Goal: Task Accomplishment & Management: Complete application form

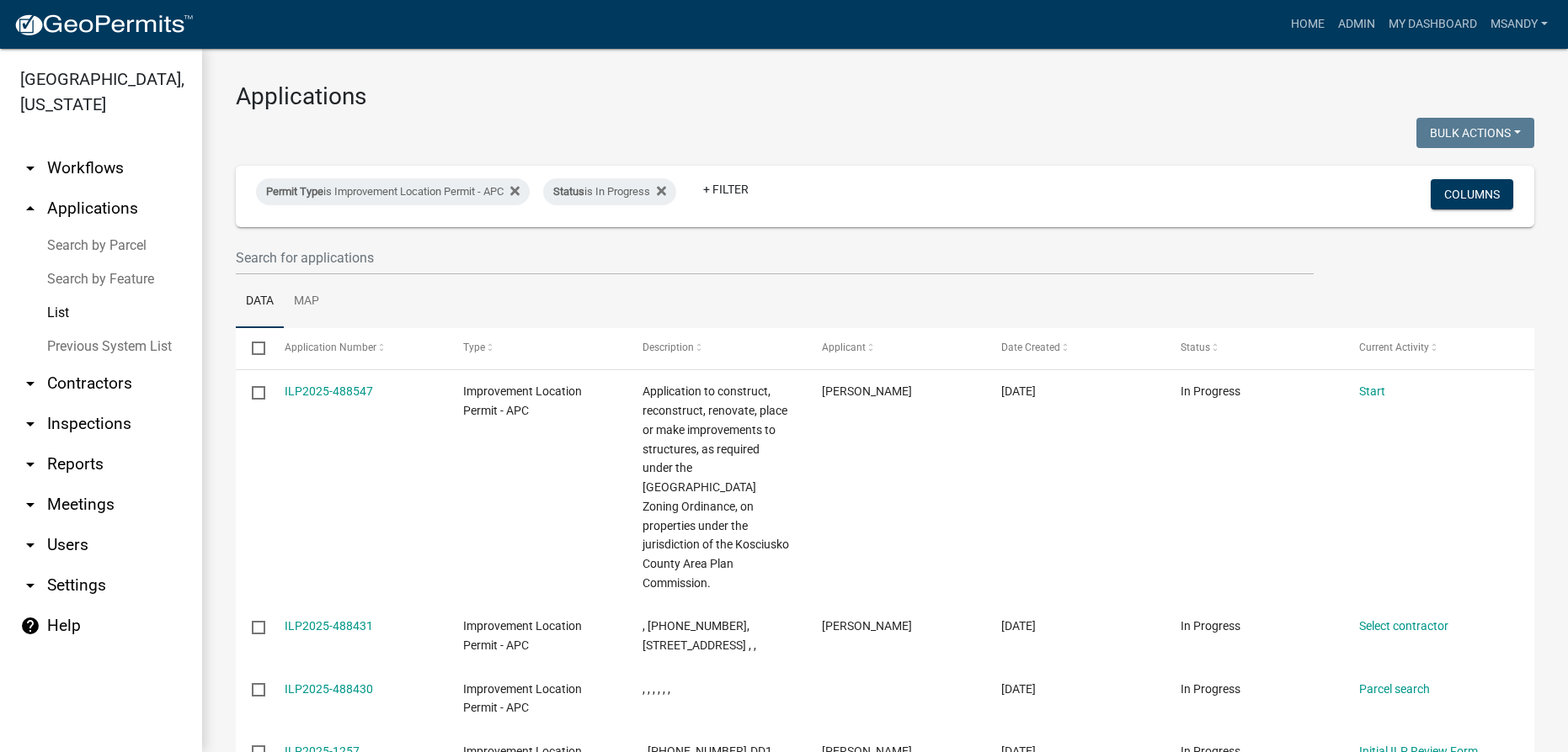
select select "3: 100"
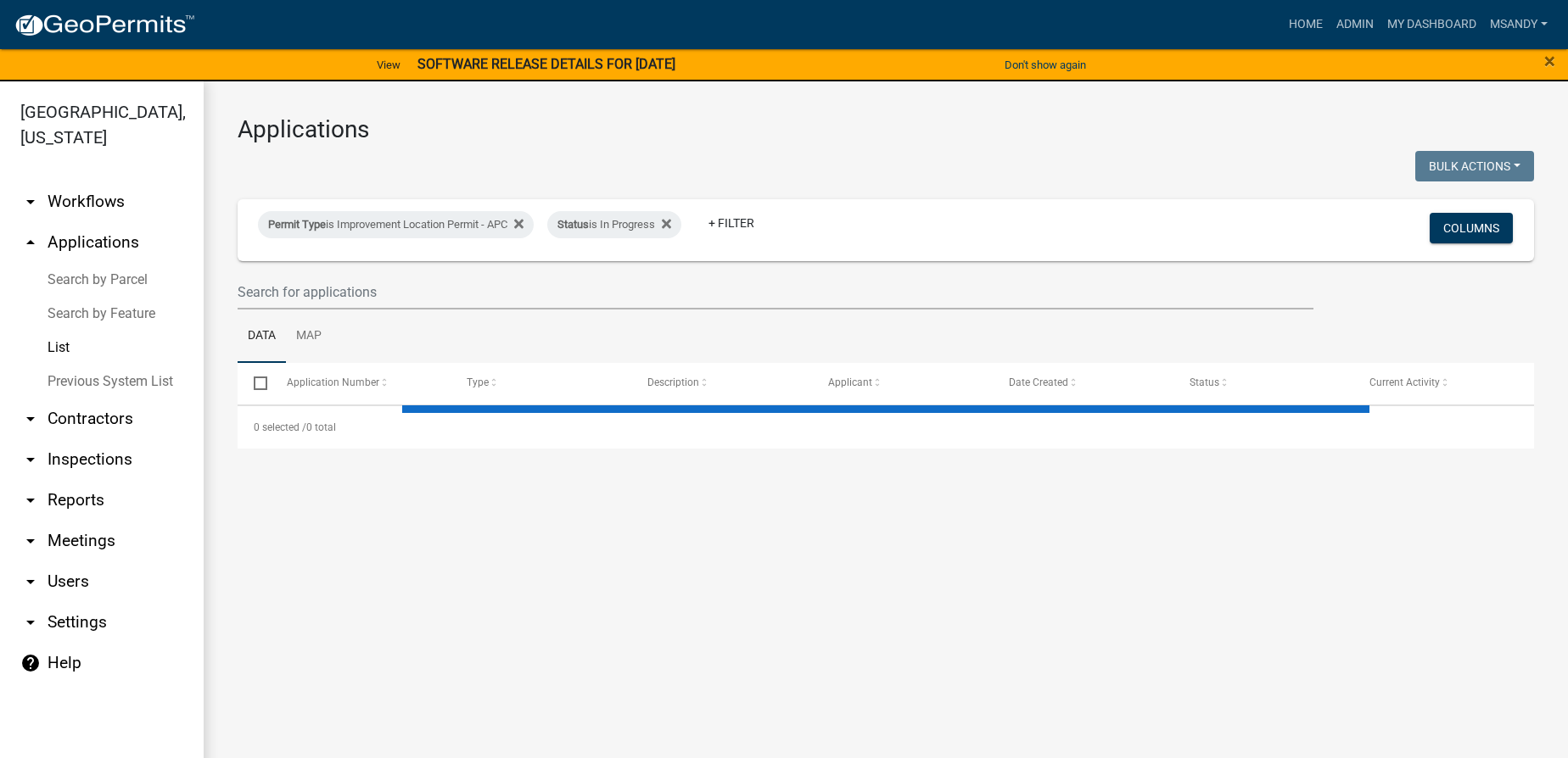
select select "3: 100"
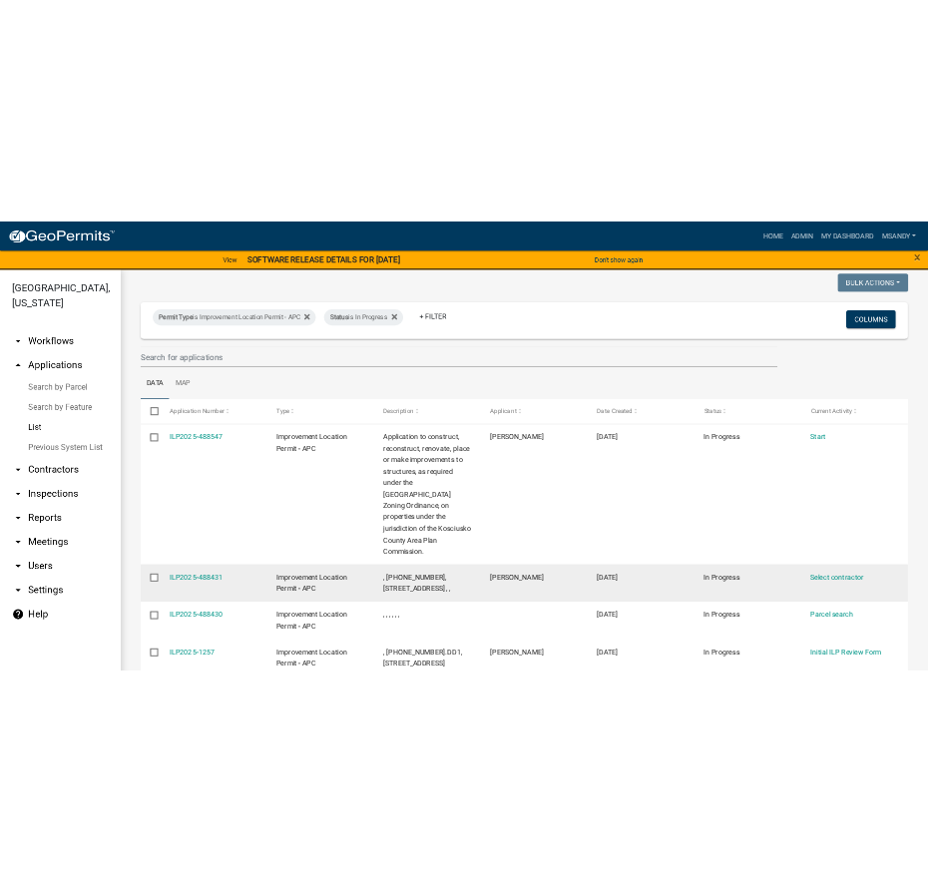
scroll to position [272, 0]
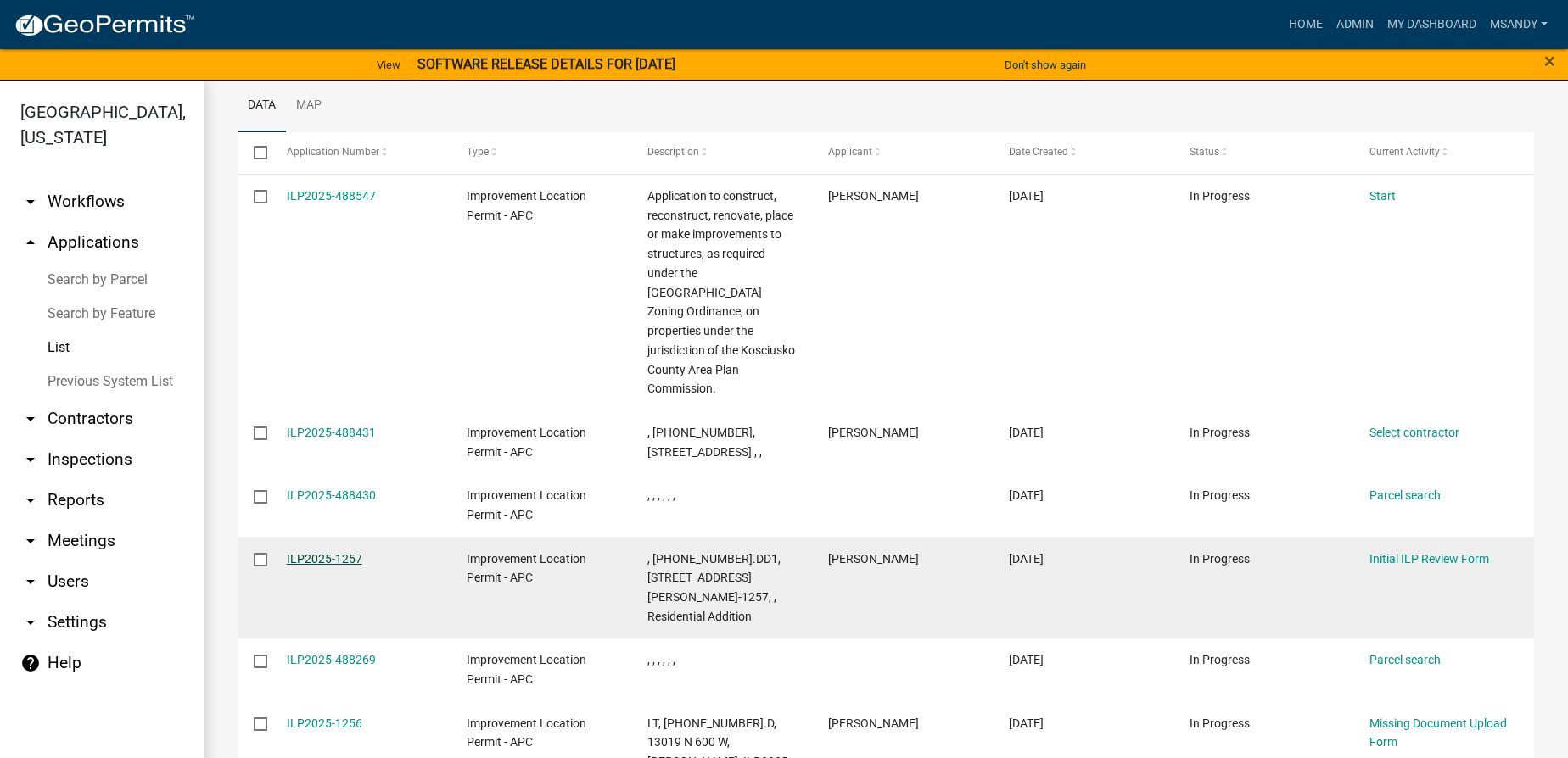
click at [318, 552] on link "ILP2025-1257" at bounding box center [324, 559] width 76 height 14
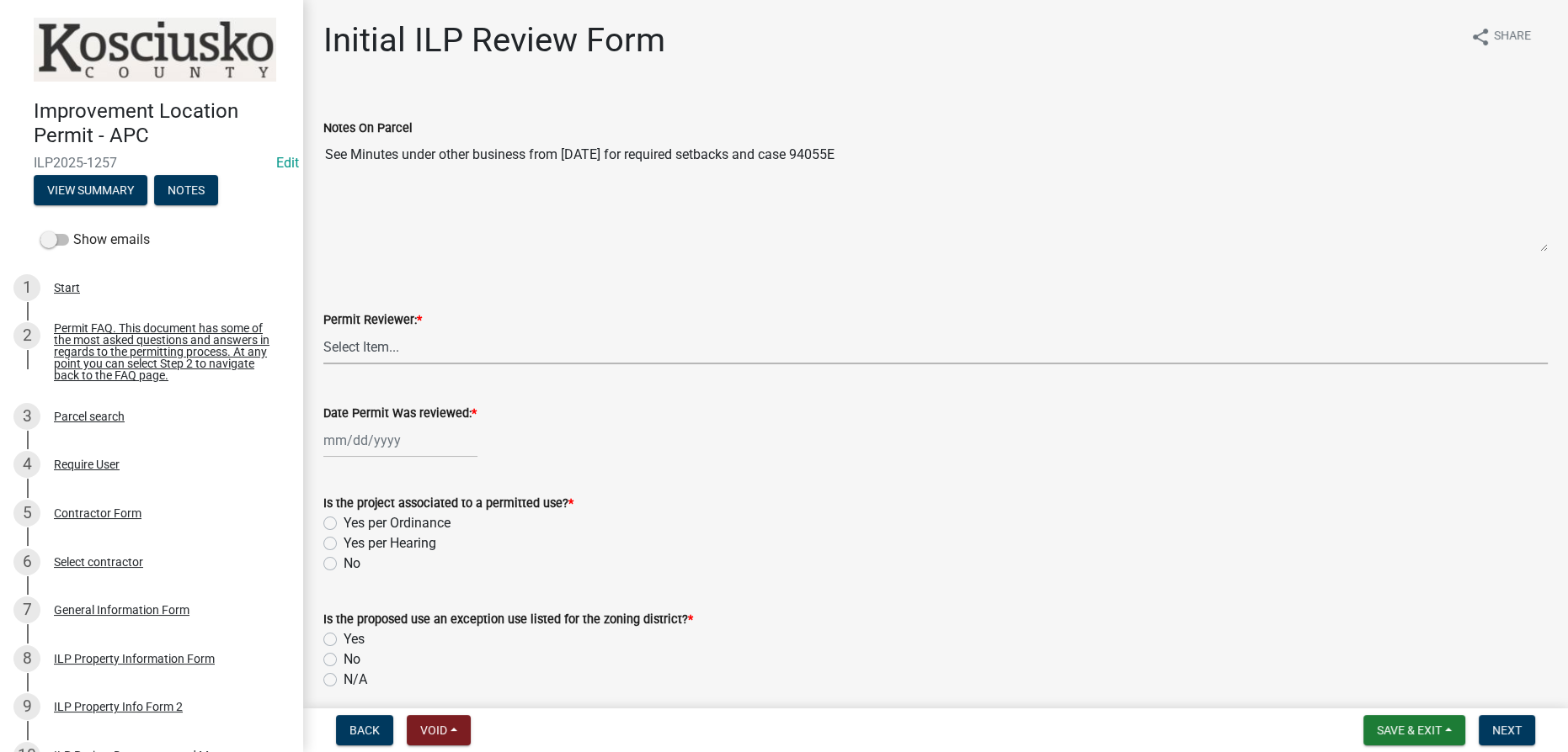
click at [437, 337] on select "Select Item... MMS LT AT CS [PERSON_NAME]" at bounding box center [935, 346] width 1225 height 35
click at [323, 330] on select "Select Item... MMS LT AT CS [PERSON_NAME]" at bounding box center [935, 346] width 1225 height 35
select select "4d3913d6-5a87-4fbb-afdb-cf4209782895"
click at [1398, 720] on button "Save & Exit" at bounding box center [1414, 731] width 102 height 30
click at [1344, 647] on button "Save" at bounding box center [1398, 647] width 135 height 40
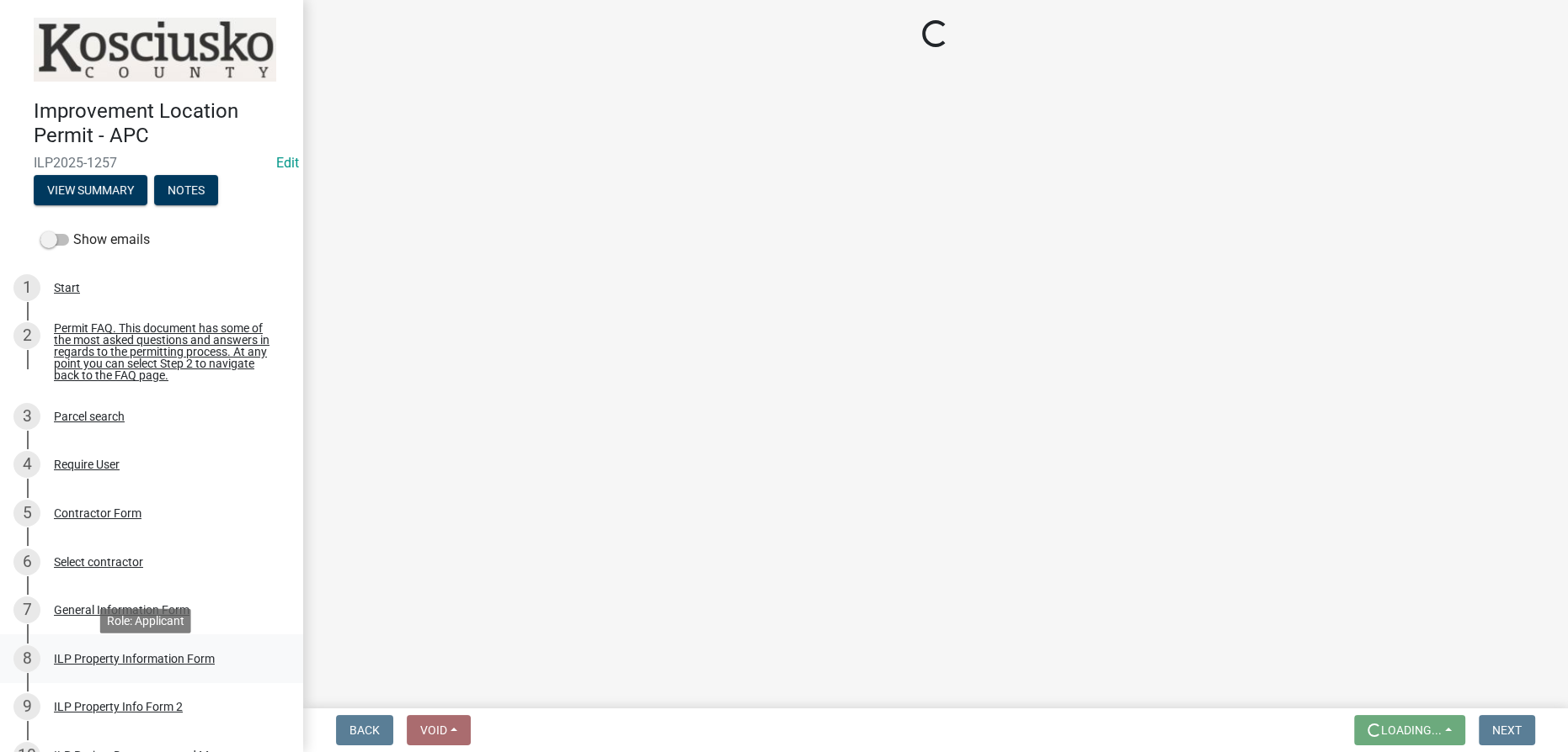
click at [132, 665] on div "ILP Property Information Form" at bounding box center [134, 659] width 161 height 12
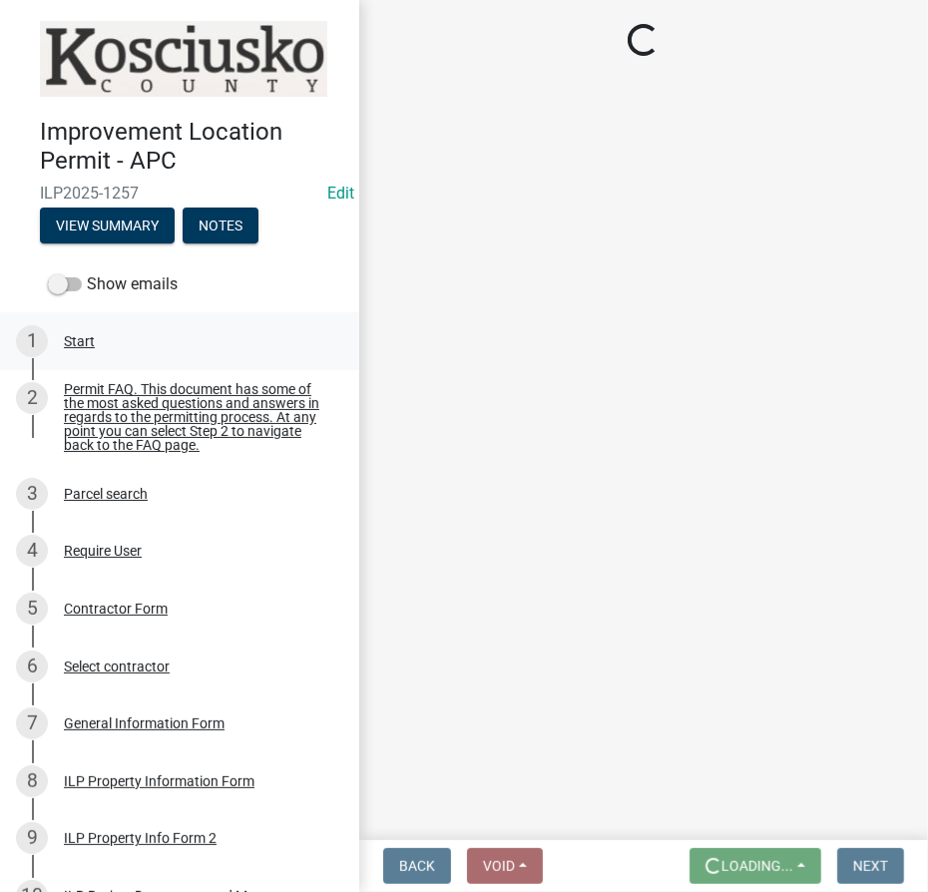
select select "57368d26-defc-477e-a8be-5a23ab554a17"
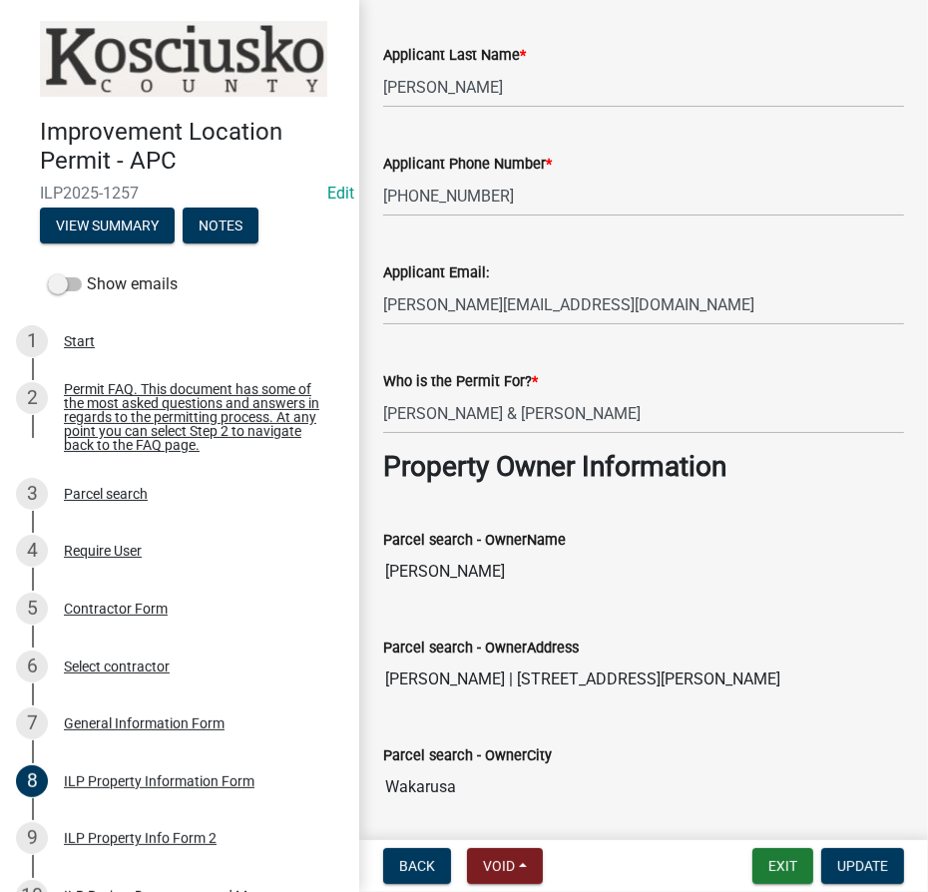
select select "4d3913d6-5a87-4fbb-afdb-cf4209782895"
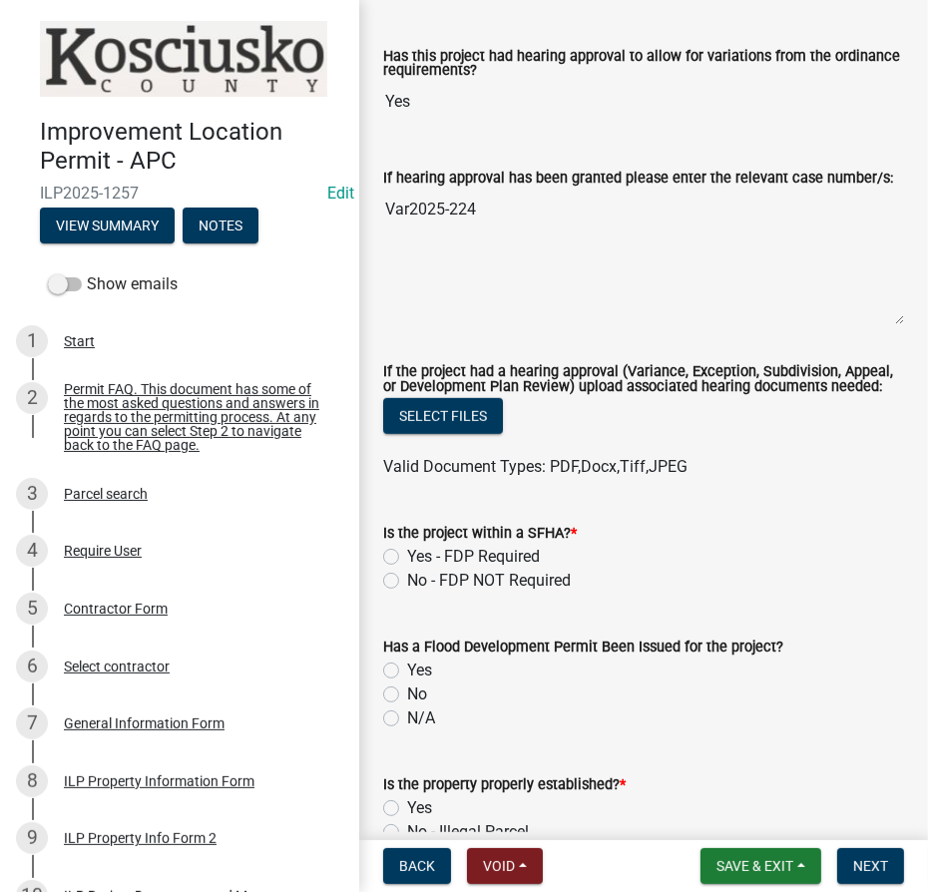
scroll to position [817, 0]
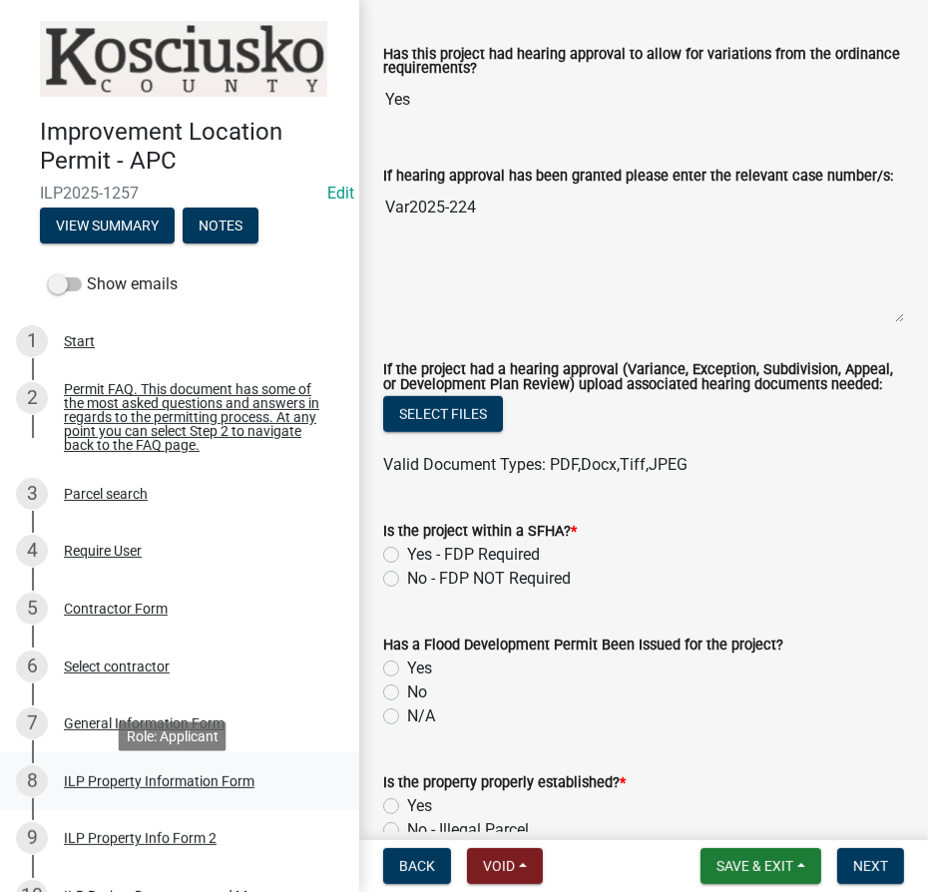
click at [143, 788] on div "ILP Property Information Form" at bounding box center [159, 782] width 191 height 14
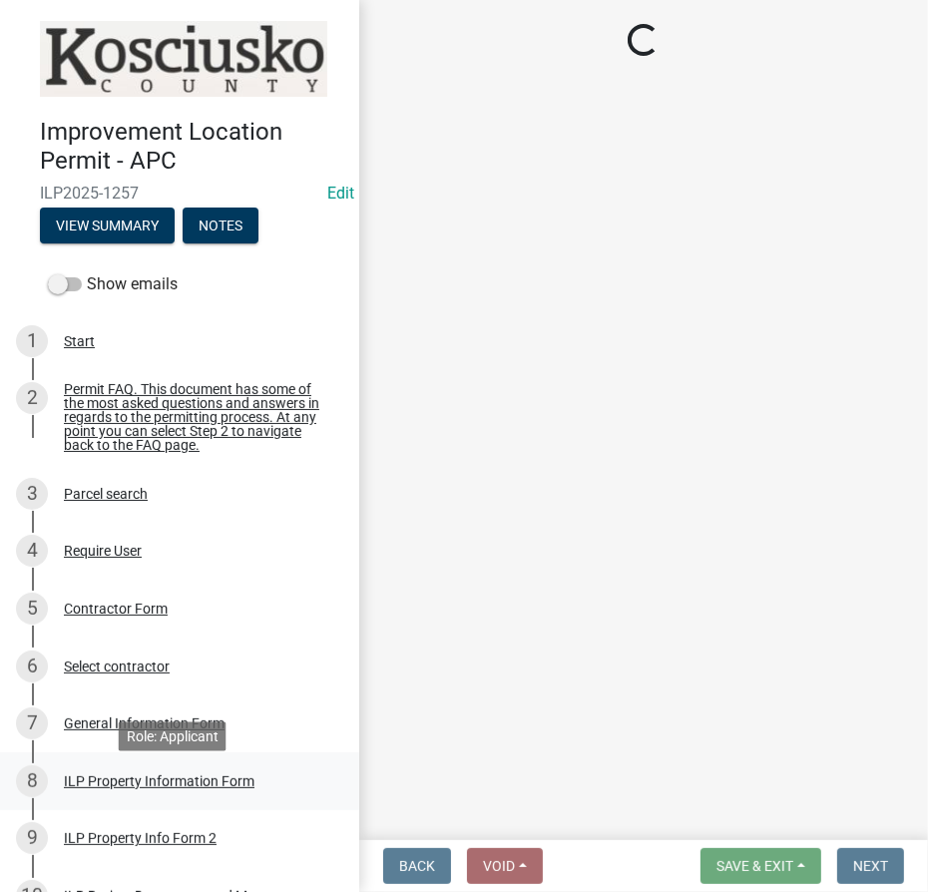
scroll to position [0, 0]
select select "57368d26-defc-477e-a8be-5a23ab554a17"
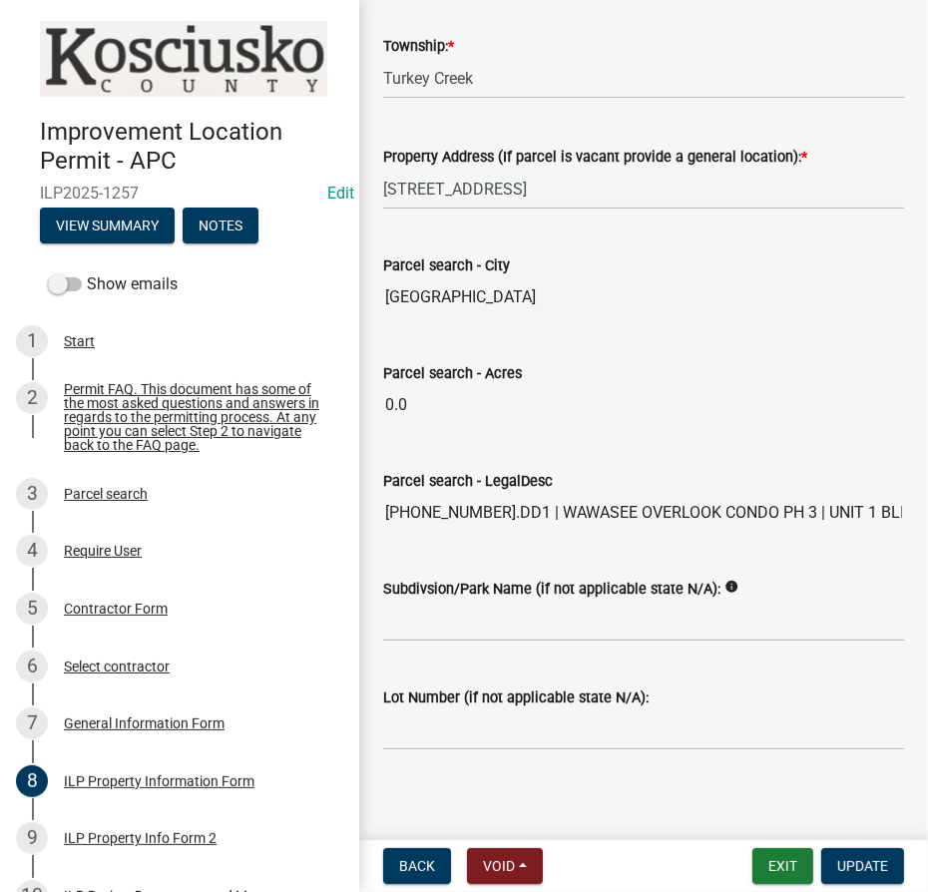
scroll to position [1584, 0]
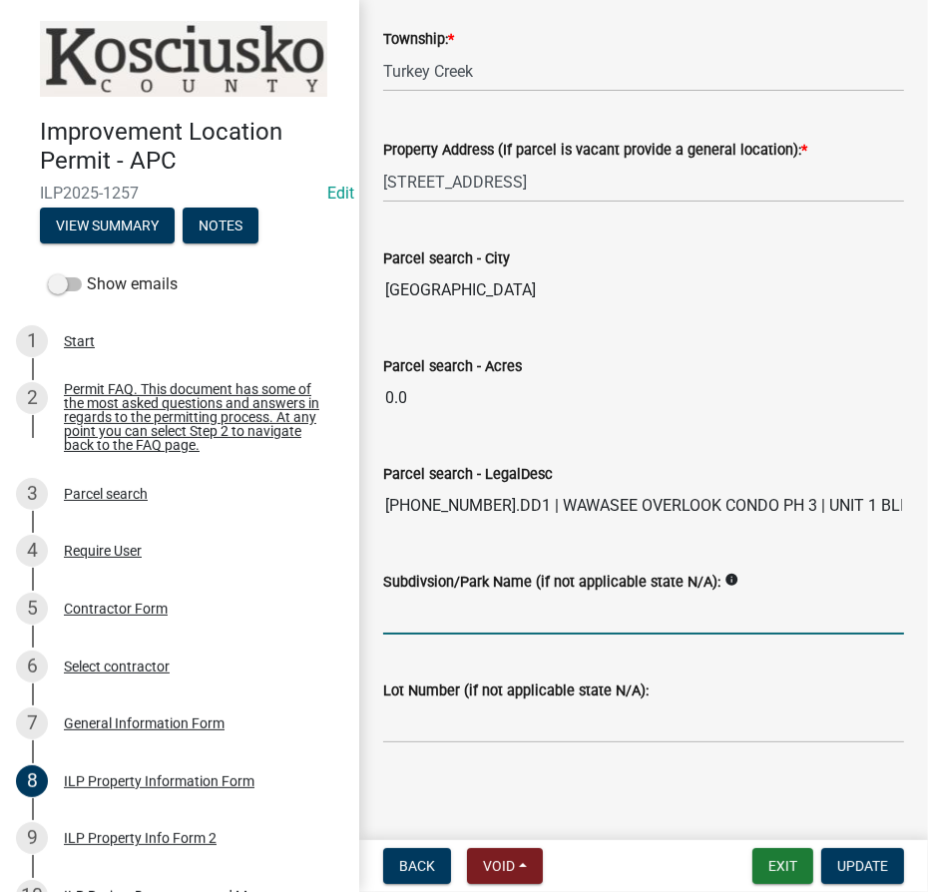
click at [449, 627] on input "Subdivsion/Park Name (if not applicable state N/A):" at bounding box center [643, 614] width 521 height 41
type input "Wawasee Overlook Condo"
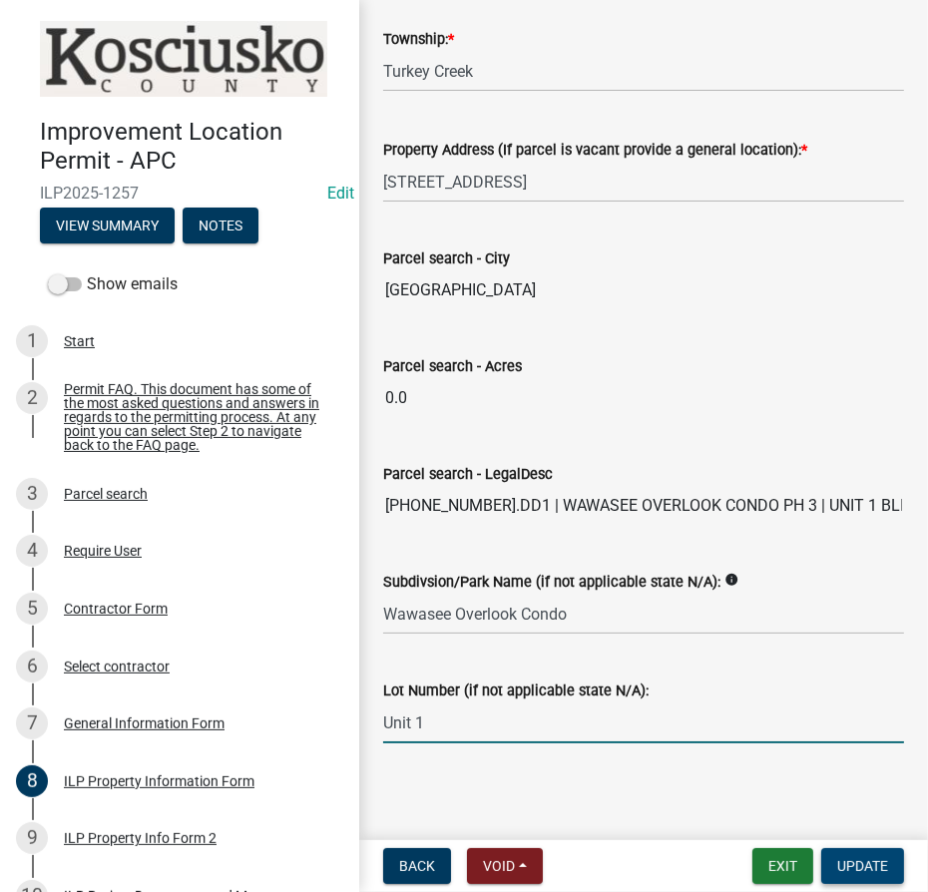
type input "Unit 1"
click at [872, 870] on span "Update" at bounding box center [863, 867] width 51 height 16
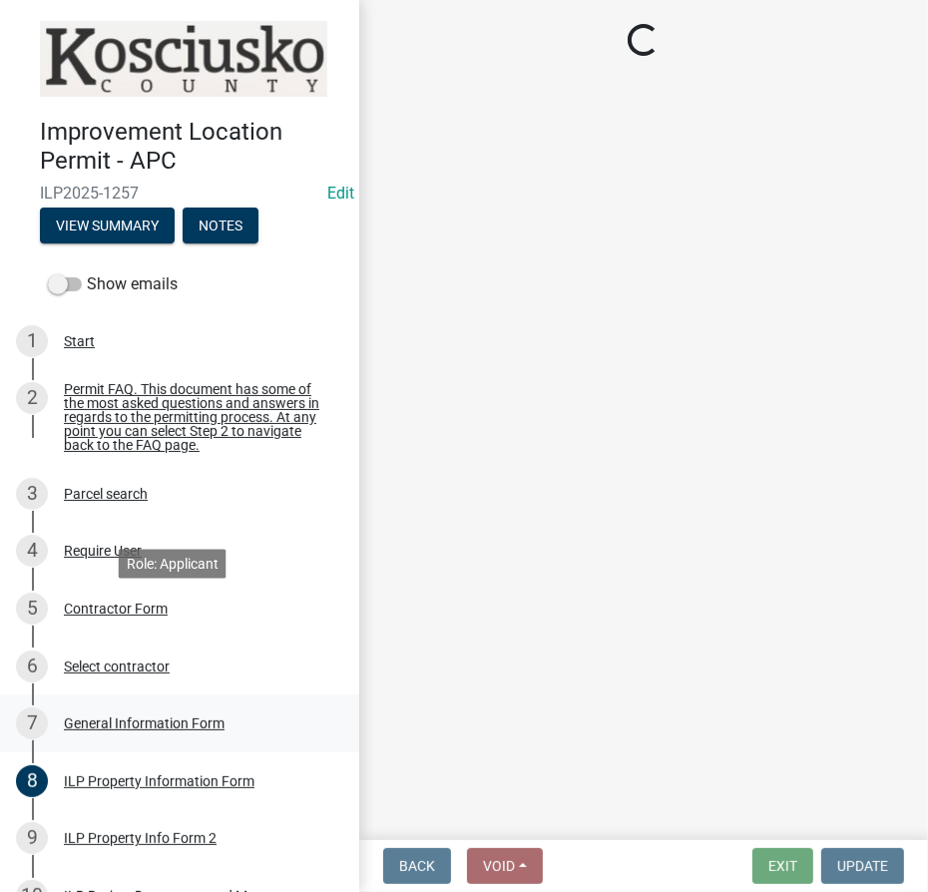
select select "4d3913d6-5a87-4fbb-afdb-cf4209782895"
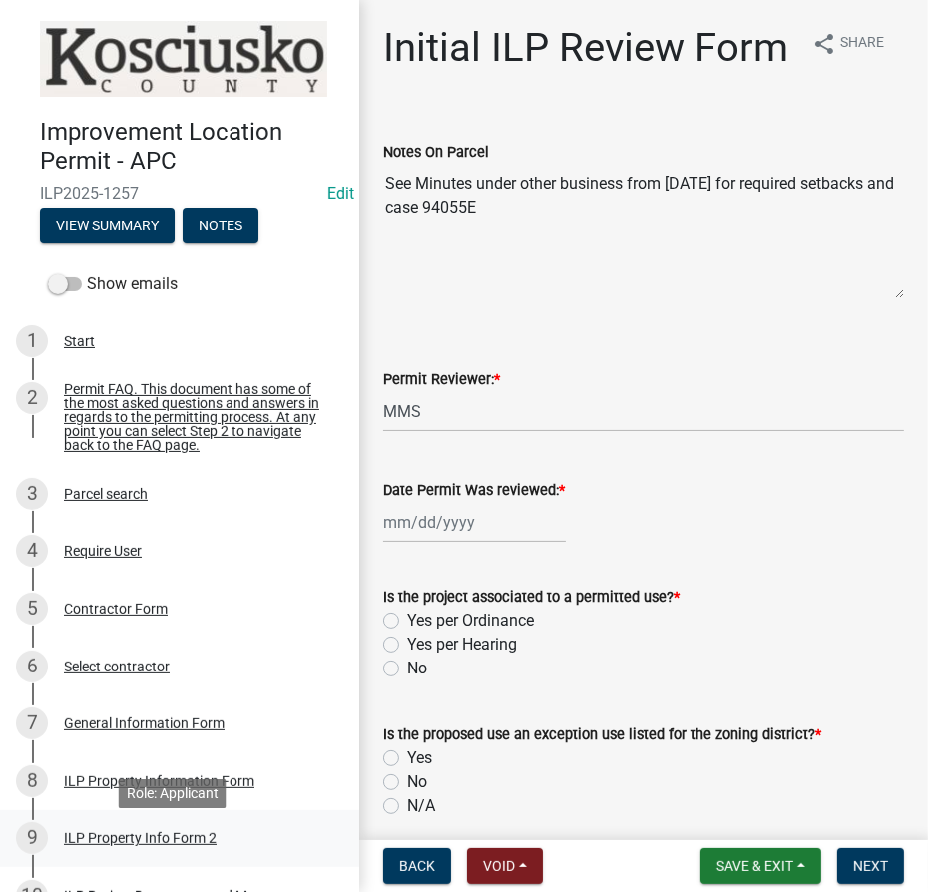
click at [127, 844] on div "ILP Property Info Form 2" at bounding box center [140, 839] width 153 height 14
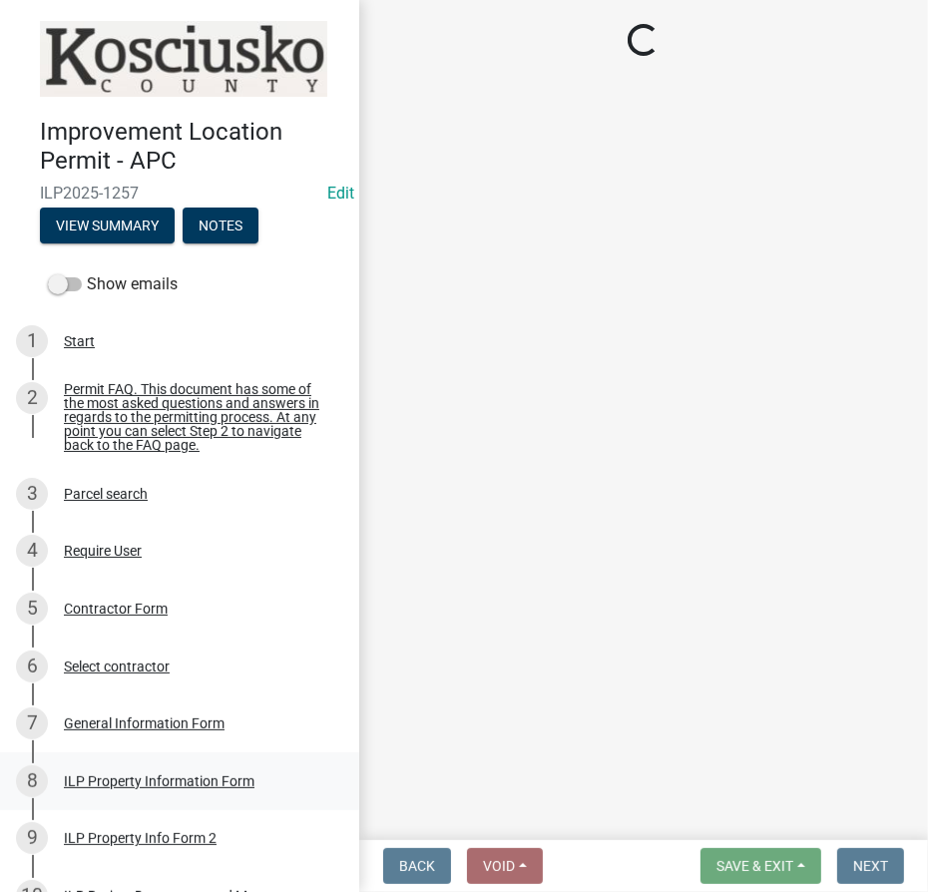
select select "7b11be74-d7bb-4878-8b50-4ecdc0000cbf"
select select "1146270b-2111-4e23-bf7f-74ce85cf7041"
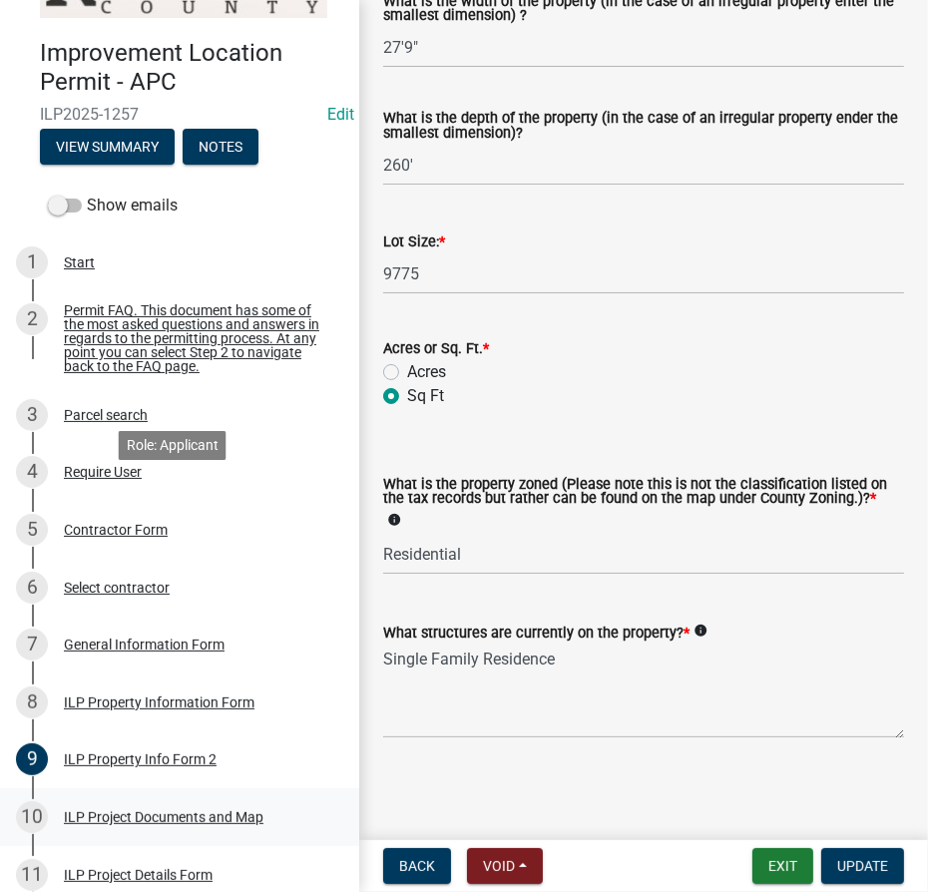
scroll to position [181, 0]
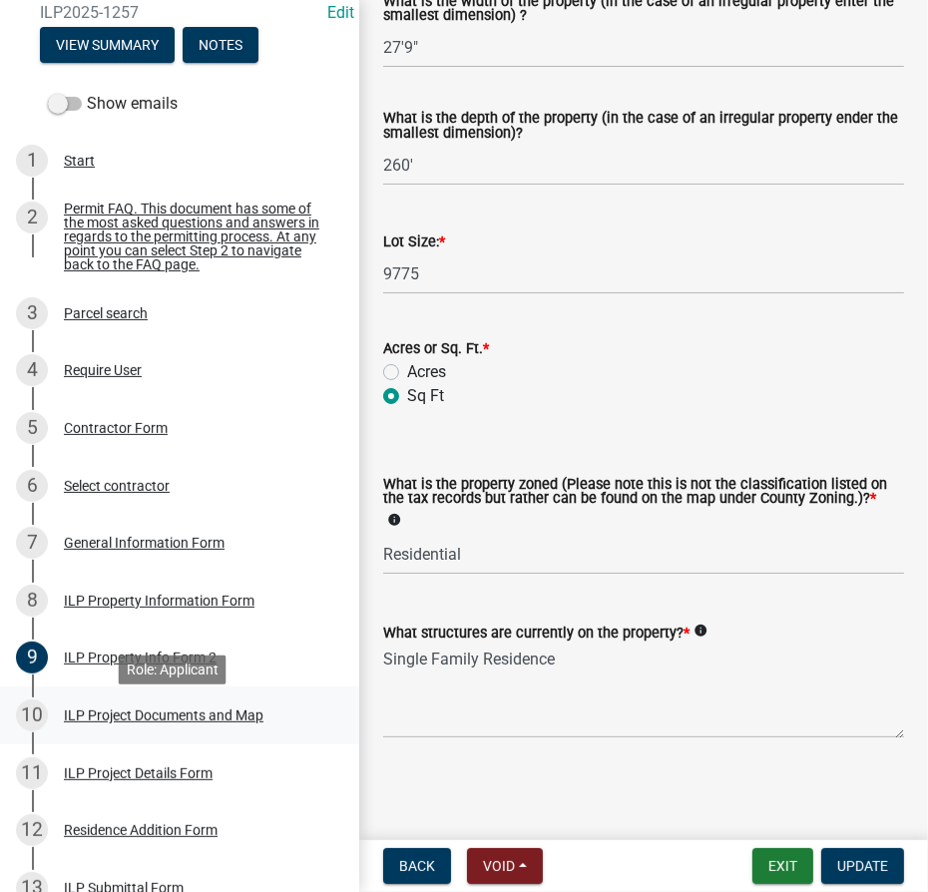
click at [141, 723] on div "ILP Project Documents and Map" at bounding box center [164, 716] width 200 height 14
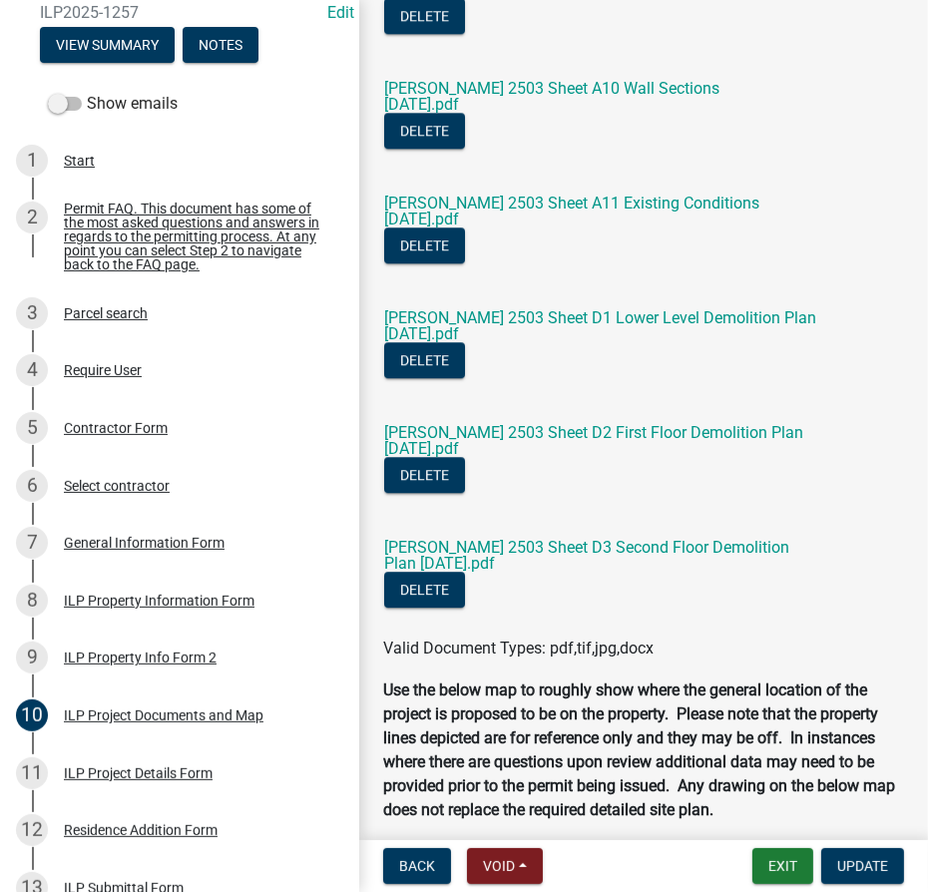
scroll to position [3902, 0]
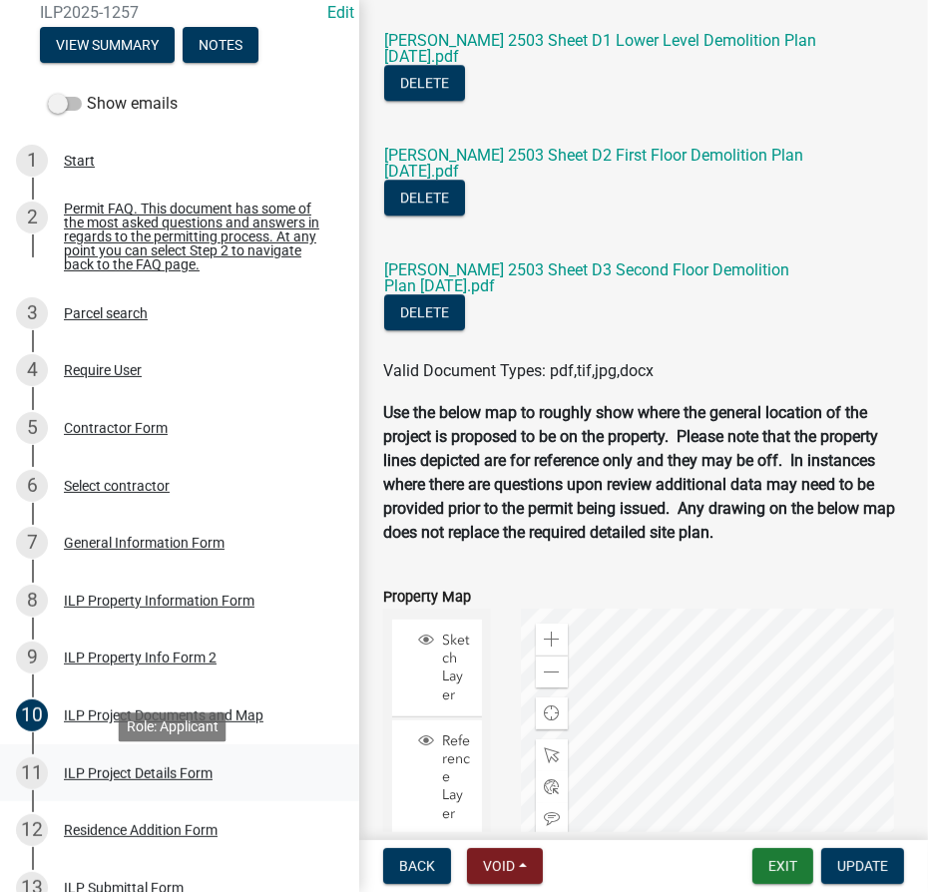
click at [141, 781] on div "ILP Project Details Form" at bounding box center [138, 774] width 149 height 14
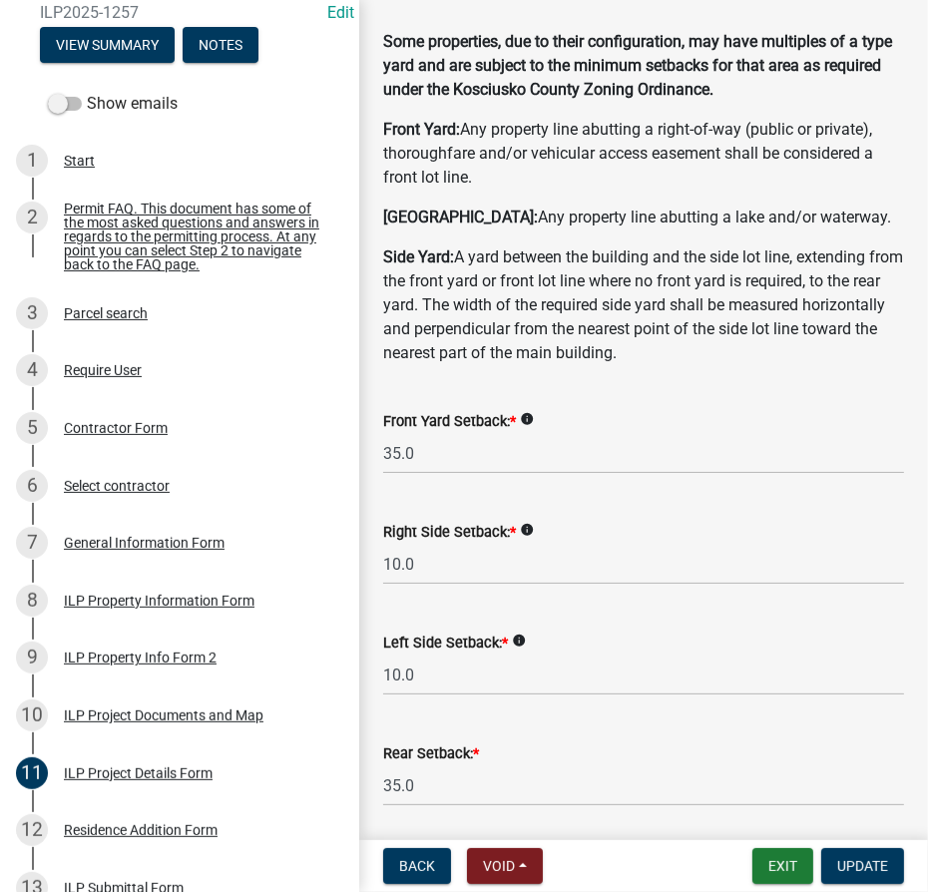
scroll to position [181, 0]
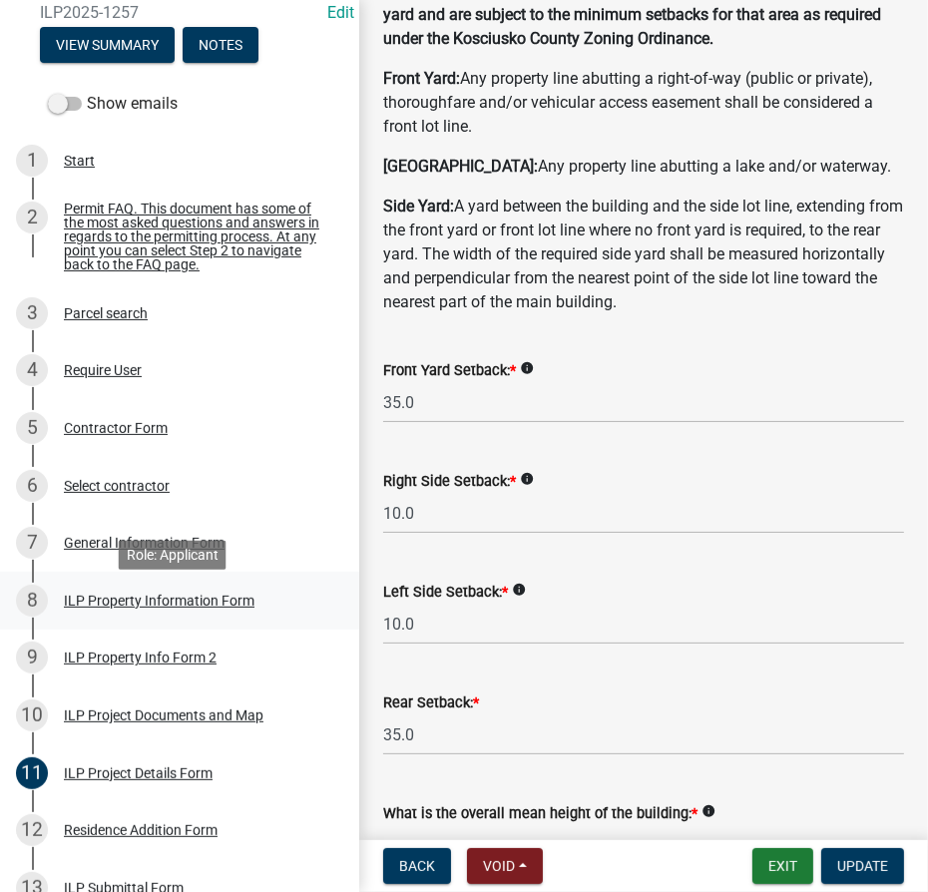
click at [161, 608] on div "ILP Property Information Form" at bounding box center [159, 601] width 191 height 14
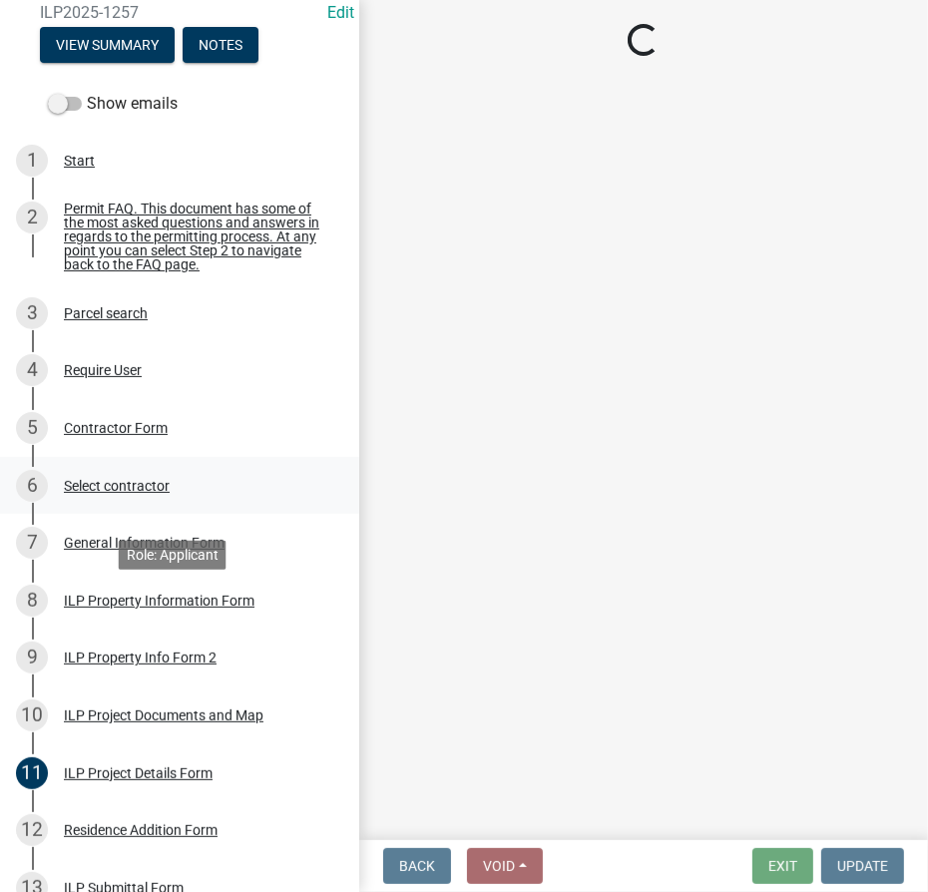
scroll to position [0, 0]
select select "57368d26-defc-477e-a8be-5a23ab554a17"
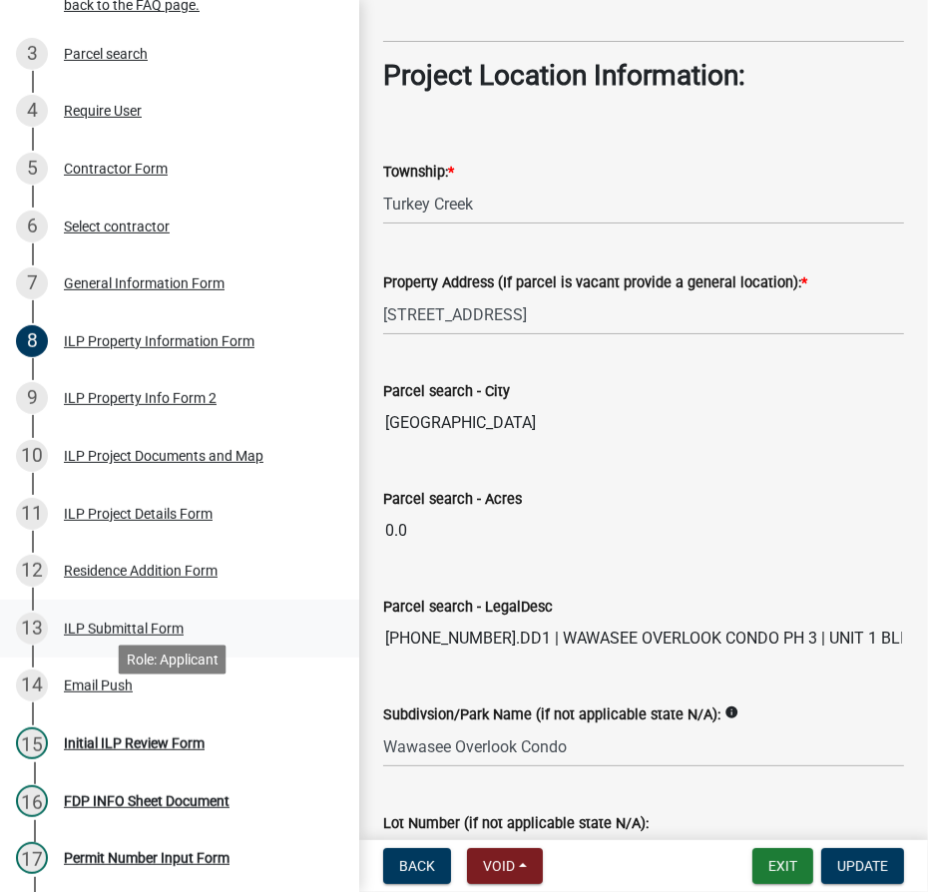
scroll to position [453, 0]
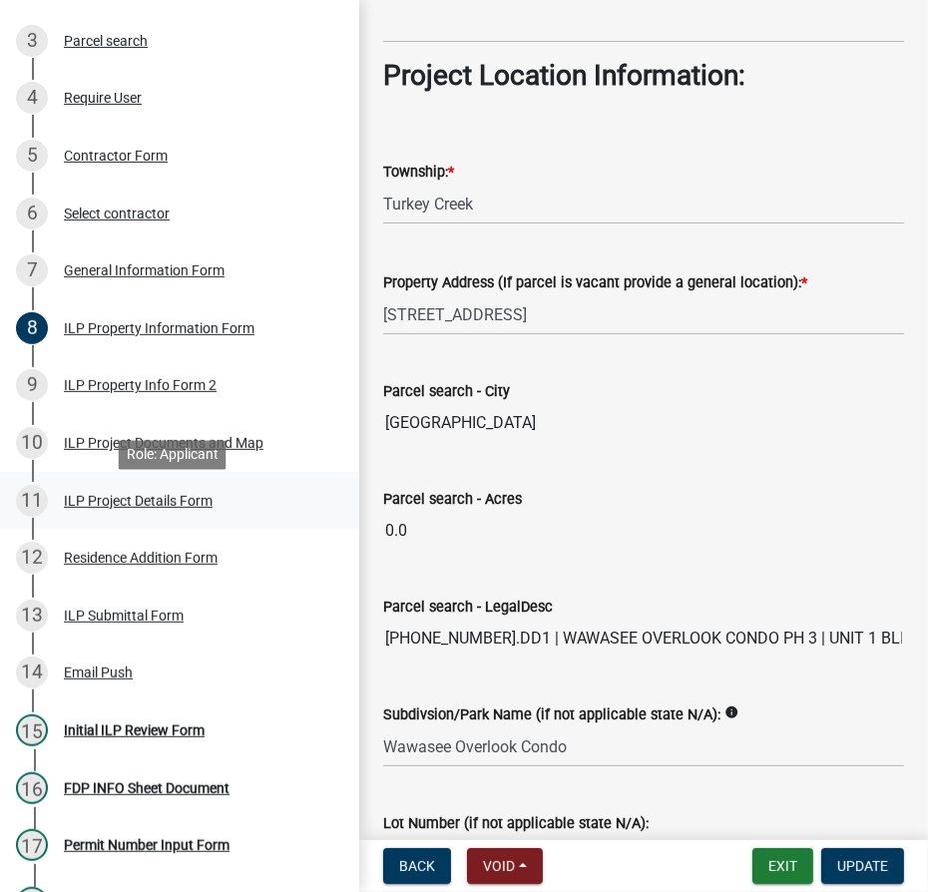
click at [120, 508] on div "ILP Project Details Form" at bounding box center [138, 501] width 149 height 14
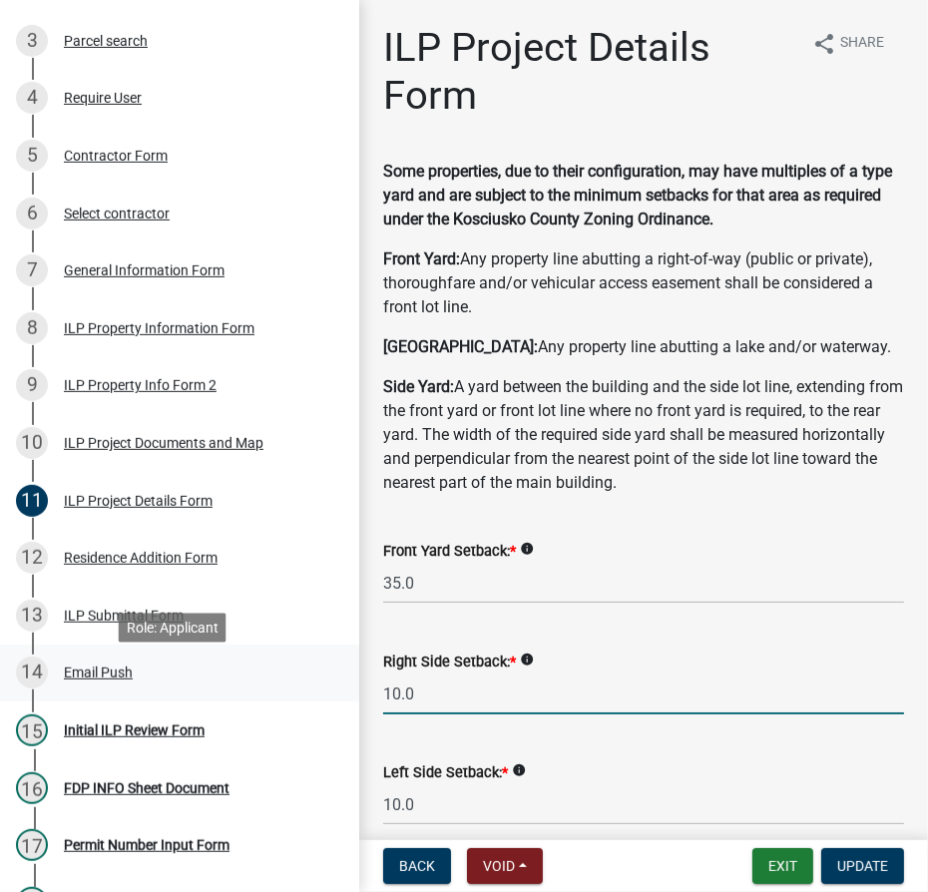
drag, startPoint x: 429, startPoint y: 696, endPoint x: 199, endPoint y: 690, distance: 230.7
click at [199, 690] on div "Improvement Location Permit - APC ILP2025-1257 Edit View Summary Notes Show ema…" at bounding box center [464, 446] width 928 height 892
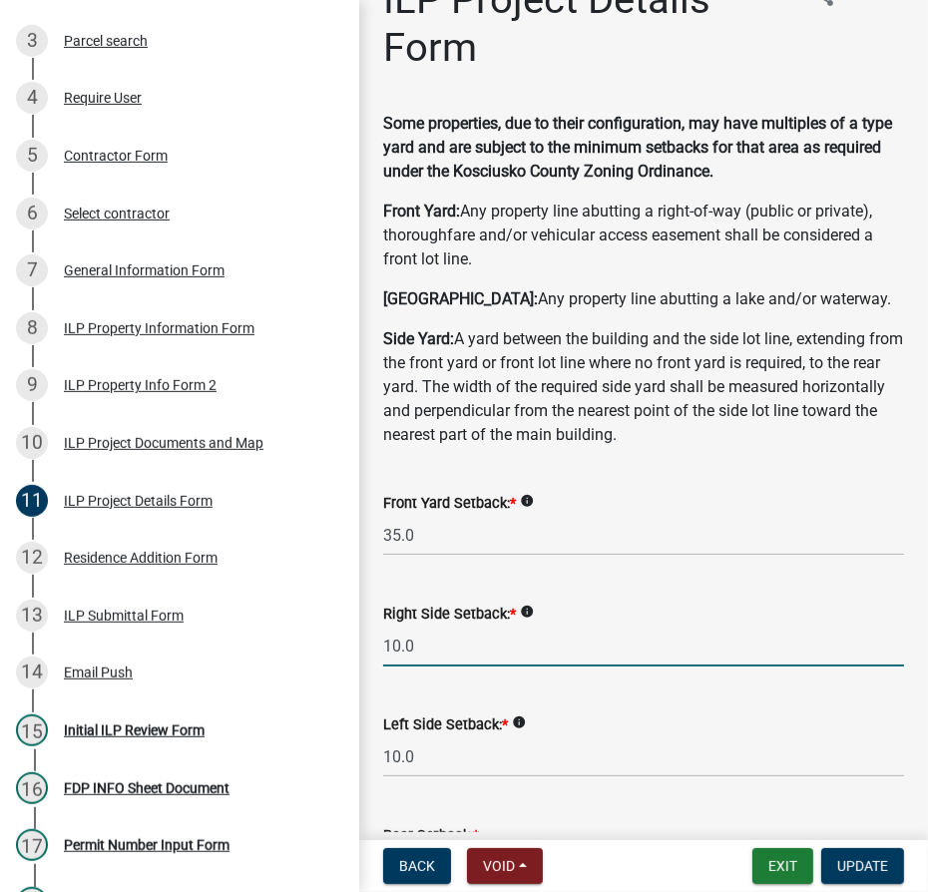
scroll to position [90, 0]
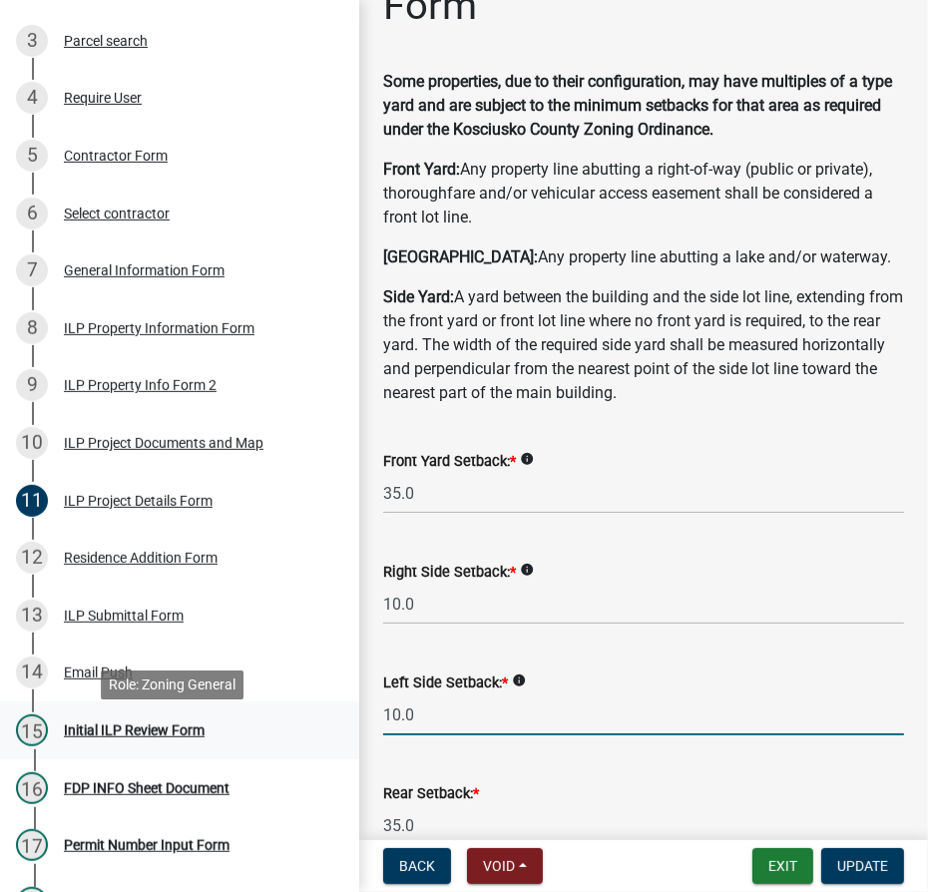
drag, startPoint x: 521, startPoint y: 721, endPoint x: 286, endPoint y: 711, distance: 235.8
click at [286, 711] on div "Improvement Location Permit - APC ILP2025-1257 Edit View Summary Notes Show ema…" at bounding box center [464, 446] width 928 height 892
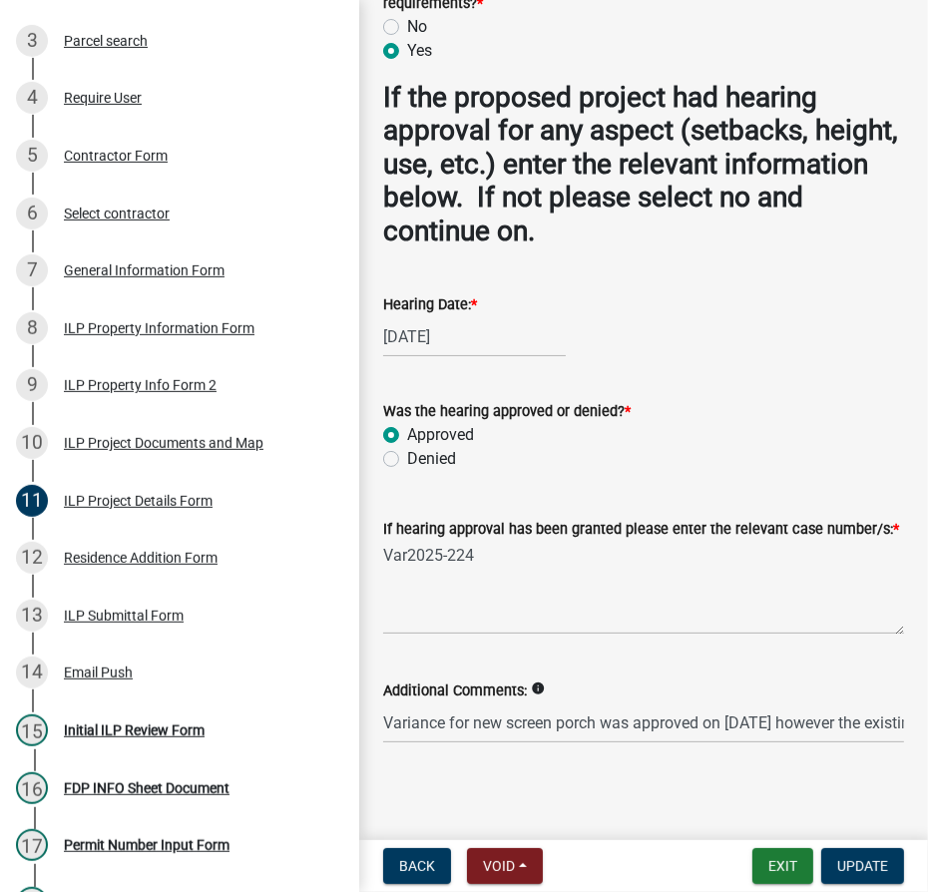
scroll to position [2144, 0]
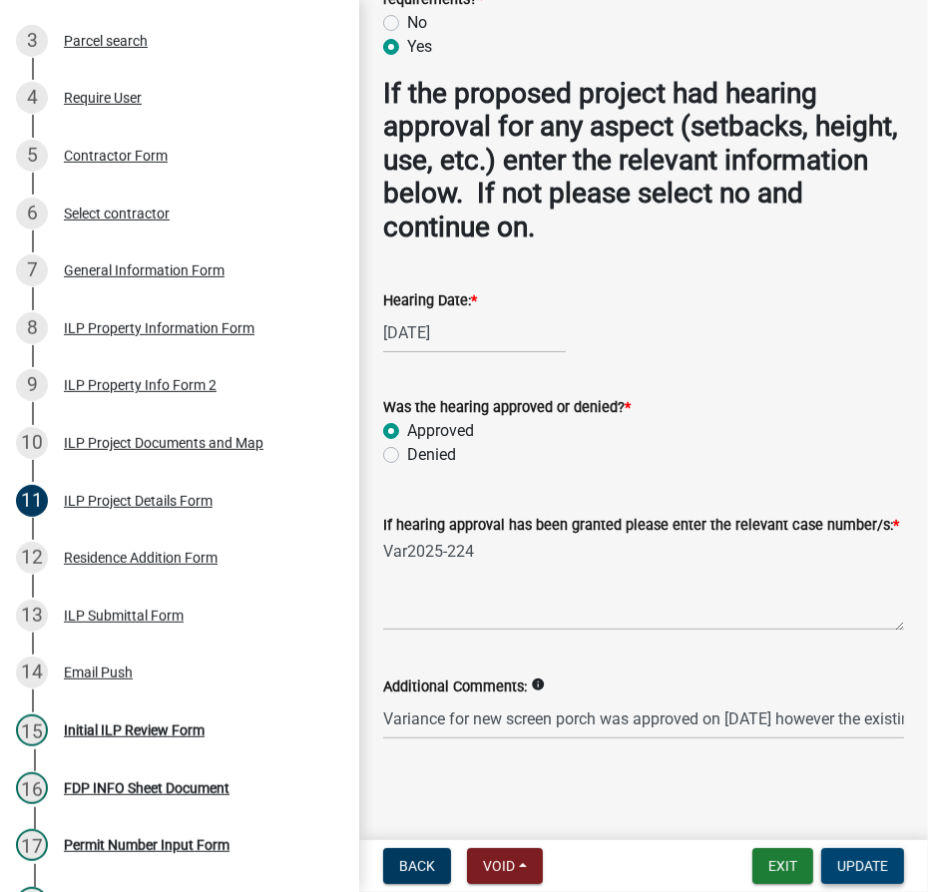
type input "2.3"
click at [852, 868] on span "Update" at bounding box center [863, 867] width 51 height 16
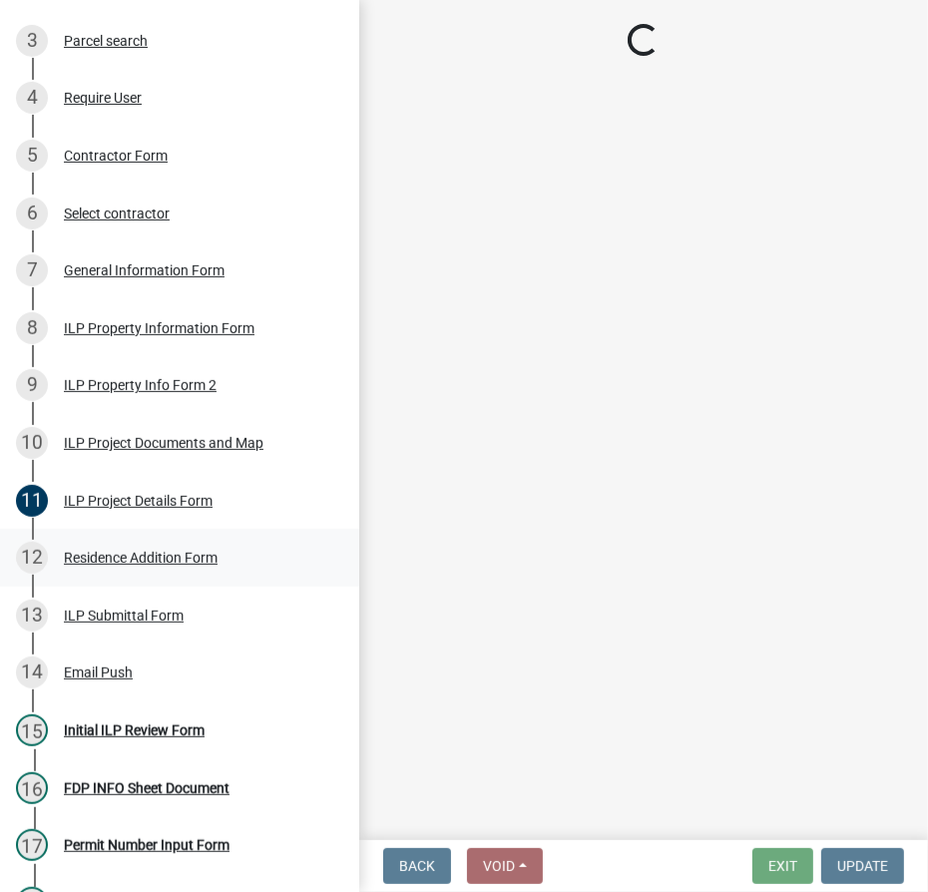
select select "4d3913d6-5a87-4fbb-afdb-cf4209782895"
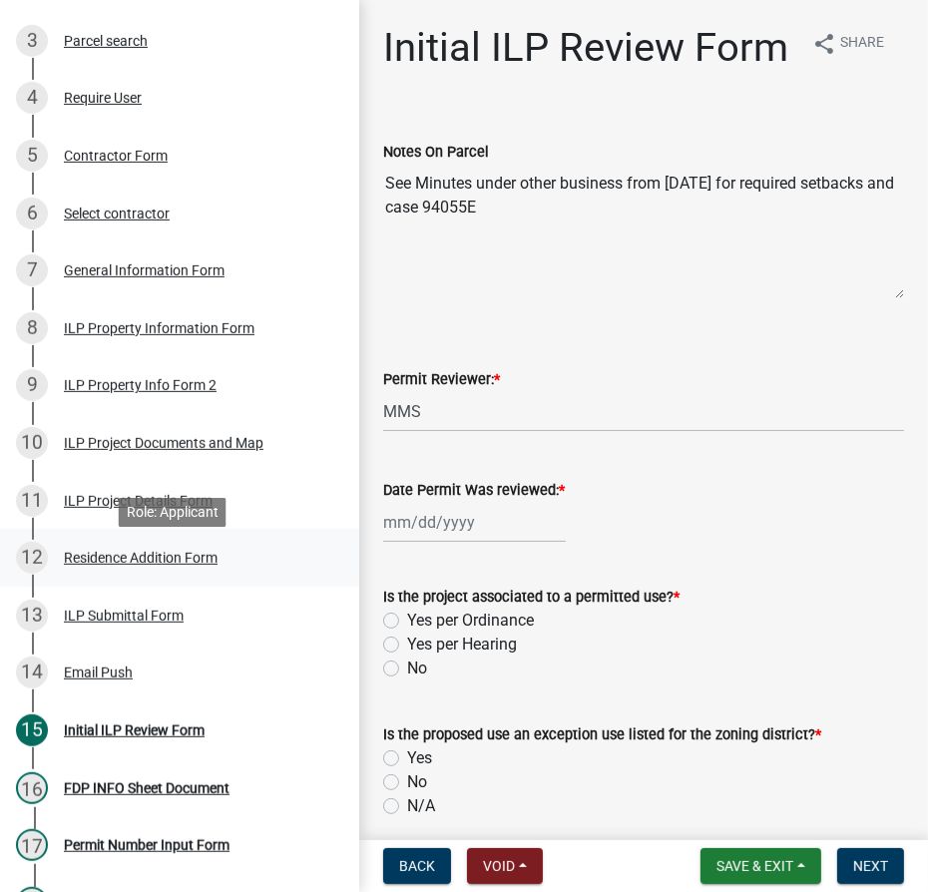
click at [109, 565] on div "Residence Addition Form" at bounding box center [141, 558] width 154 height 14
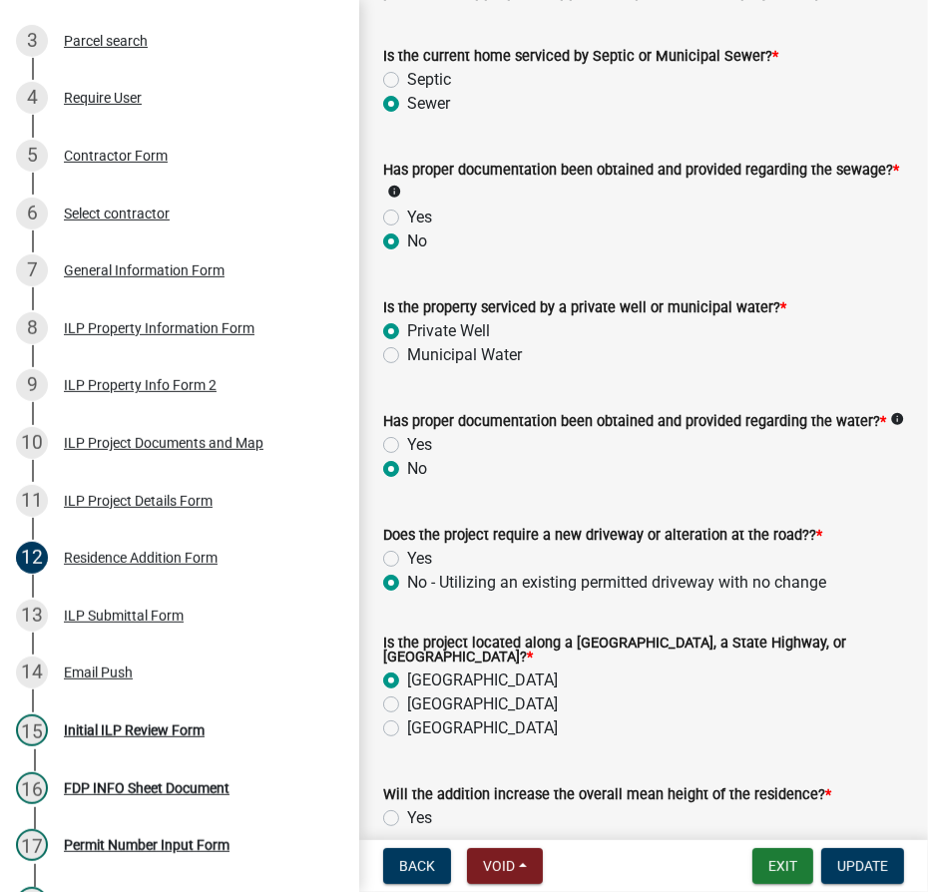
scroll to position [667, 0]
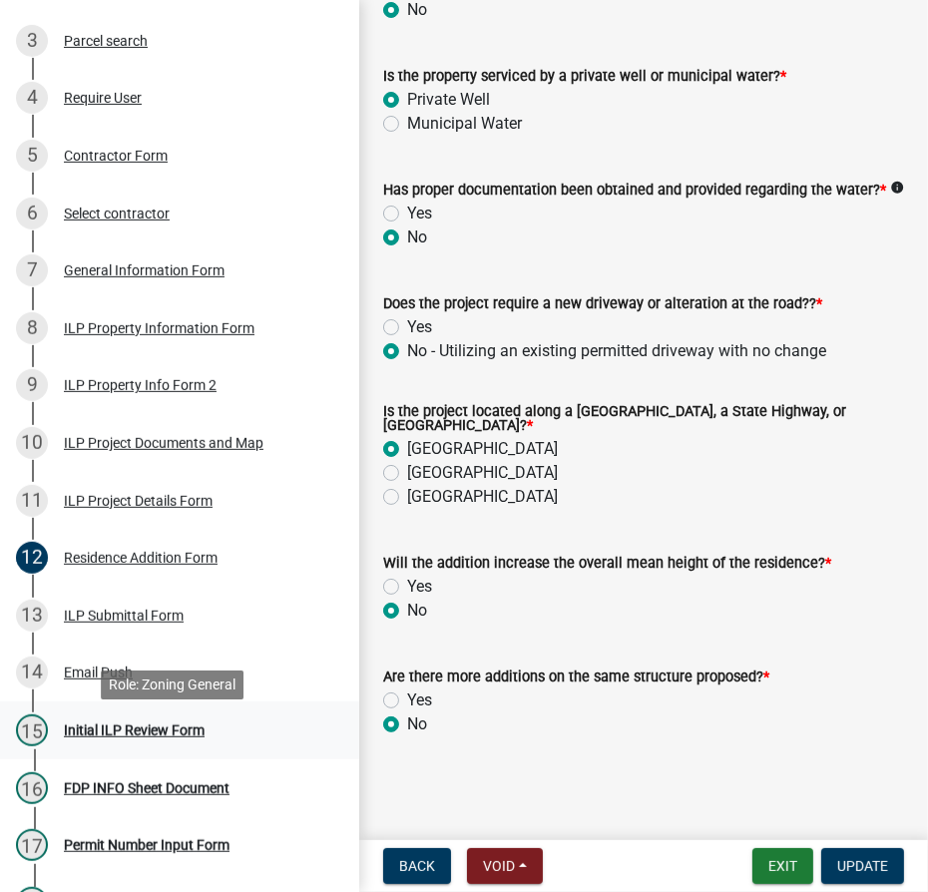
click at [133, 738] on div "Initial ILP Review Form" at bounding box center [134, 731] width 141 height 14
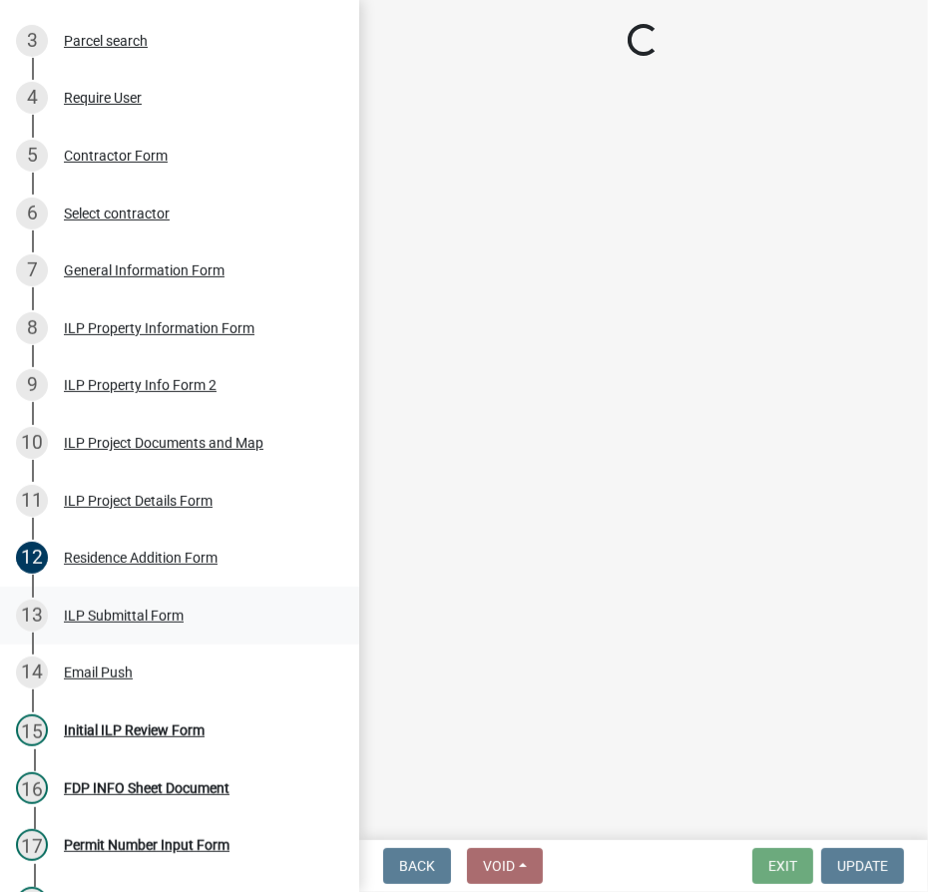
select select "4d3913d6-5a87-4fbb-afdb-cf4209782895"
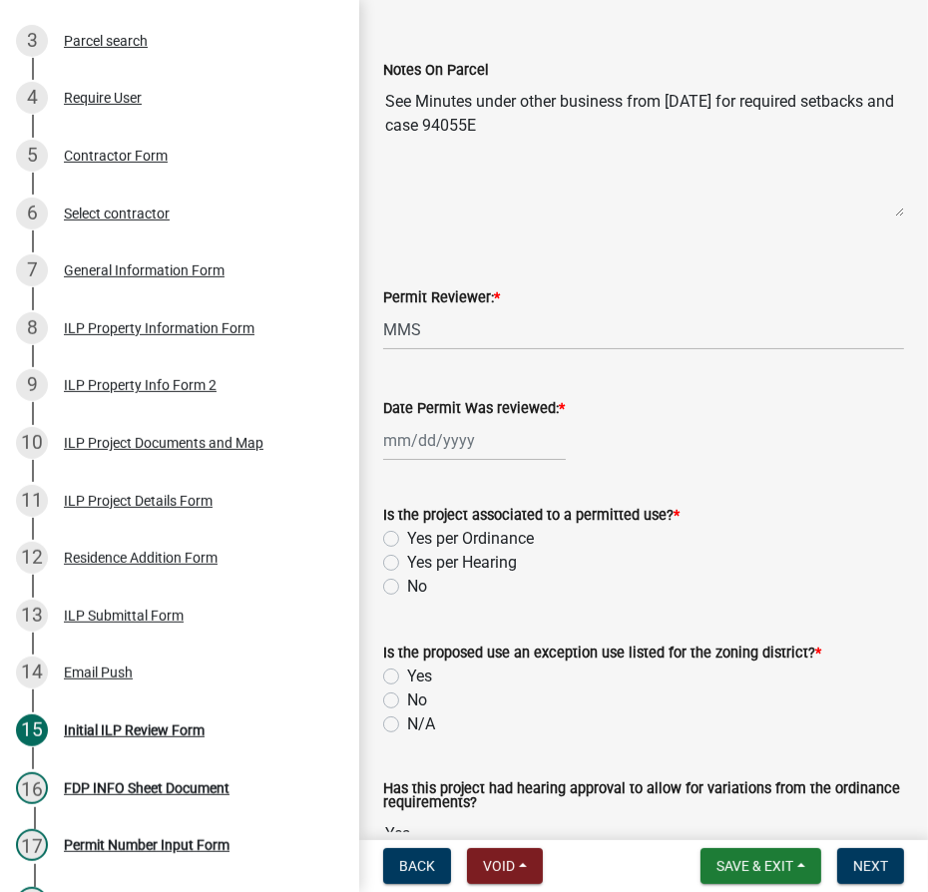
scroll to position [272, 0]
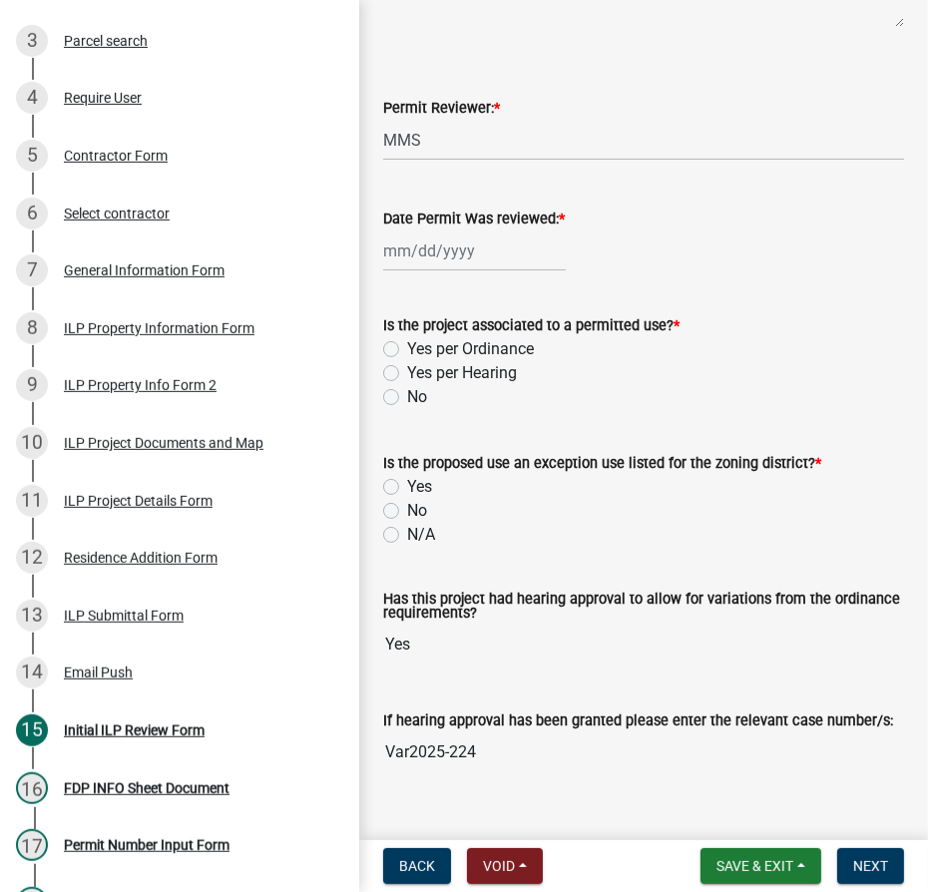
click at [405, 272] on div at bounding box center [474, 251] width 183 height 41
select select "10"
select select "2025"
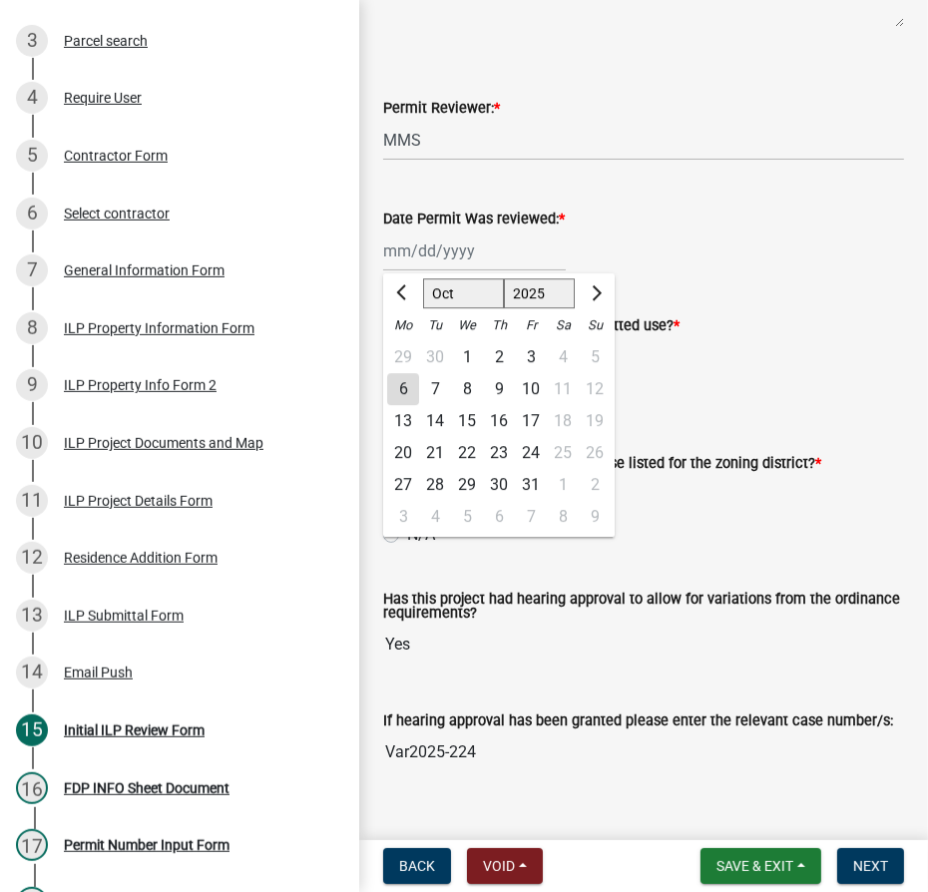
click at [399, 405] on div "6" at bounding box center [403, 389] width 32 height 32
type input "[DATE]"
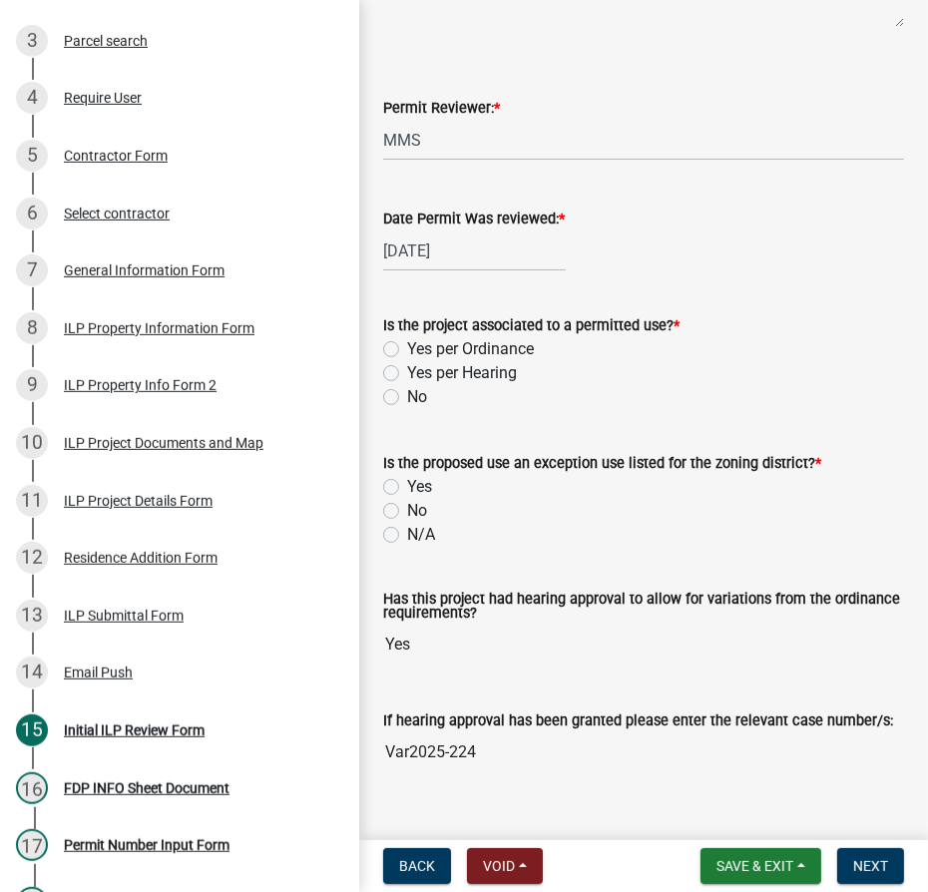
click at [407, 385] on label "Yes per Hearing" at bounding box center [462, 373] width 110 height 24
click at [407, 374] on input "Yes per Hearing" at bounding box center [413, 367] width 13 height 13
radio input "true"
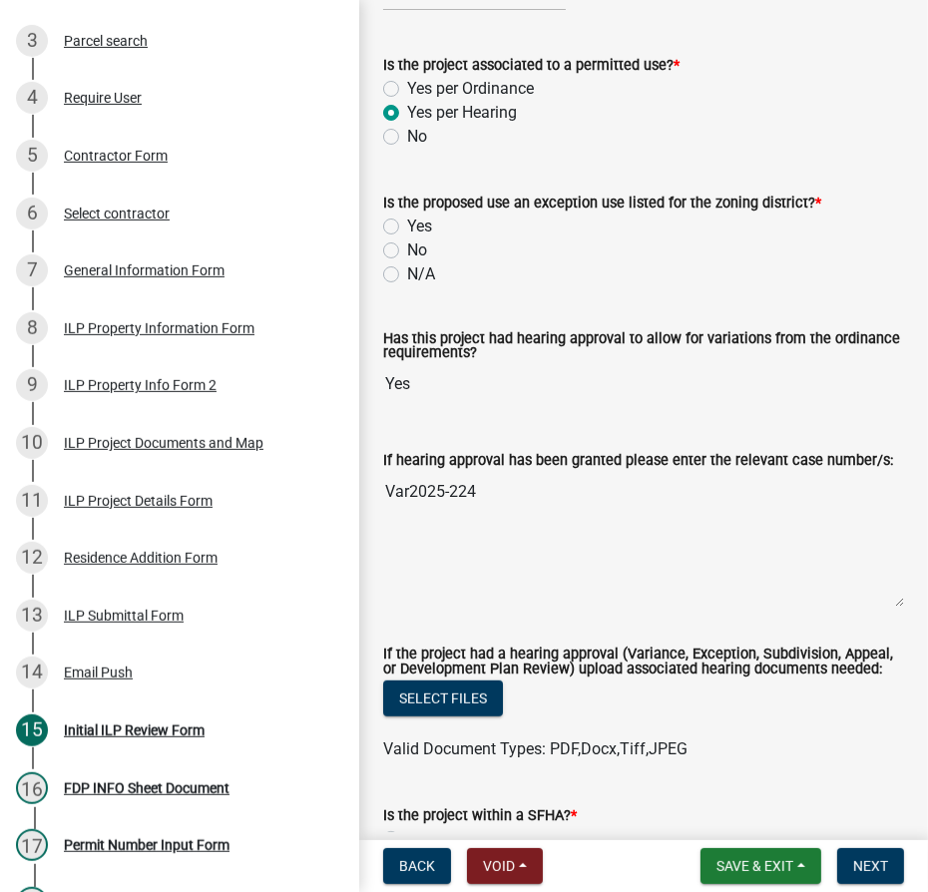
scroll to position [544, 0]
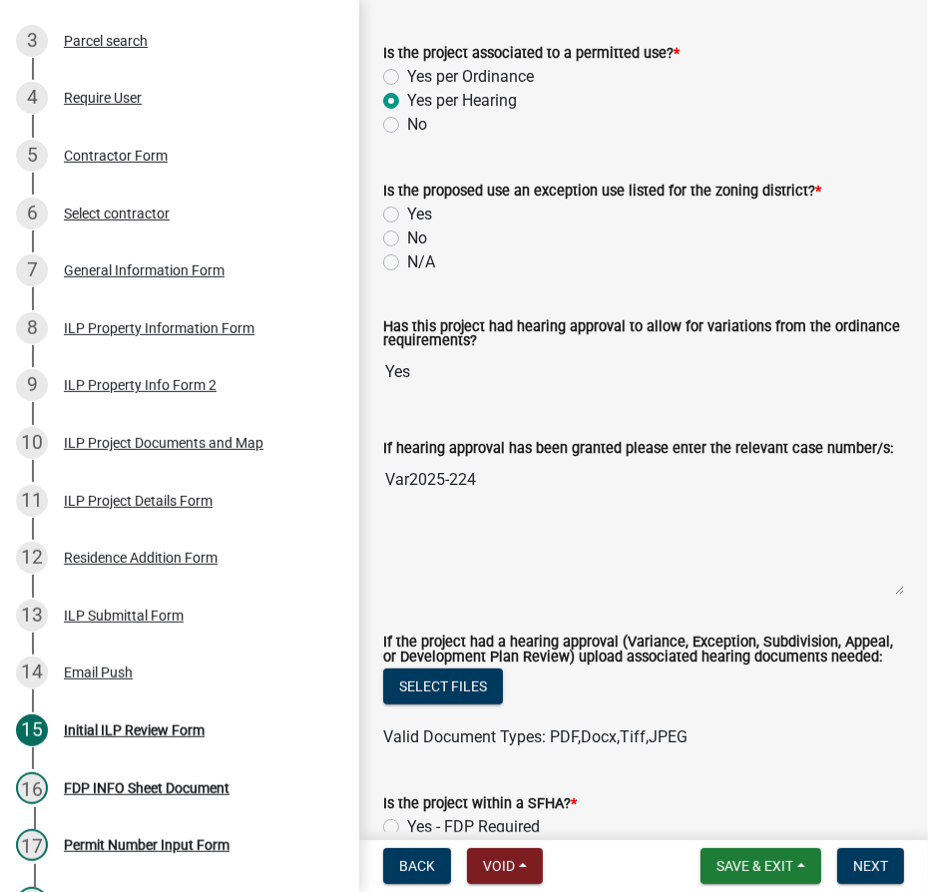
click at [407, 275] on label "N/A" at bounding box center [421, 263] width 28 height 24
click at [407, 264] on input "N/A" at bounding box center [413, 257] width 13 height 13
radio input "true"
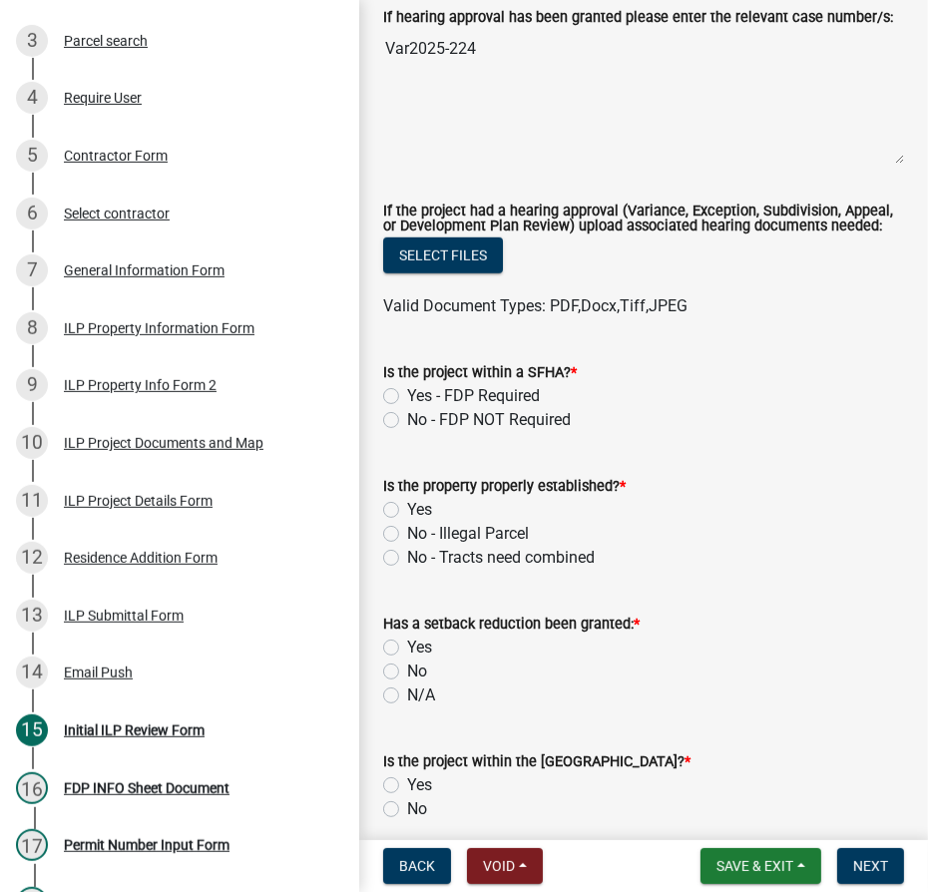
scroll to position [998, 0]
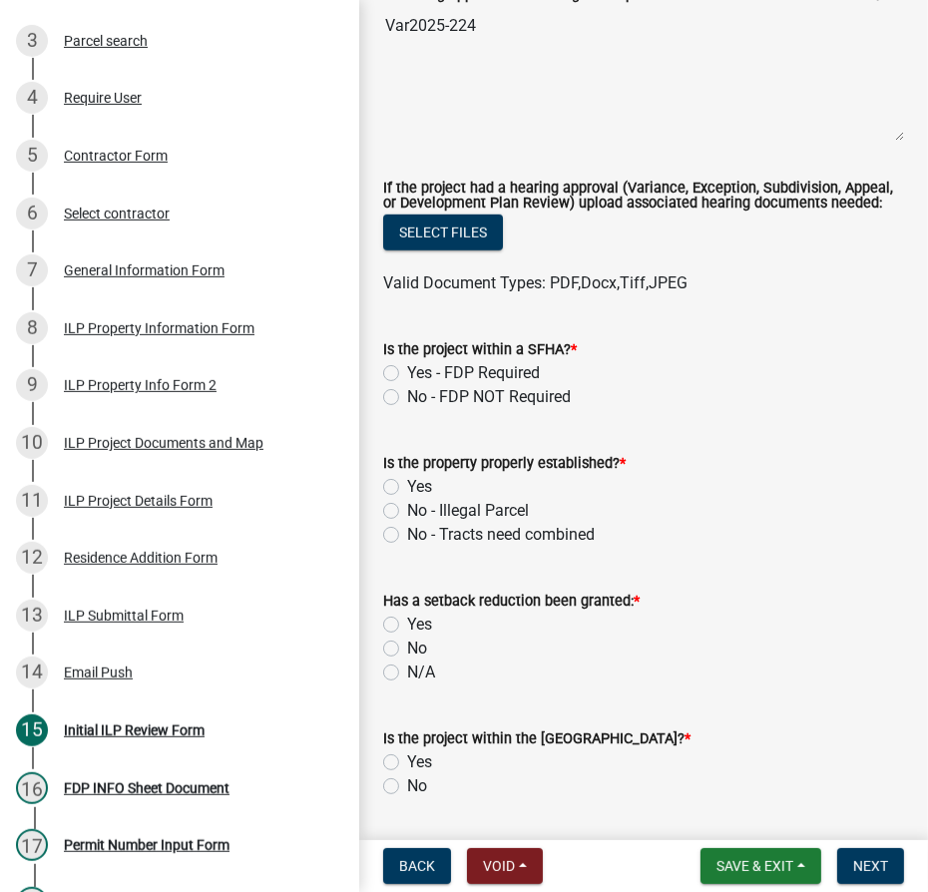
click at [407, 409] on label "No - FDP NOT Required" at bounding box center [489, 397] width 164 height 24
click at [407, 398] on input "No - FDP NOT Required" at bounding box center [413, 391] width 13 height 13
radio input "true"
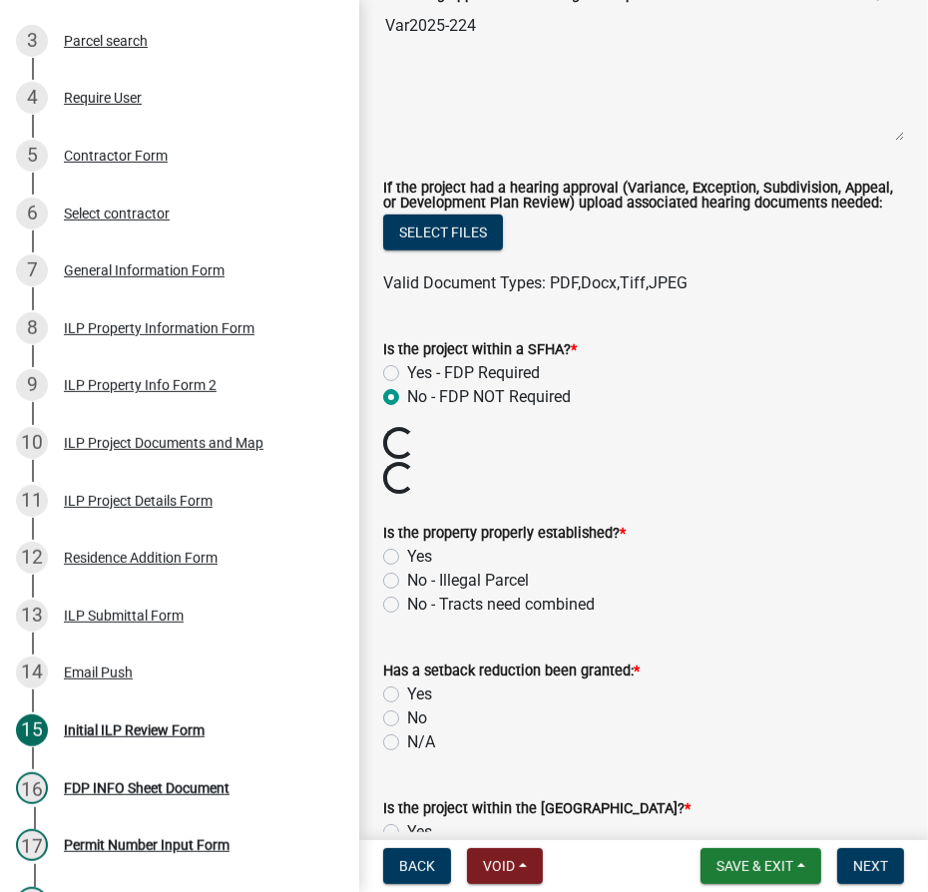
click at [407, 569] on label "Yes" at bounding box center [419, 557] width 25 height 24
click at [407, 558] on input "Yes" at bounding box center [413, 551] width 13 height 13
radio input "true"
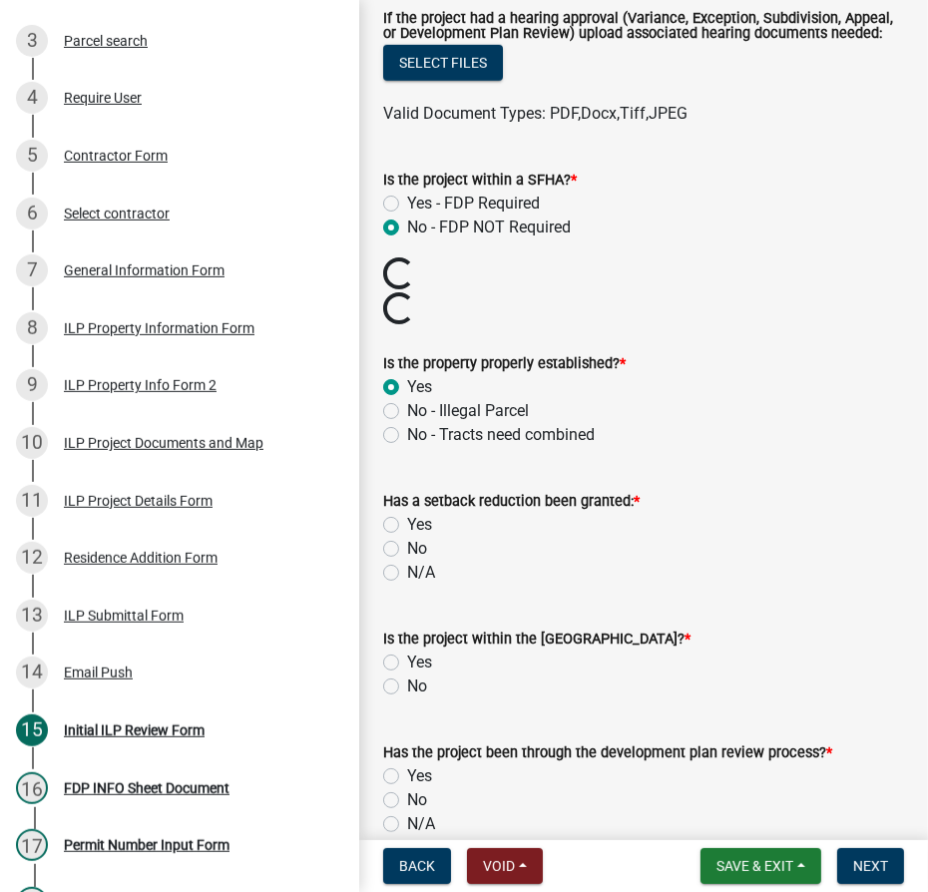
scroll to position [1179, 0]
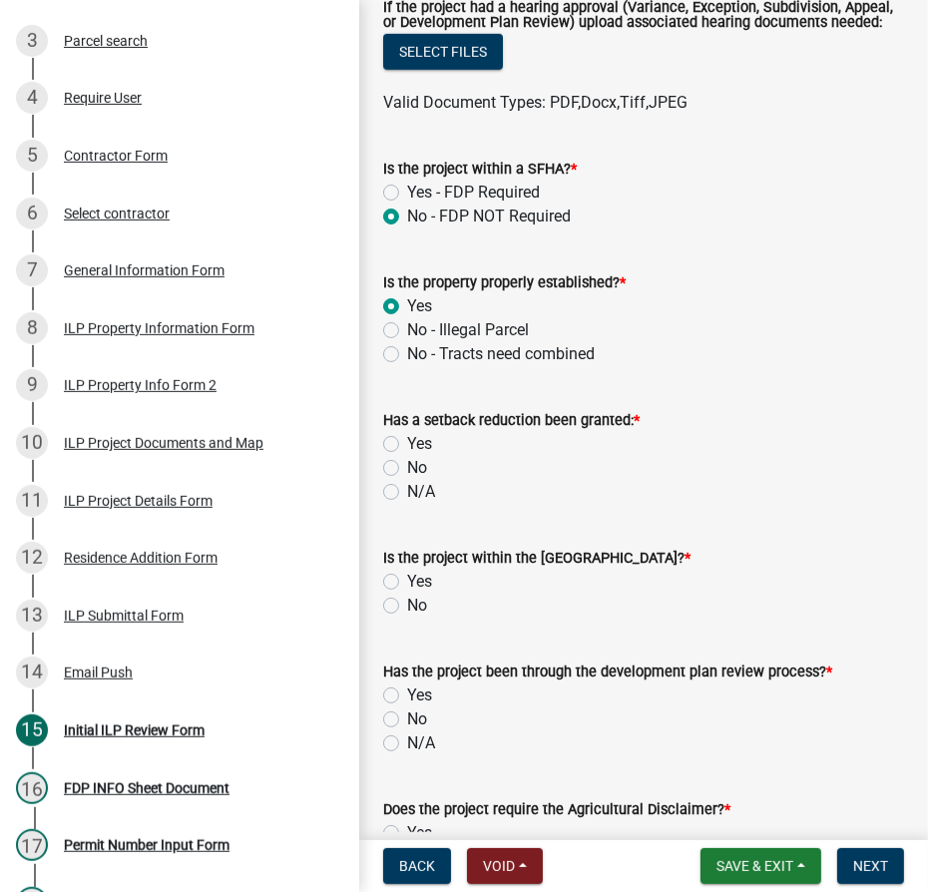
click at [407, 480] on label "No" at bounding box center [417, 468] width 20 height 24
click at [407, 469] on input "No" at bounding box center [413, 462] width 13 height 13
radio input "true"
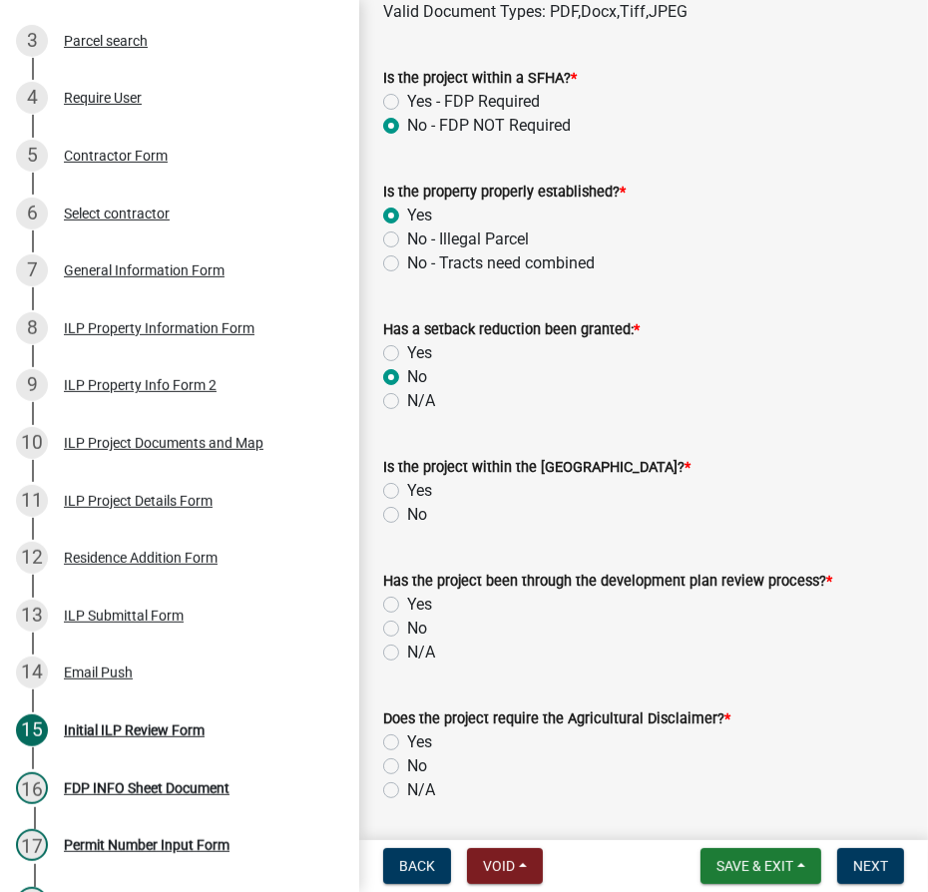
click at [407, 527] on label "No" at bounding box center [417, 515] width 20 height 24
click at [407, 516] on input "No" at bounding box center [413, 509] width 13 height 13
radio input "true"
click at [407, 665] on label "N/A" at bounding box center [421, 653] width 28 height 24
click at [407, 654] on input "N/A" at bounding box center [413, 647] width 13 height 13
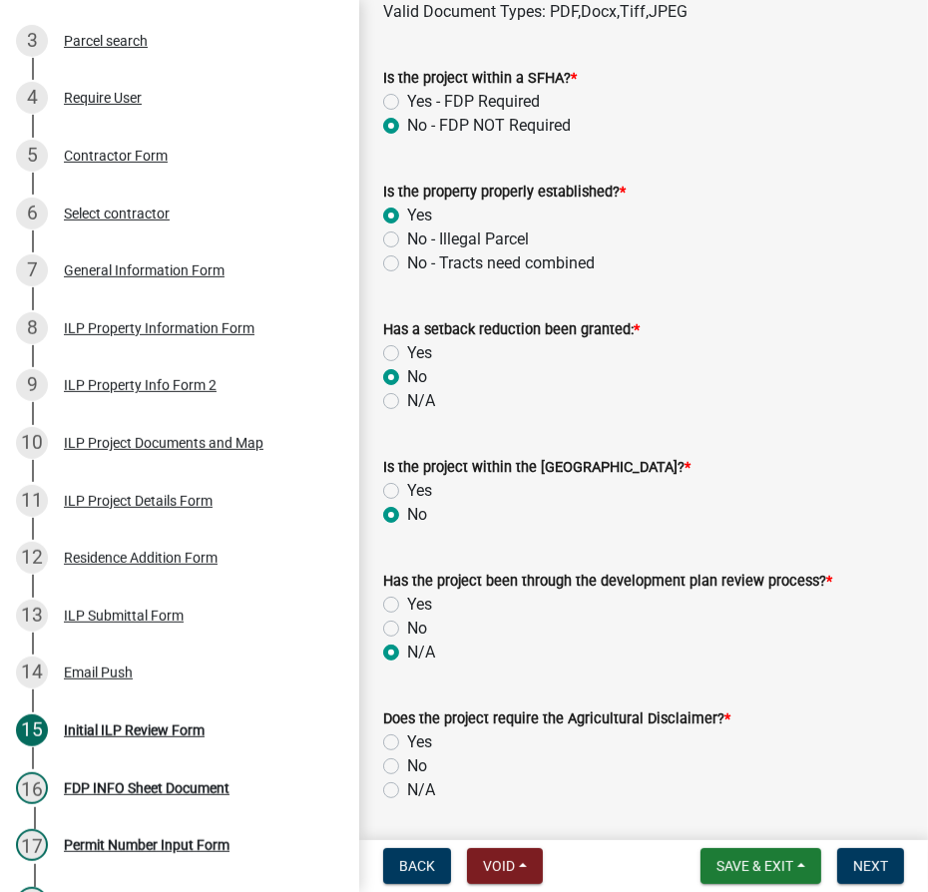
radio input "true"
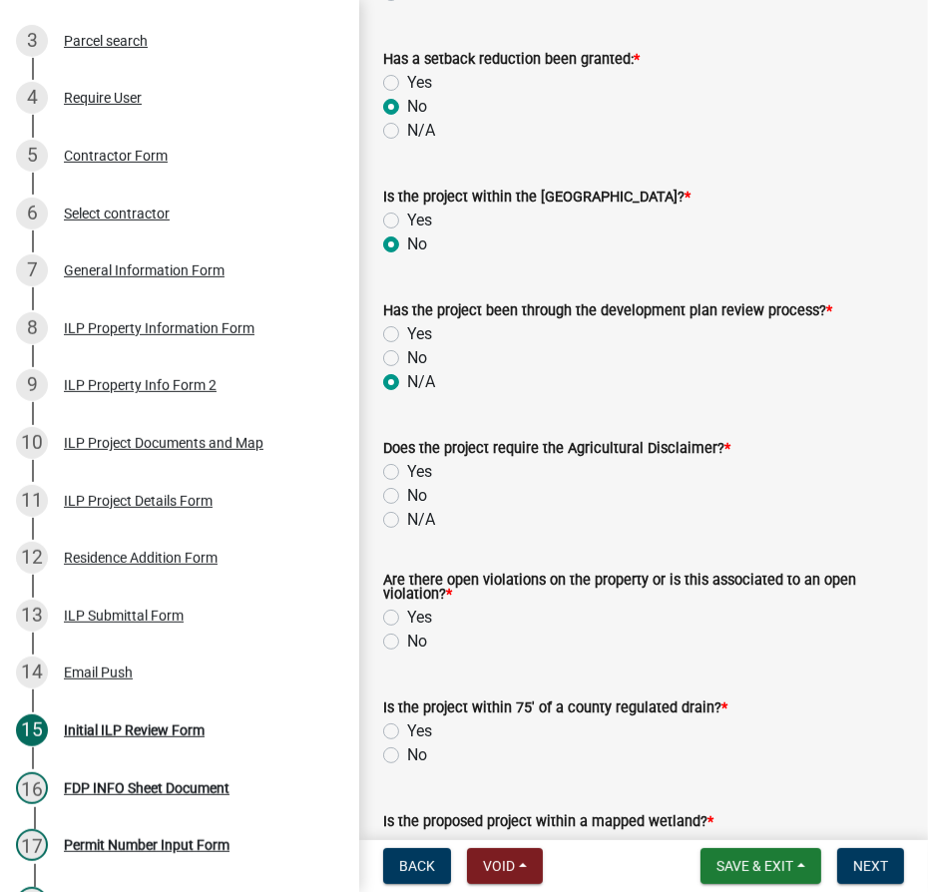
scroll to position [1542, 0]
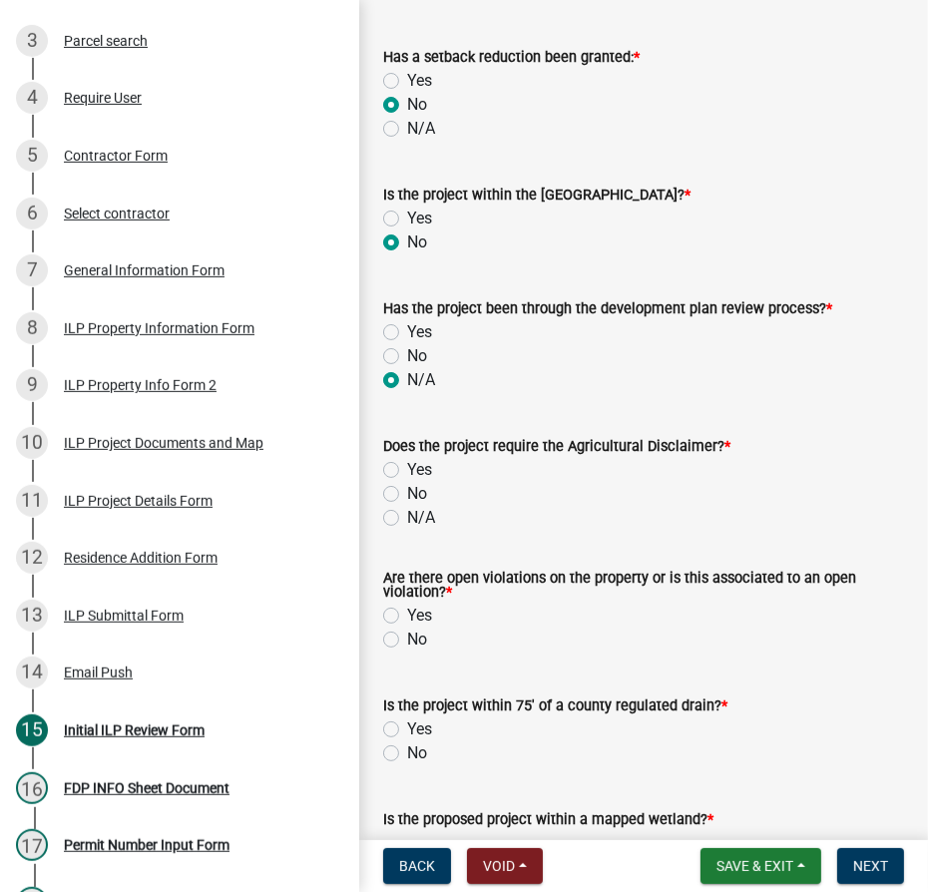
click at [407, 506] on label "No" at bounding box center [417, 494] width 20 height 24
click at [407, 495] on input "No" at bounding box center [413, 488] width 13 height 13
radio input "true"
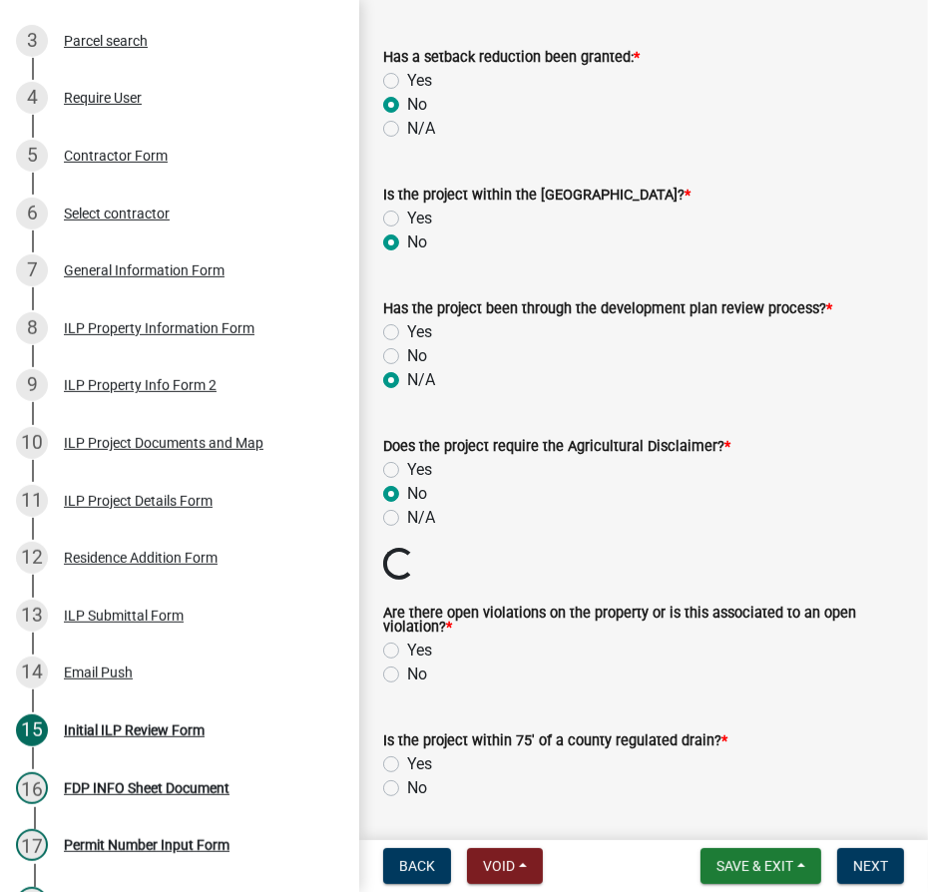
click at [407, 663] on label "Yes" at bounding box center [419, 651] width 25 height 24
click at [407, 652] on input "Yes" at bounding box center [413, 645] width 13 height 13
radio input "true"
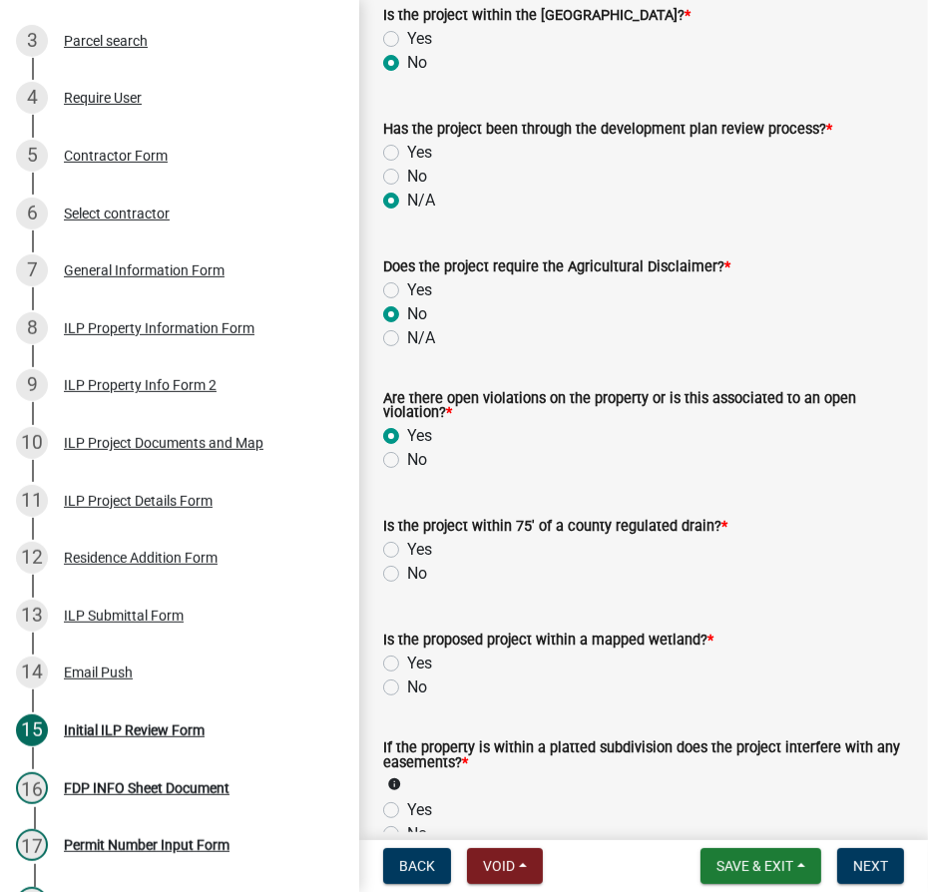
scroll to position [1724, 0]
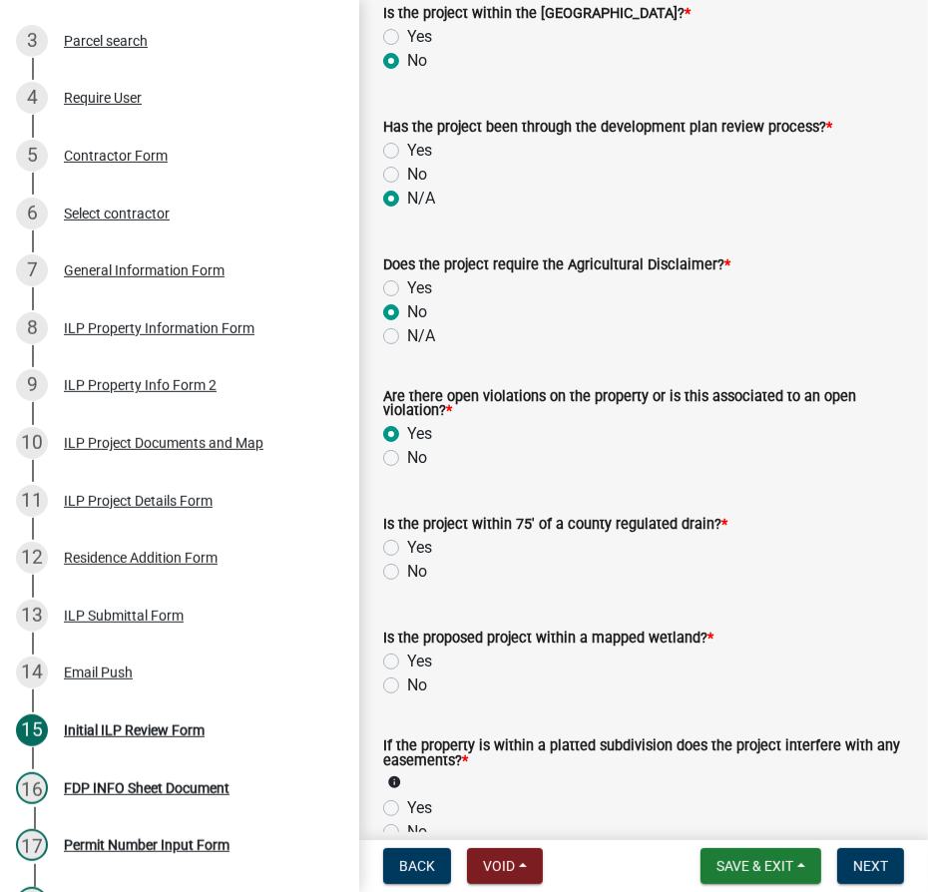
click at [407, 584] on label "No" at bounding box center [417, 572] width 20 height 24
click at [407, 573] on input "No" at bounding box center [413, 566] width 13 height 13
radio input "true"
click at [407, 698] on label "No" at bounding box center [417, 686] width 20 height 24
click at [407, 687] on input "No" at bounding box center [413, 680] width 13 height 13
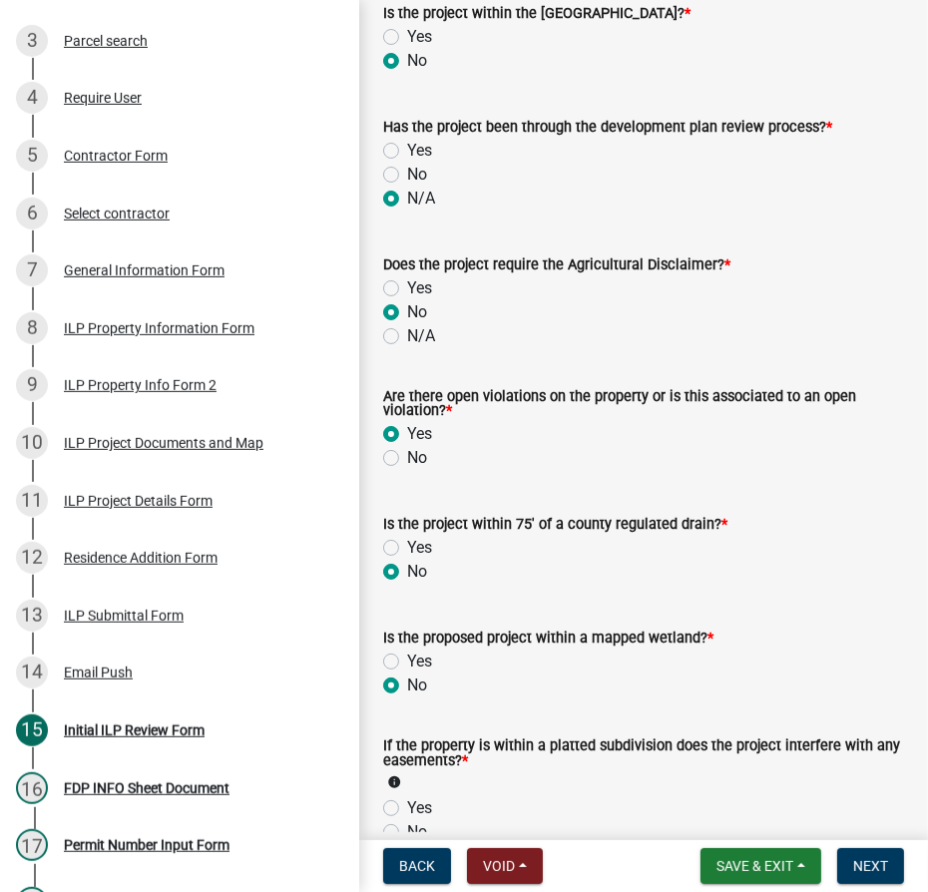
radio input "true"
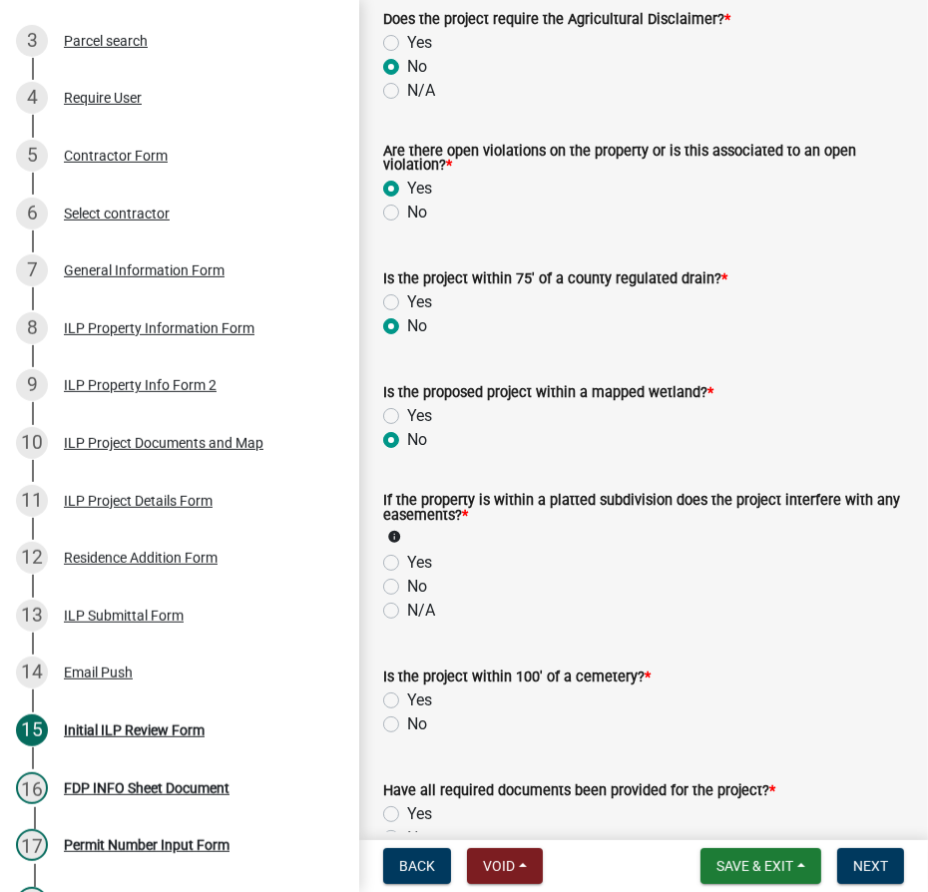
scroll to position [1997, 0]
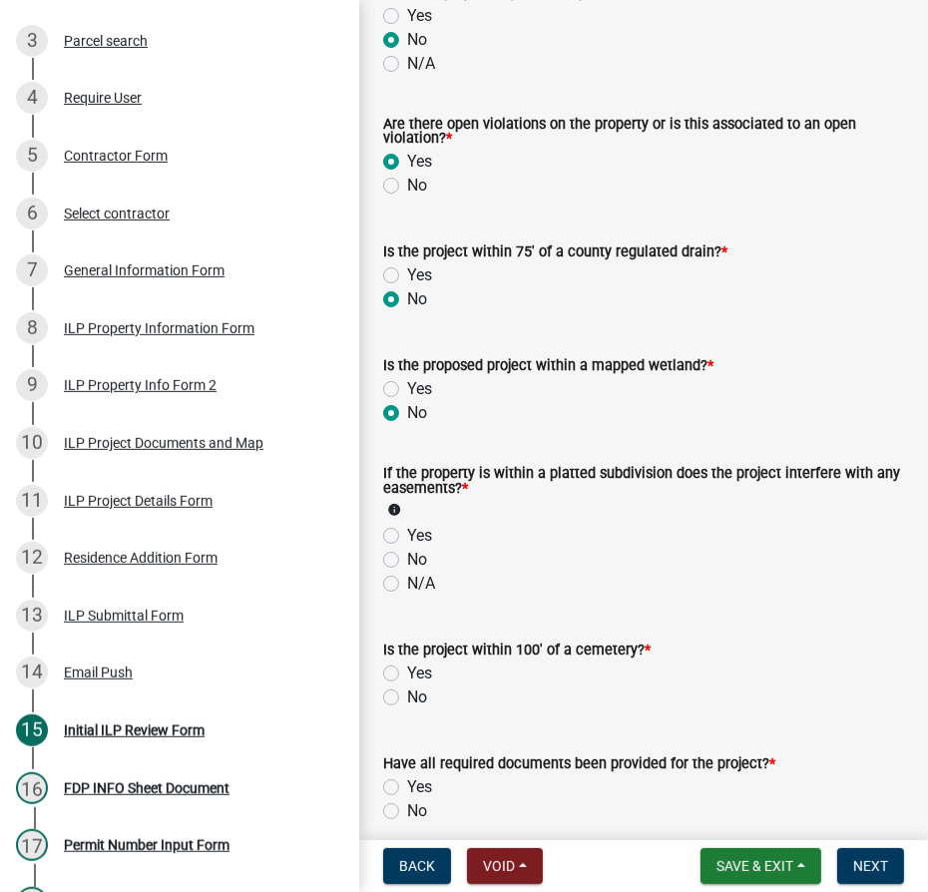
click at [391, 572] on div "No" at bounding box center [643, 560] width 521 height 24
click at [407, 572] on label "No" at bounding box center [417, 560] width 20 height 24
click at [407, 561] on input "No" at bounding box center [413, 554] width 13 height 13
radio input "true"
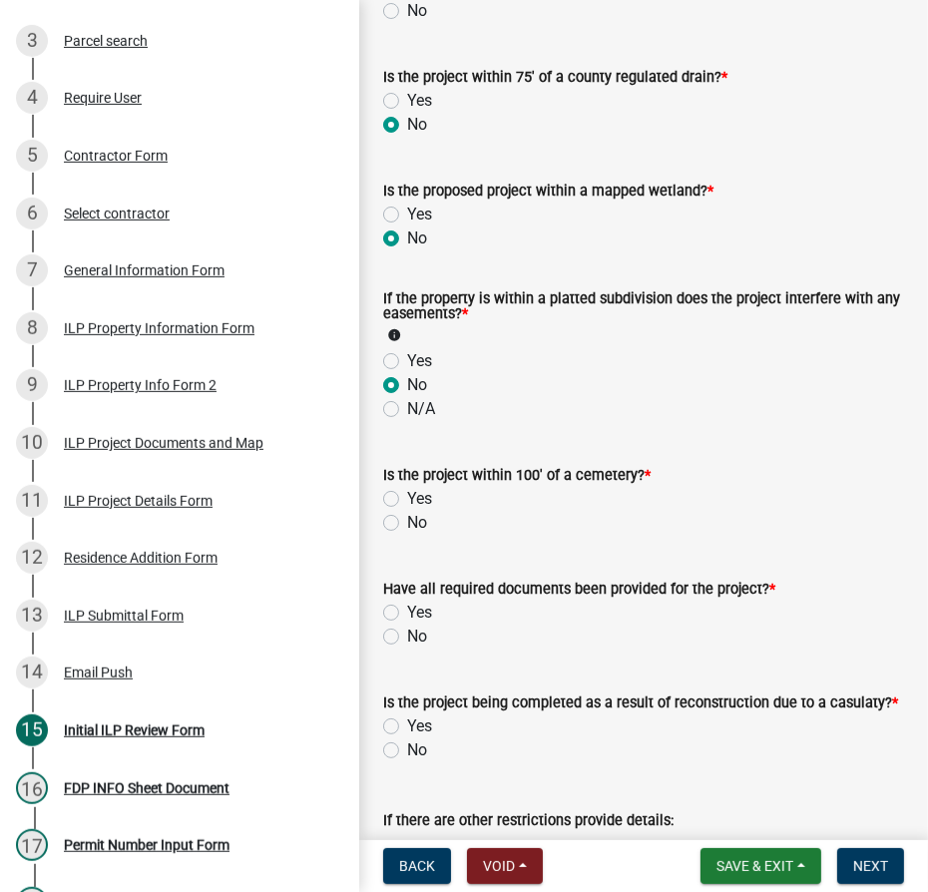
scroll to position [2177, 0]
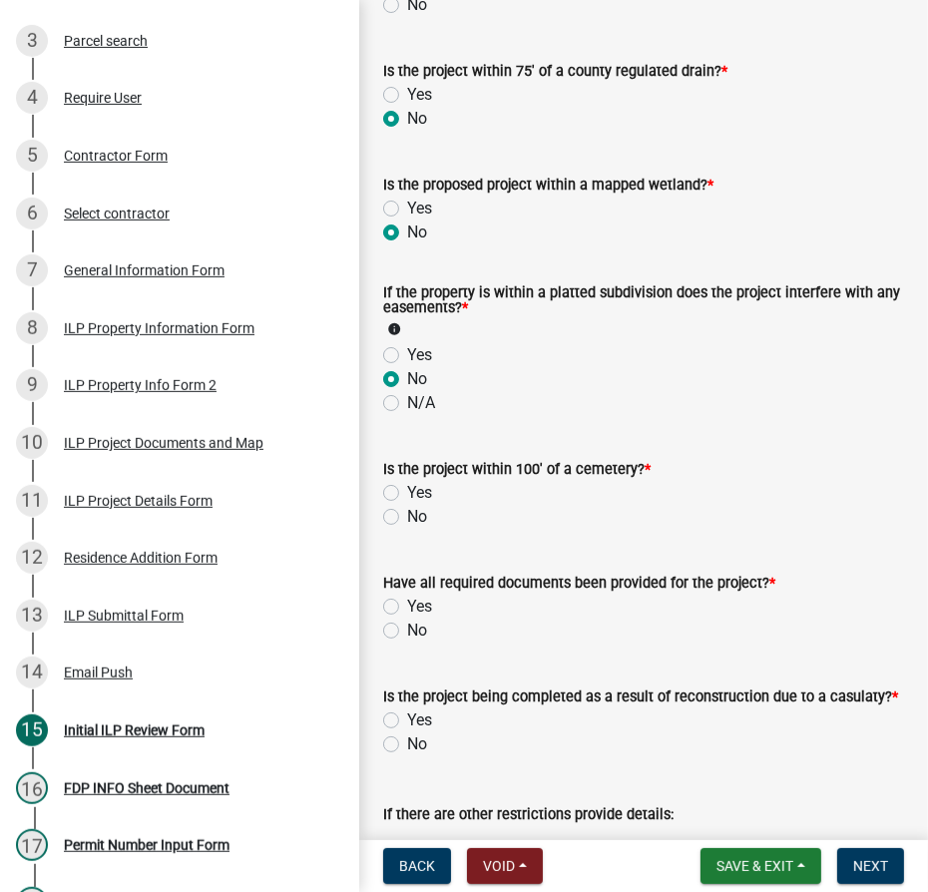
click at [407, 529] on label "No" at bounding box center [417, 517] width 20 height 24
click at [407, 518] on input "No" at bounding box center [413, 511] width 13 height 13
radio input "true"
click at [407, 619] on label "Yes" at bounding box center [419, 607] width 25 height 24
click at [407, 608] on input "Yes" at bounding box center [413, 601] width 13 height 13
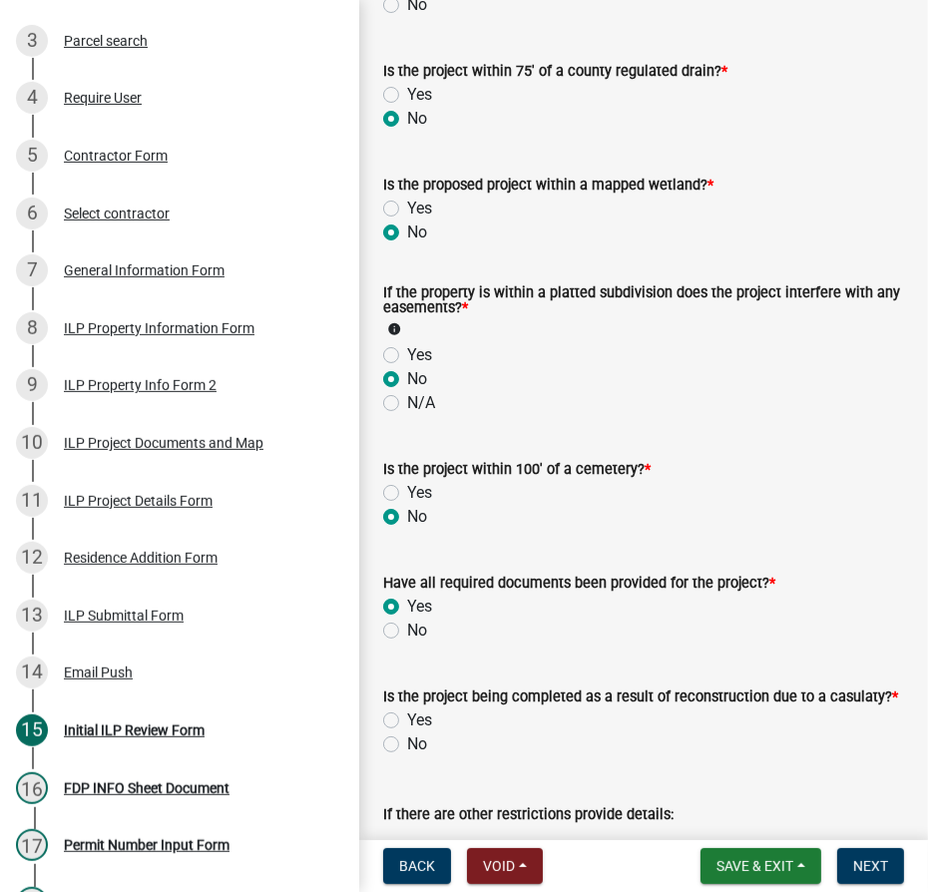
radio input "true"
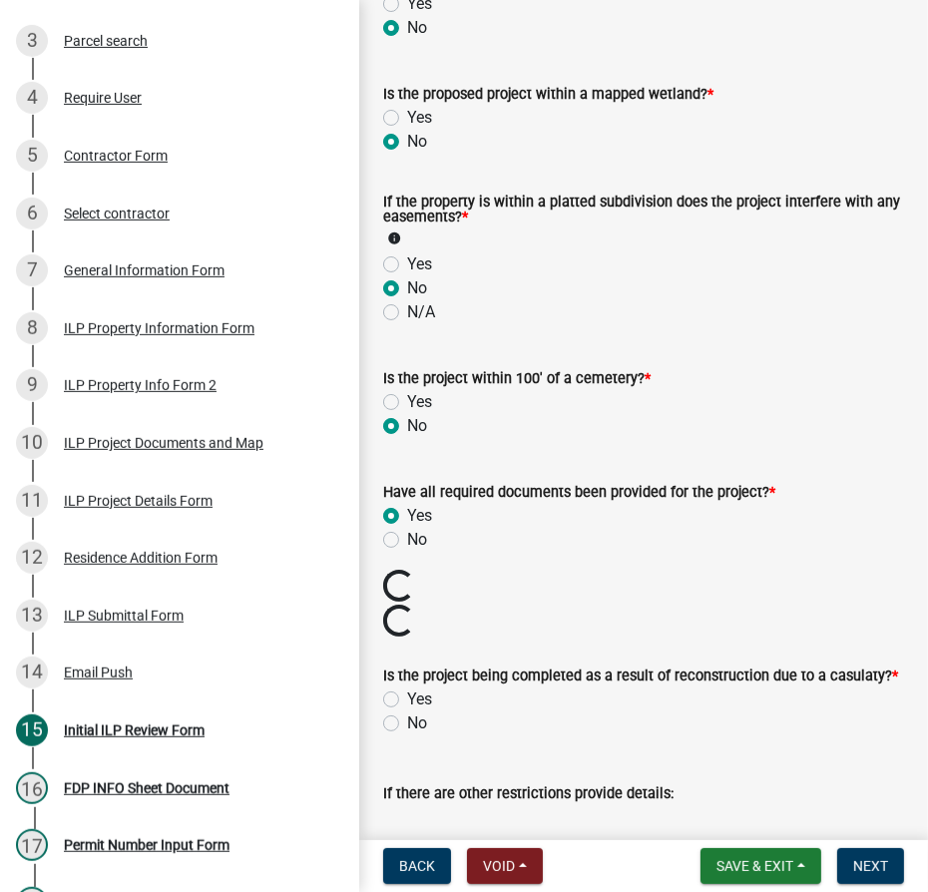
scroll to position [2359, 0]
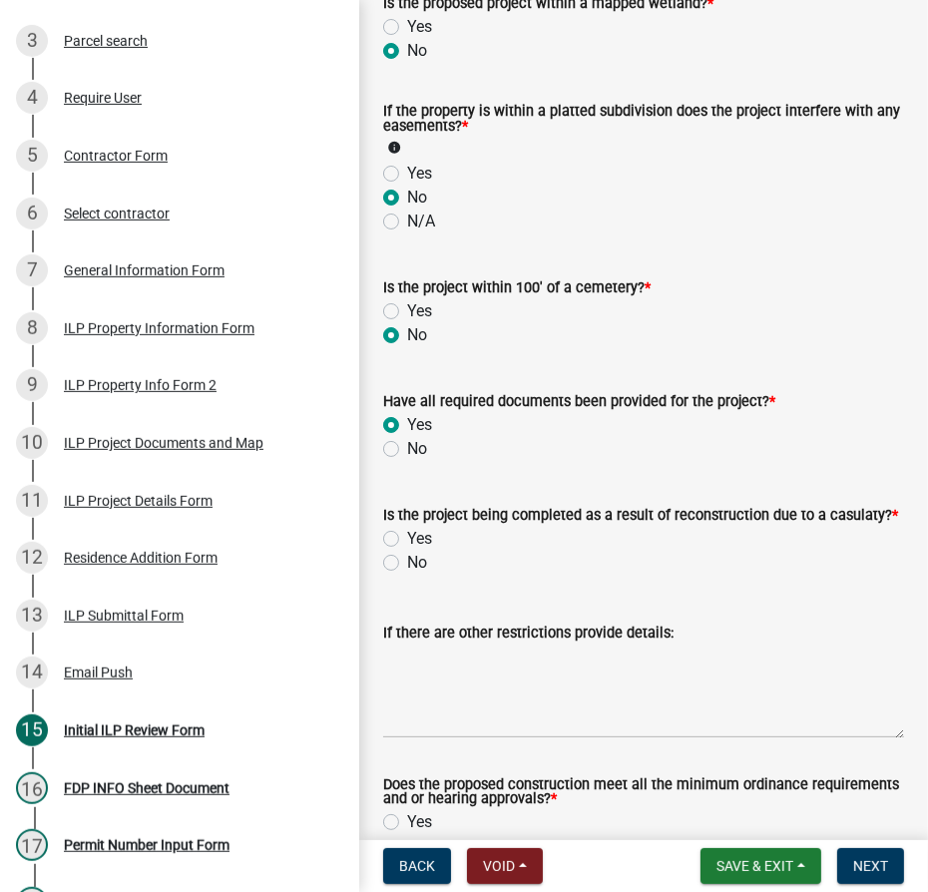
click at [407, 575] on label "No" at bounding box center [417, 563] width 20 height 24
click at [407, 564] on input "No" at bounding box center [413, 557] width 13 height 13
radio input "true"
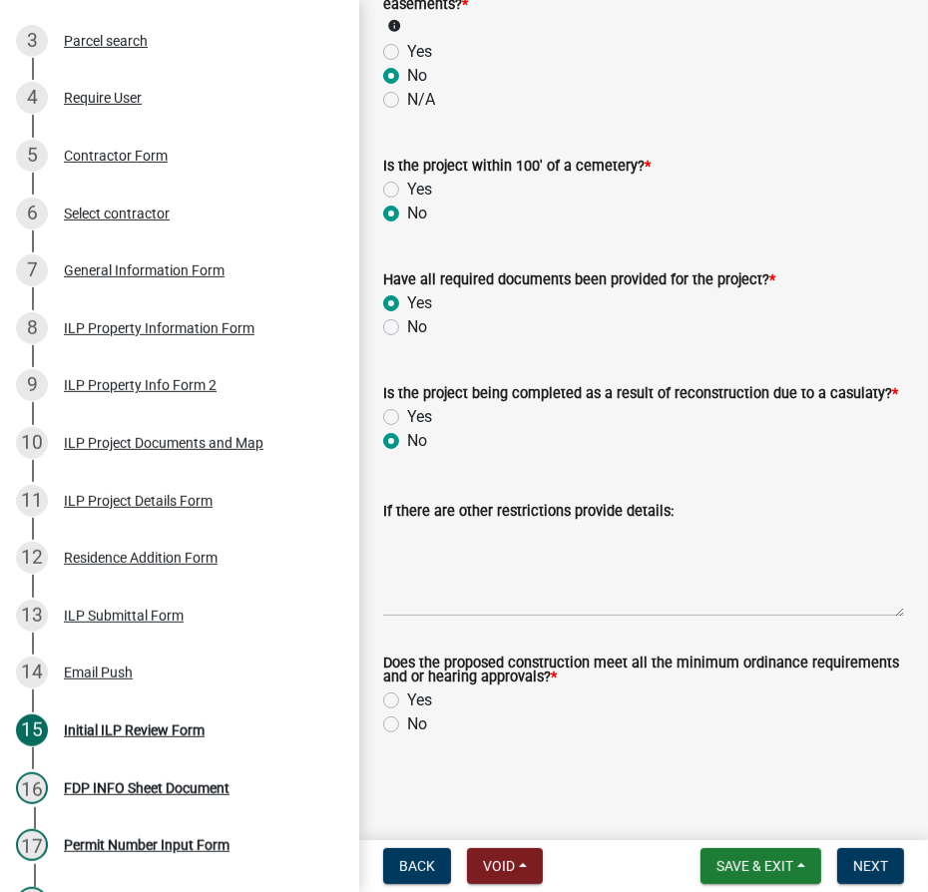
scroll to position [2528, 0]
click at [407, 699] on label "Yes" at bounding box center [419, 701] width 25 height 24
click at [407, 699] on input "Yes" at bounding box center [413, 695] width 13 height 13
radio input "true"
click at [870, 872] on span "Next" at bounding box center [871, 867] width 35 height 16
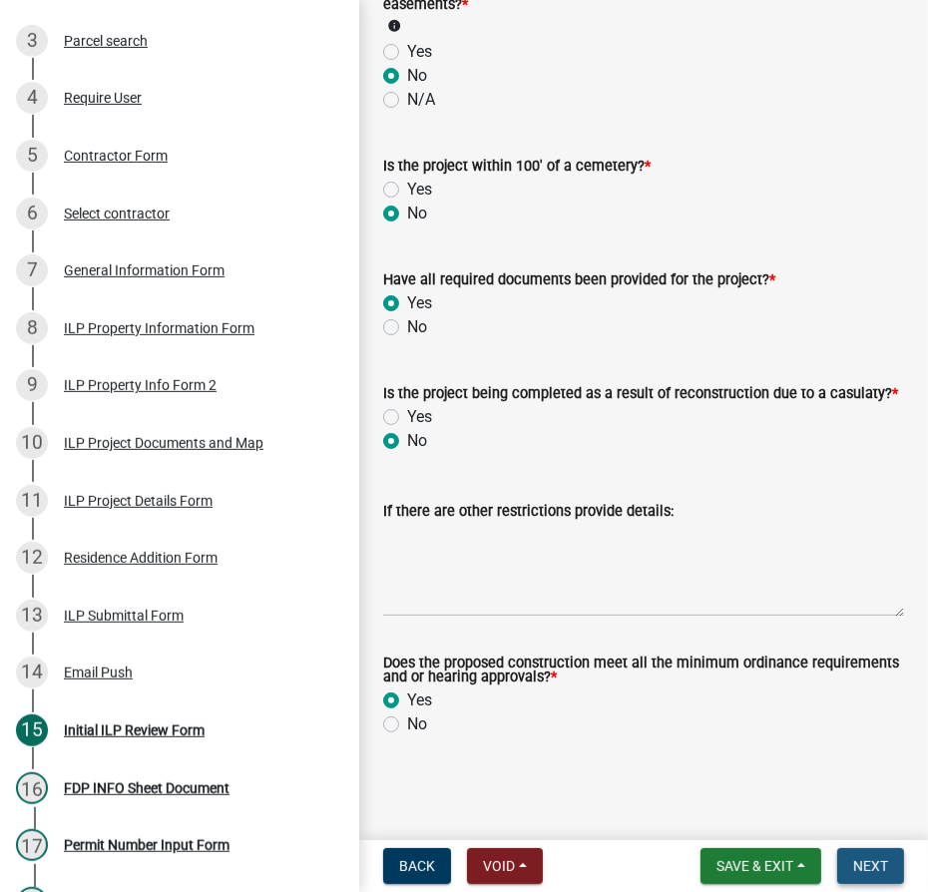
scroll to position [0, 0]
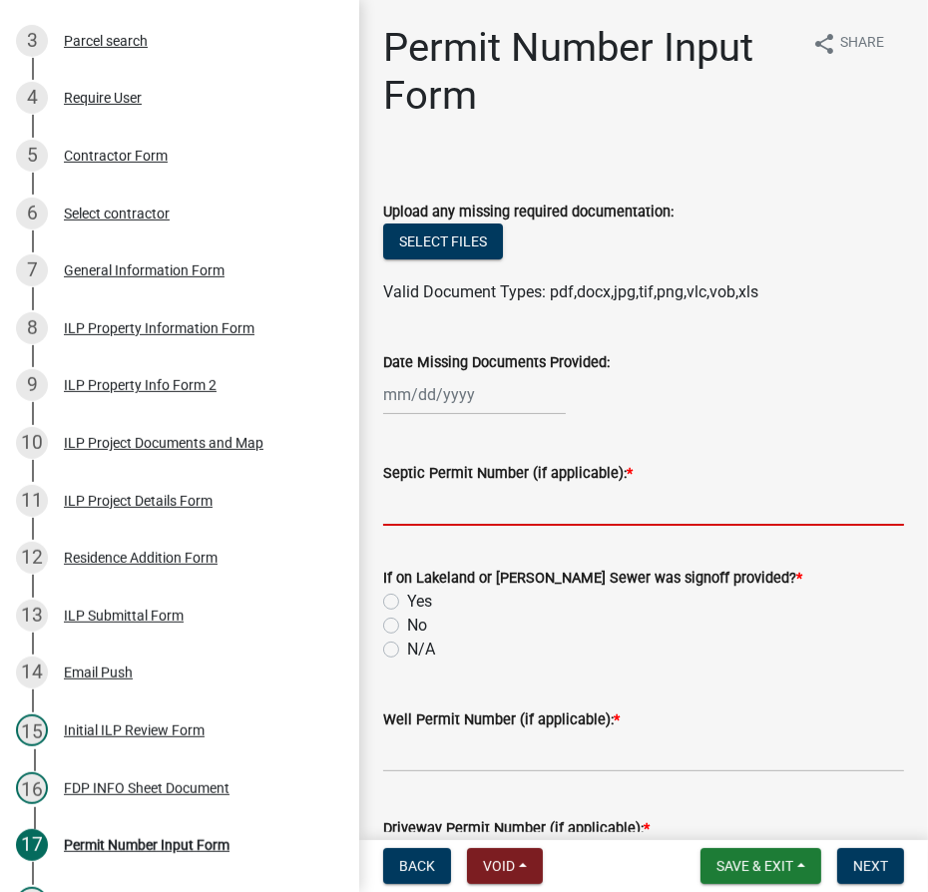
click at [417, 504] on input "Septic Permit Number (if applicable): *" at bounding box center [643, 505] width 521 height 41
type input "TC Sewer"
click at [407, 649] on label "N/A" at bounding box center [421, 650] width 28 height 24
click at [407, 649] on input "N/A" at bounding box center [413, 644] width 13 height 13
radio input "true"
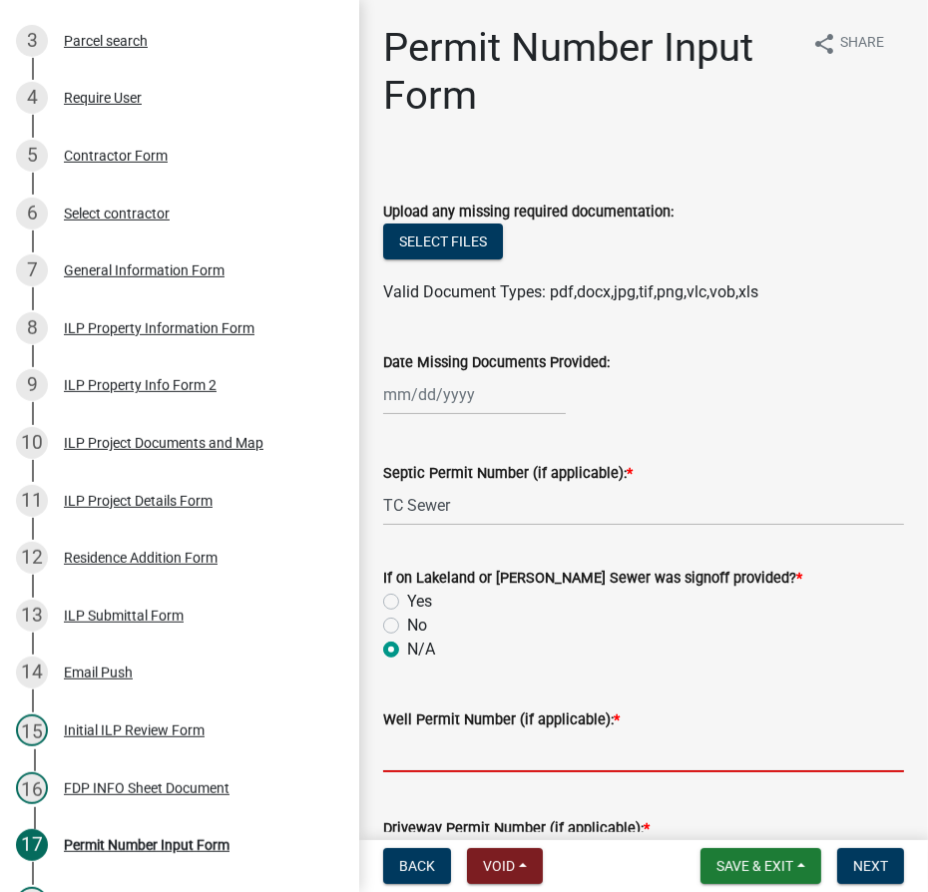
drag, startPoint x: 410, startPoint y: 753, endPoint x: 439, endPoint y: 739, distance: 32.1
click at [410, 753] on input "Well Permit Number (if applicable): *" at bounding box center [643, 752] width 521 height 41
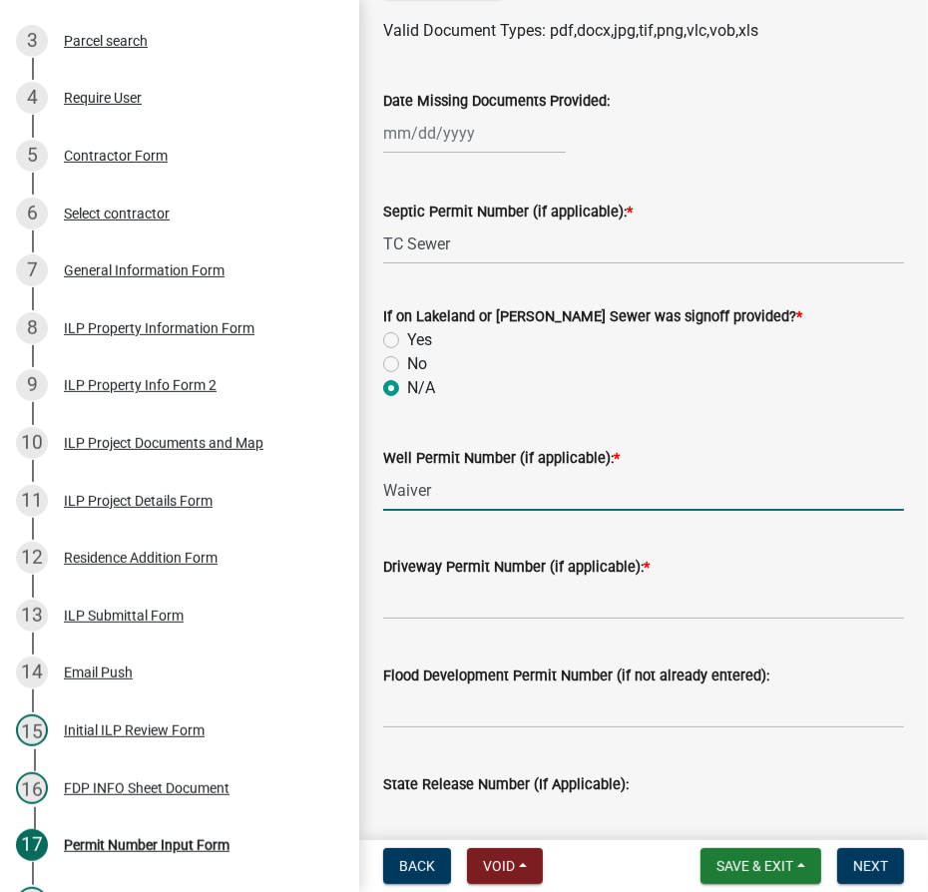
scroll to position [272, 0]
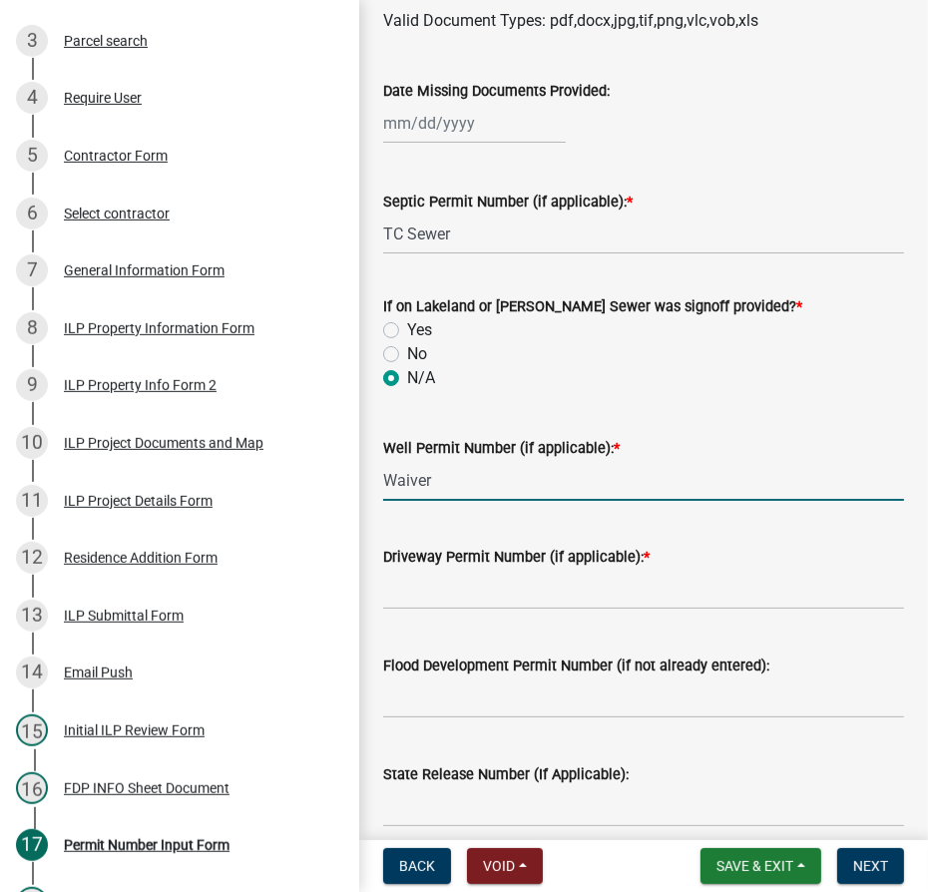
type input "Waiver"
click at [432, 596] on input "Driveway Permit Number (if applicable): *" at bounding box center [643, 589] width 521 height 41
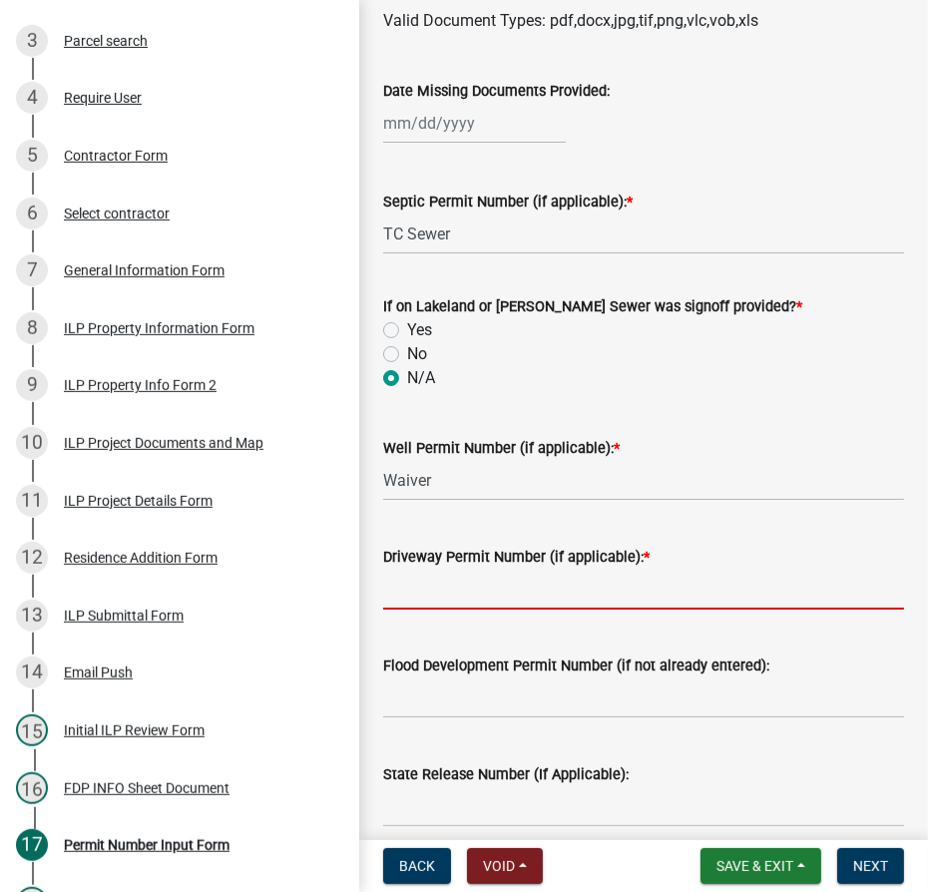
type input "Existing"
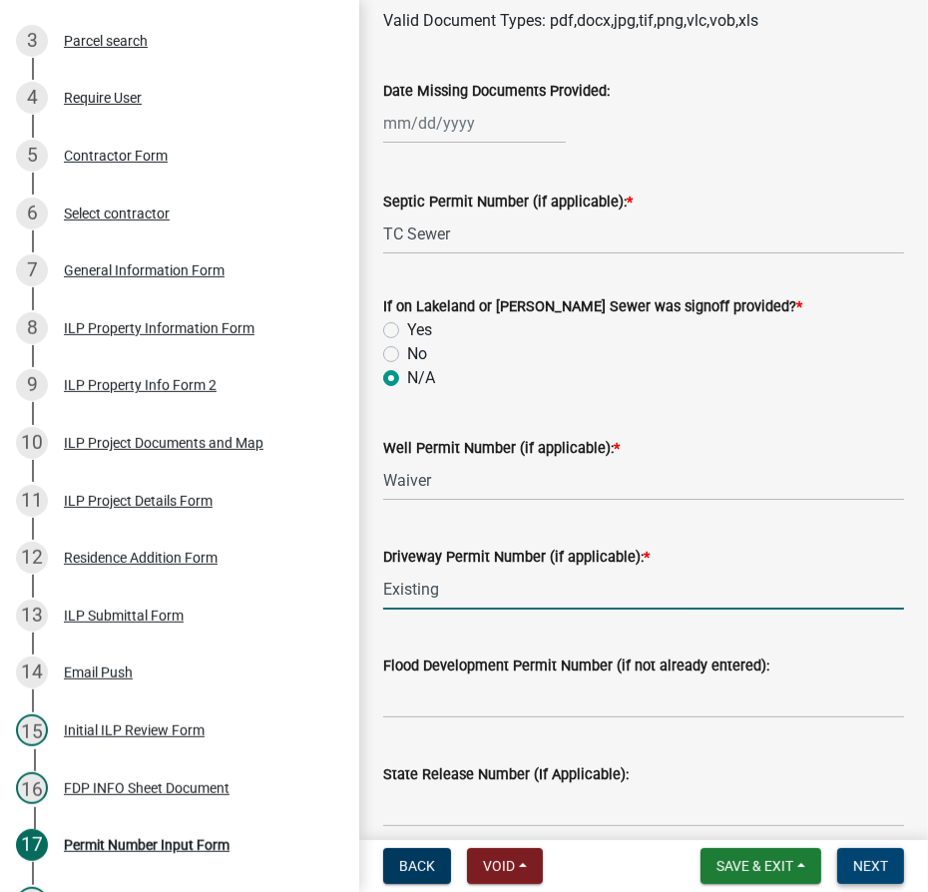
click at [857, 878] on button "Next" at bounding box center [871, 867] width 67 height 36
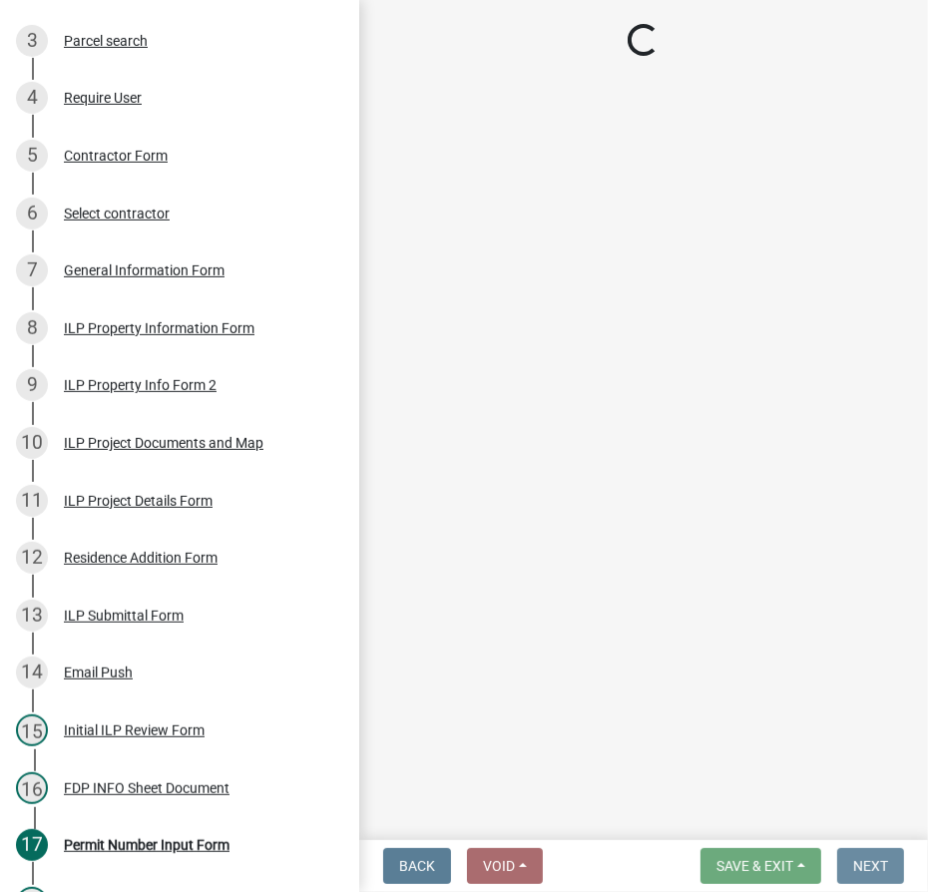
scroll to position [0, 0]
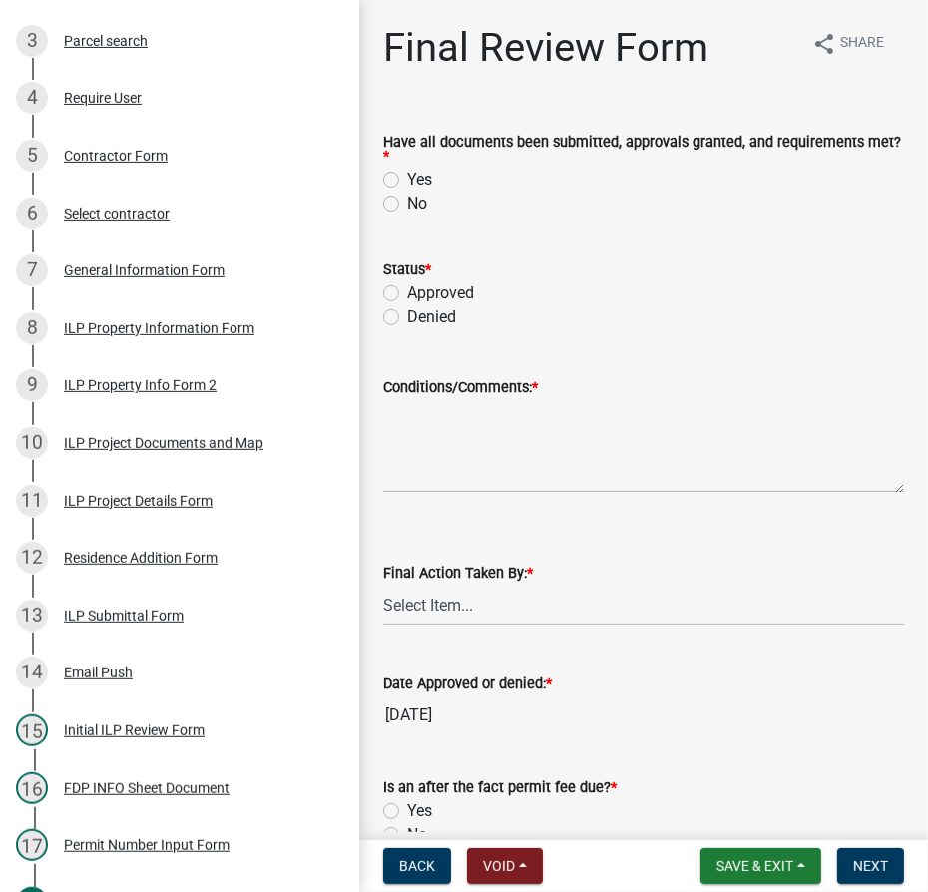
click at [407, 182] on label "Yes" at bounding box center [419, 180] width 25 height 24
click at [407, 181] on input "Yes" at bounding box center [413, 174] width 13 height 13
radio input "true"
click at [407, 297] on label "Approved" at bounding box center [440, 294] width 67 height 24
click at [407, 295] on input "Approved" at bounding box center [413, 288] width 13 height 13
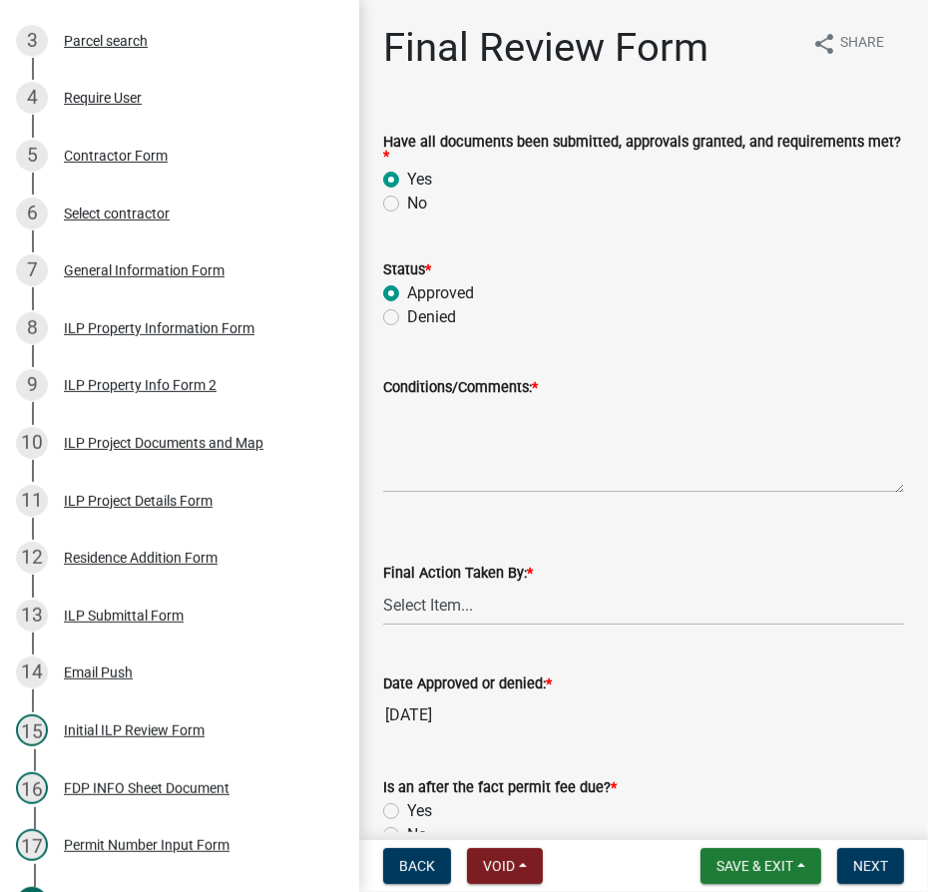
radio input "true"
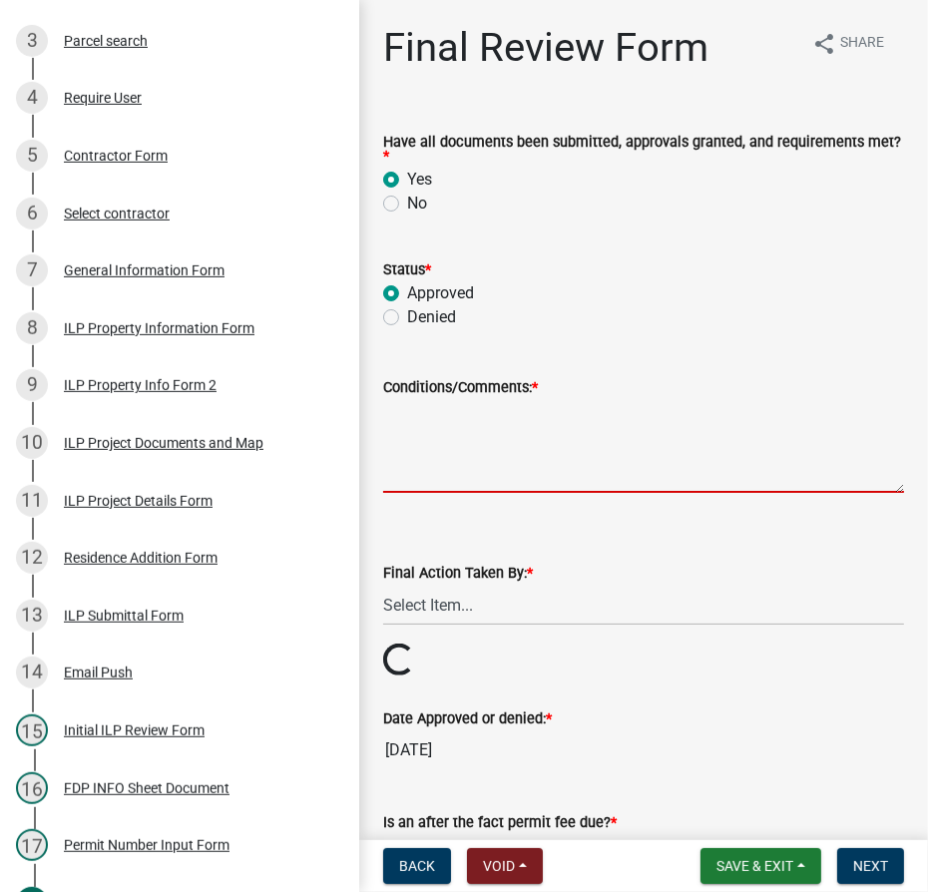
click at [396, 420] on textarea "Conditions/Comments: *" at bounding box center [643, 446] width 521 height 94
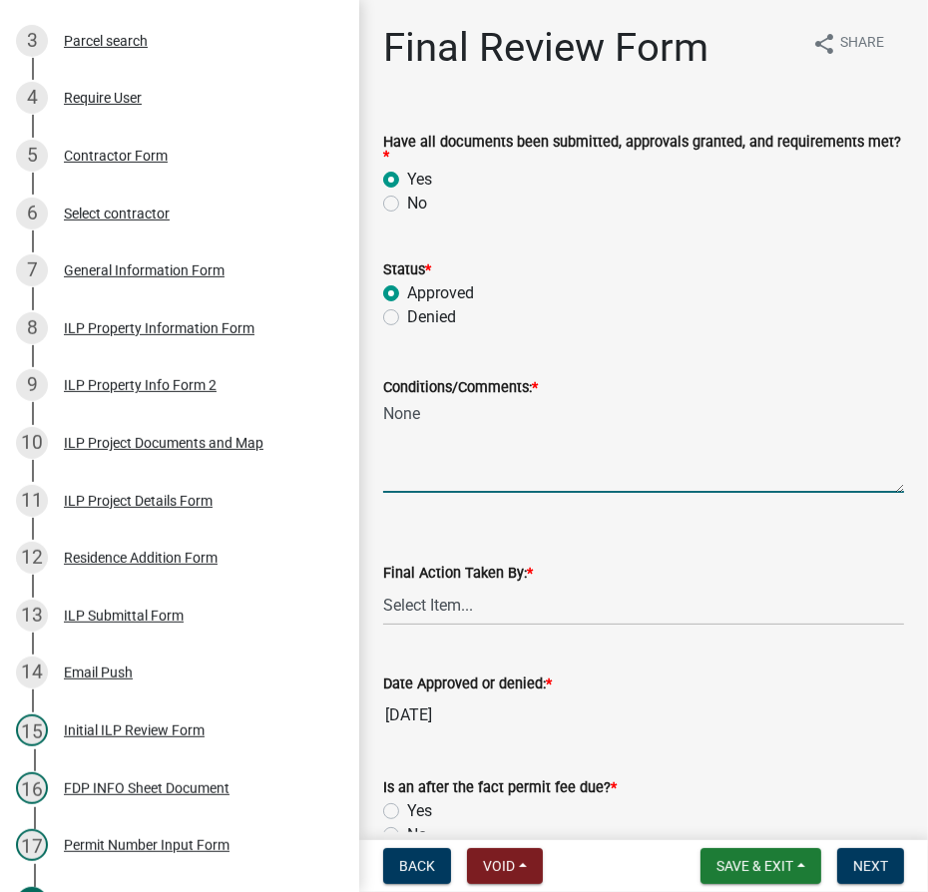
type textarea "None"
click at [417, 614] on select "Select Item... MMS LT AT CS [PERSON_NAME]" at bounding box center [643, 605] width 521 height 41
click at [383, 585] on select "Select Item... MMS LT AT CS [PERSON_NAME]" at bounding box center [643, 605] width 521 height 41
select select "4d3913d6-5a87-4fbb-afdb-cf4209782895"
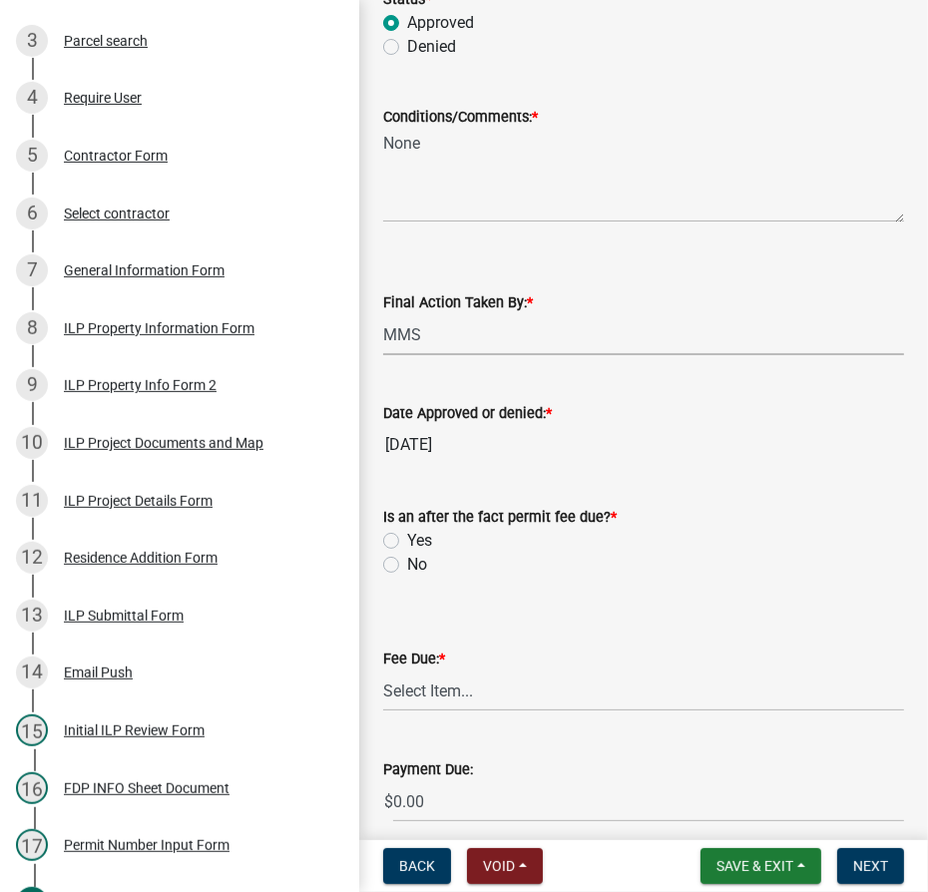
scroll to position [272, 0]
click at [407, 565] on label "No" at bounding box center [417, 564] width 20 height 24
click at [407, 565] on input "No" at bounding box center [413, 558] width 13 height 13
radio input "true"
click at [407, 699] on select "Select Item... N/A $10.00 $25.00 $125.00 $250 $500 $500 + $10.00 for every 10 s…" at bounding box center [643, 690] width 521 height 41
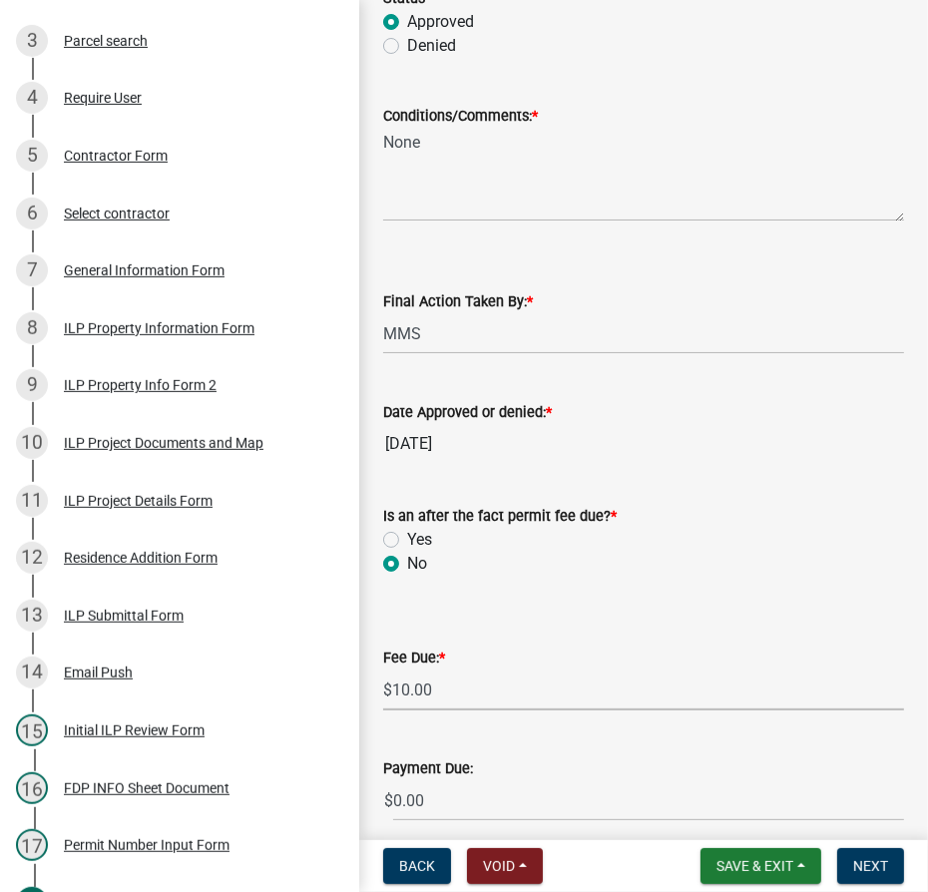
click at [383, 670] on select "Select Item... N/A $10.00 $25.00 $125.00 $250 $500 $500 + $10.00 for every 10 s…" at bounding box center [643, 690] width 521 height 41
select select "6f482d1d-eb35-47e6-92b0-143404755581"
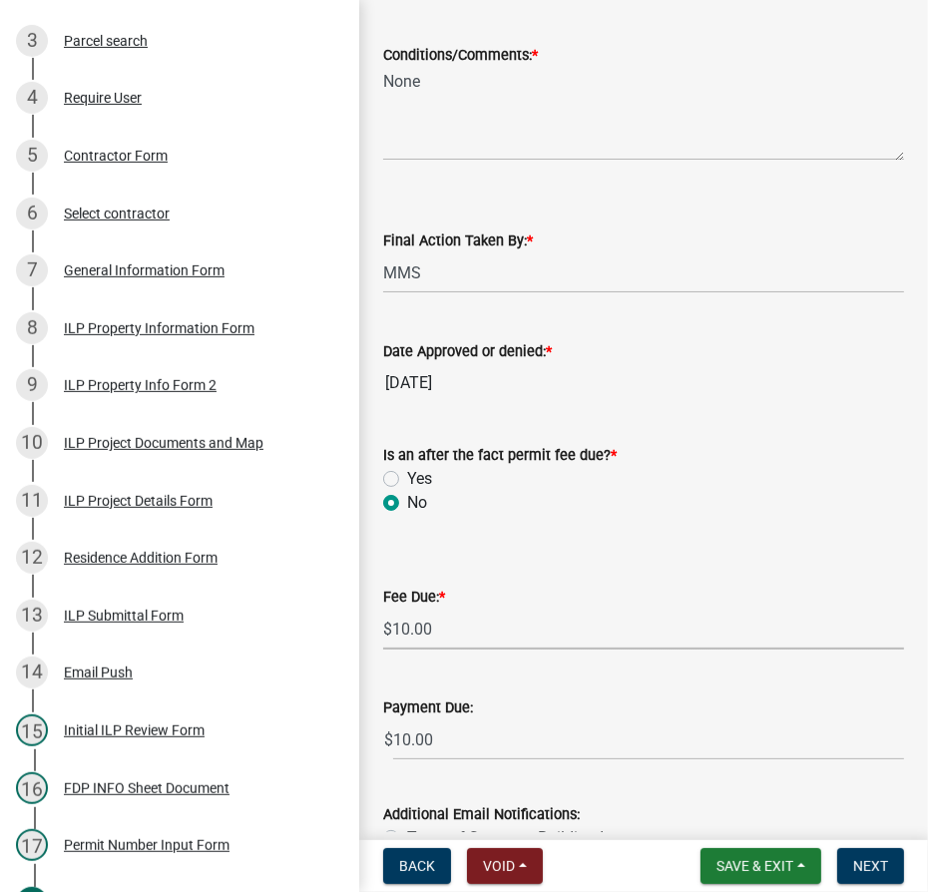
scroll to position [453, 0]
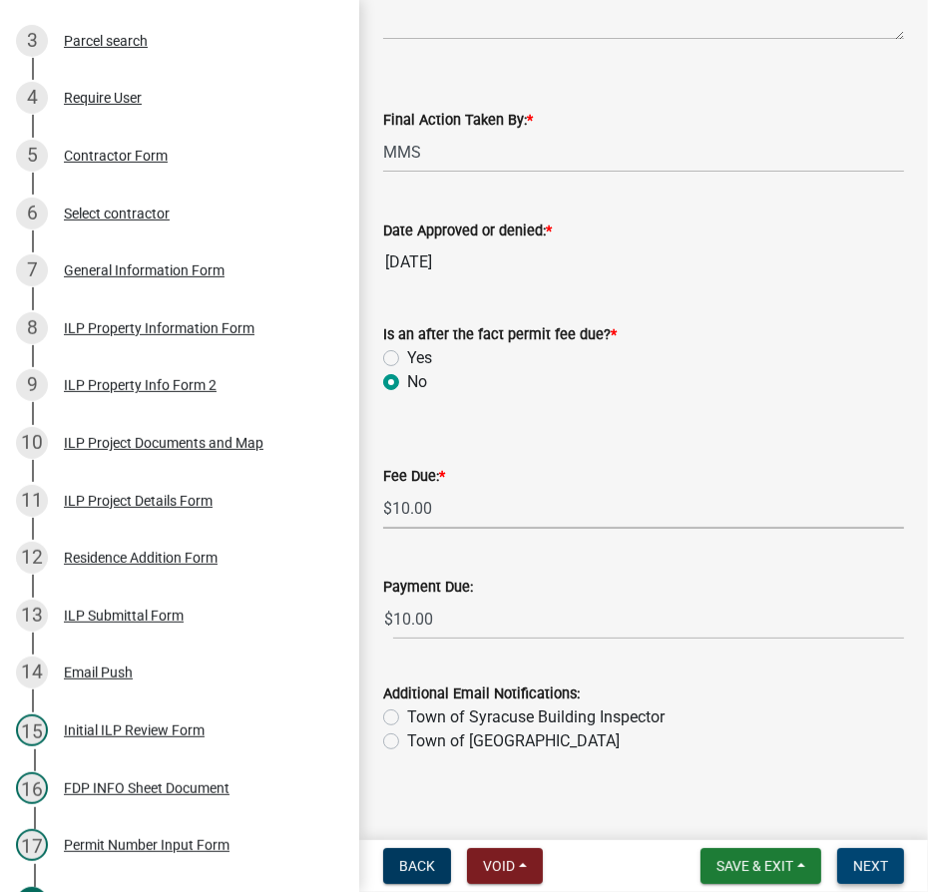
click at [875, 875] on button "Next" at bounding box center [871, 867] width 67 height 36
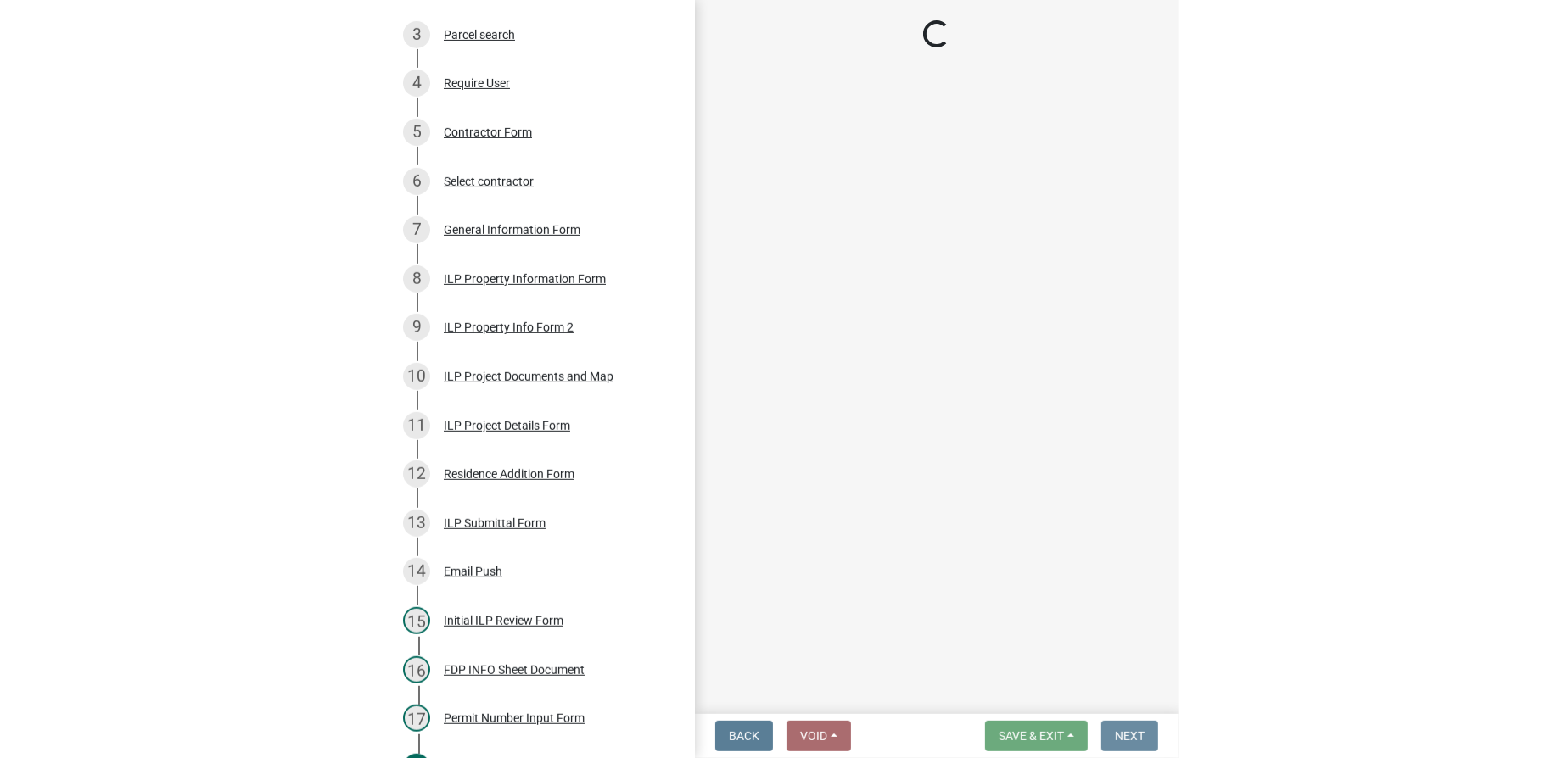
scroll to position [0, 0]
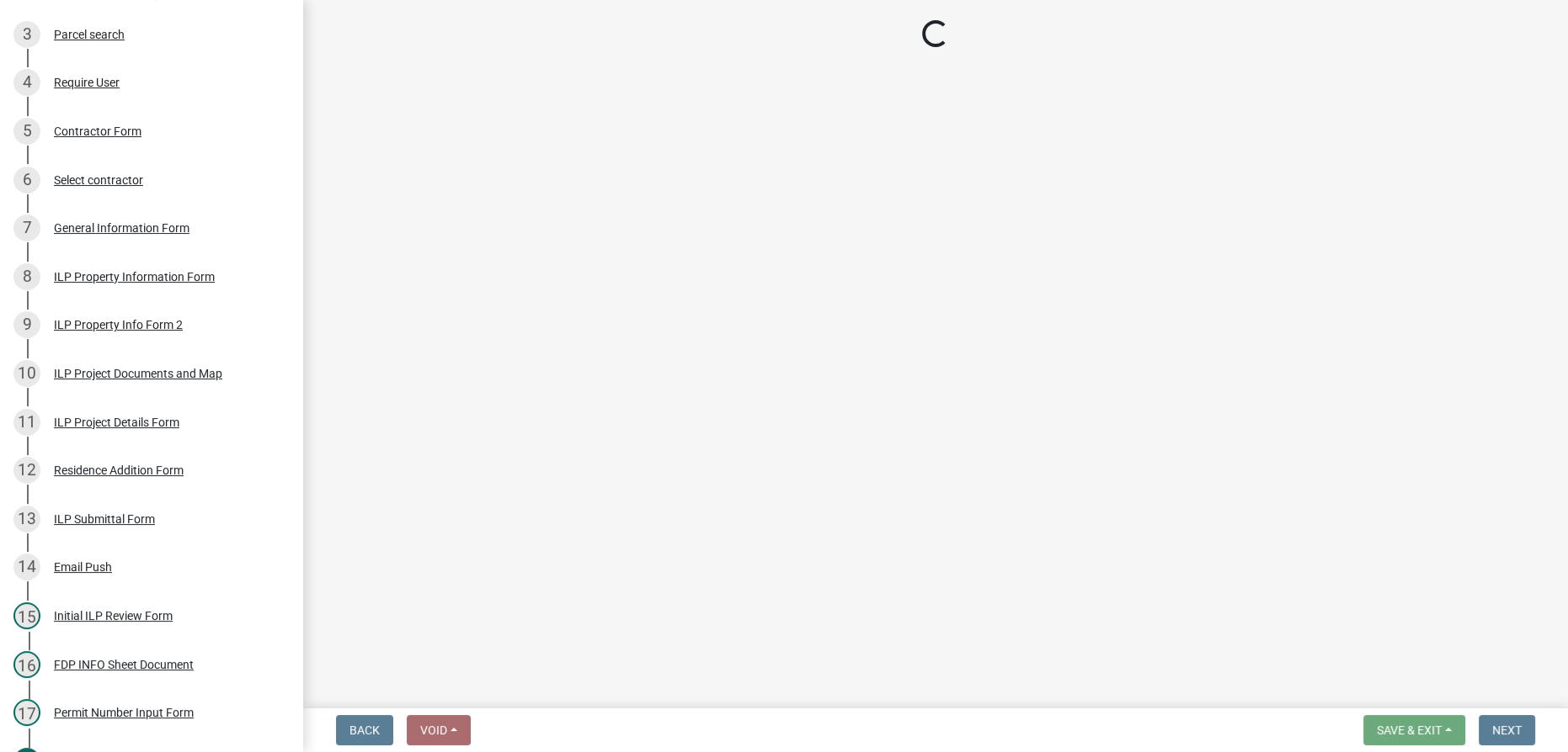
select select "3: 3"
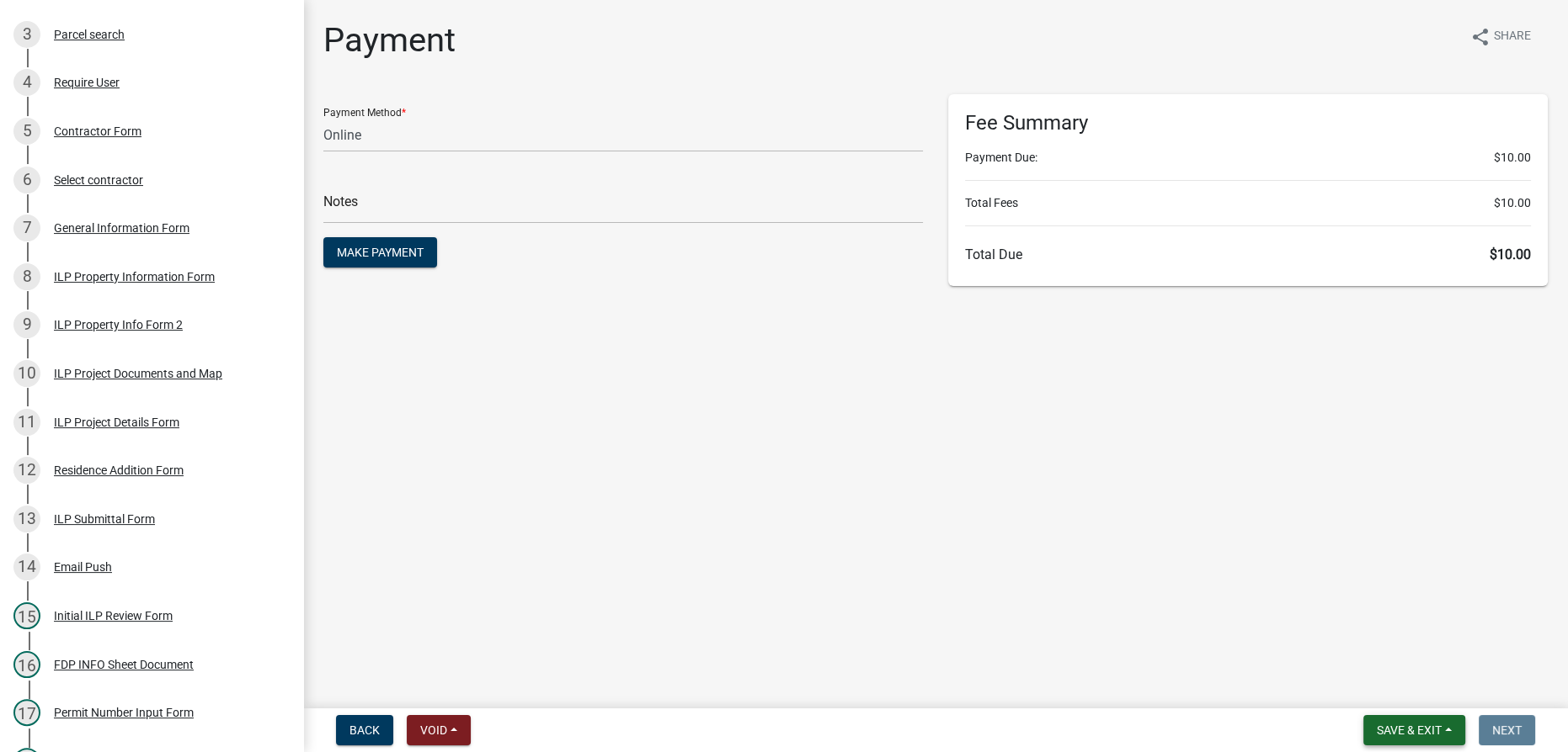
click at [1432, 734] on span "Save & Exit" at bounding box center [1409, 731] width 65 height 13
click at [1409, 690] on button "Save & Exit" at bounding box center [1398, 687] width 135 height 40
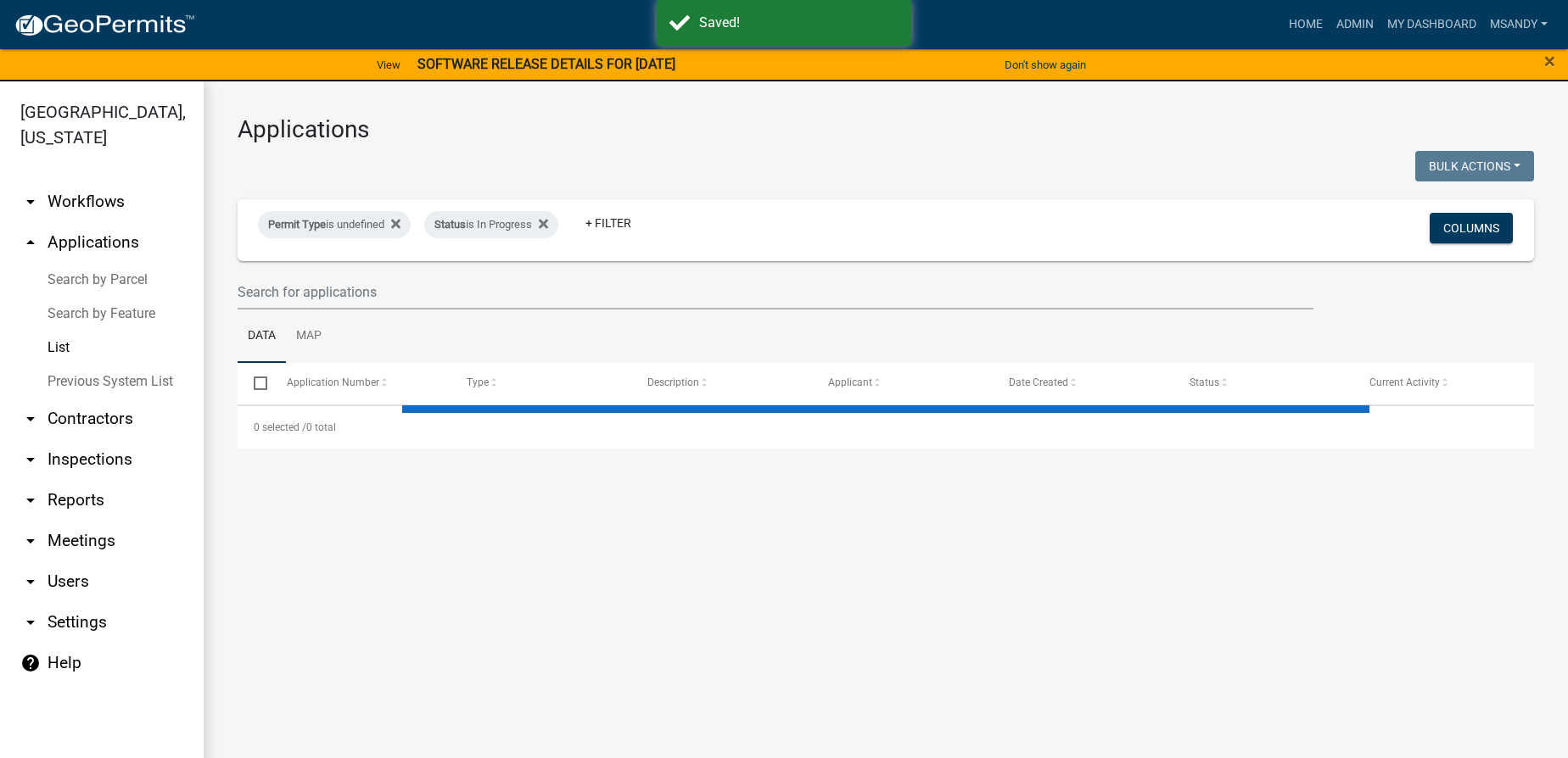
select select "3: 100"
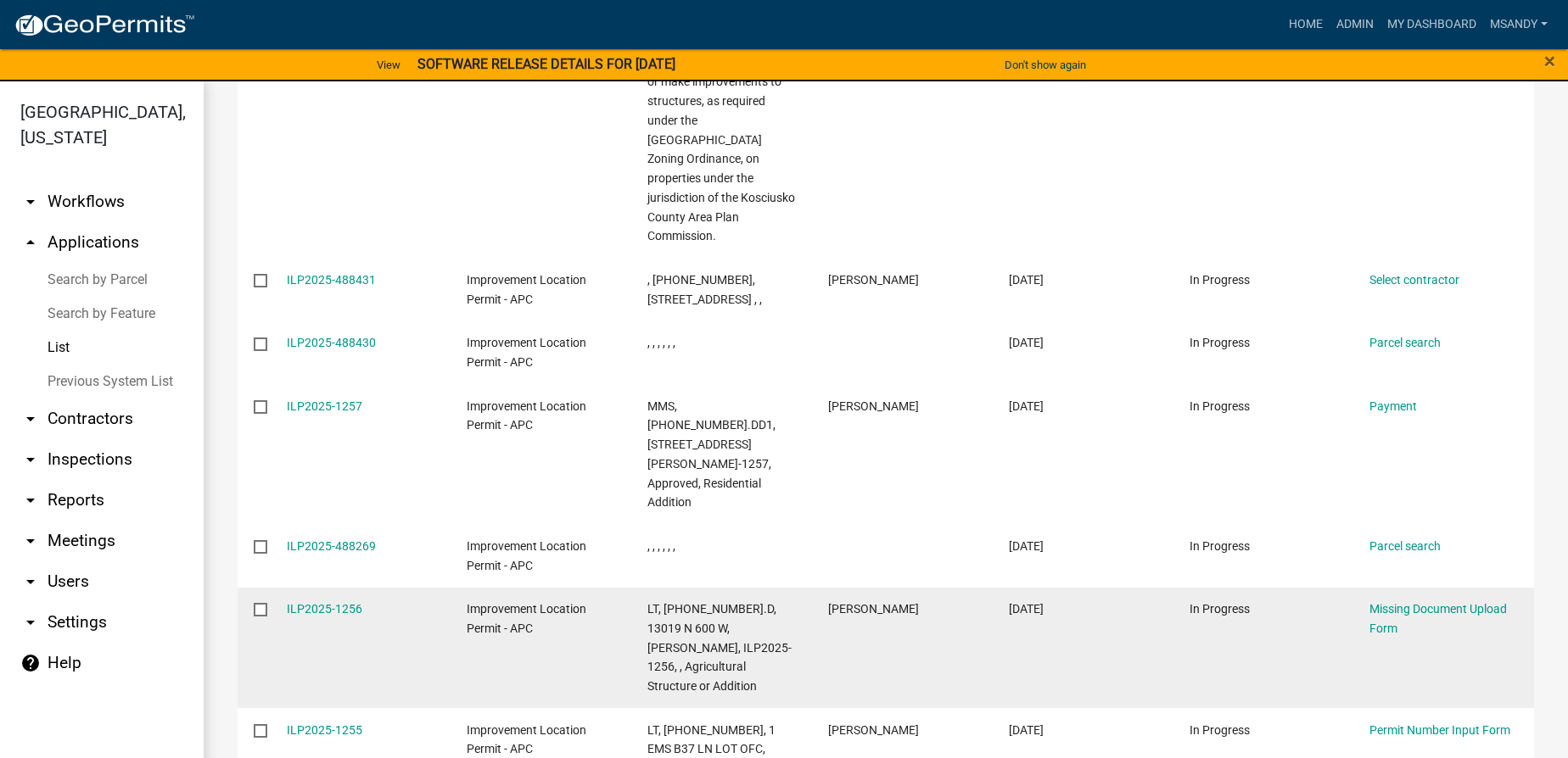
scroll to position [385, 0]
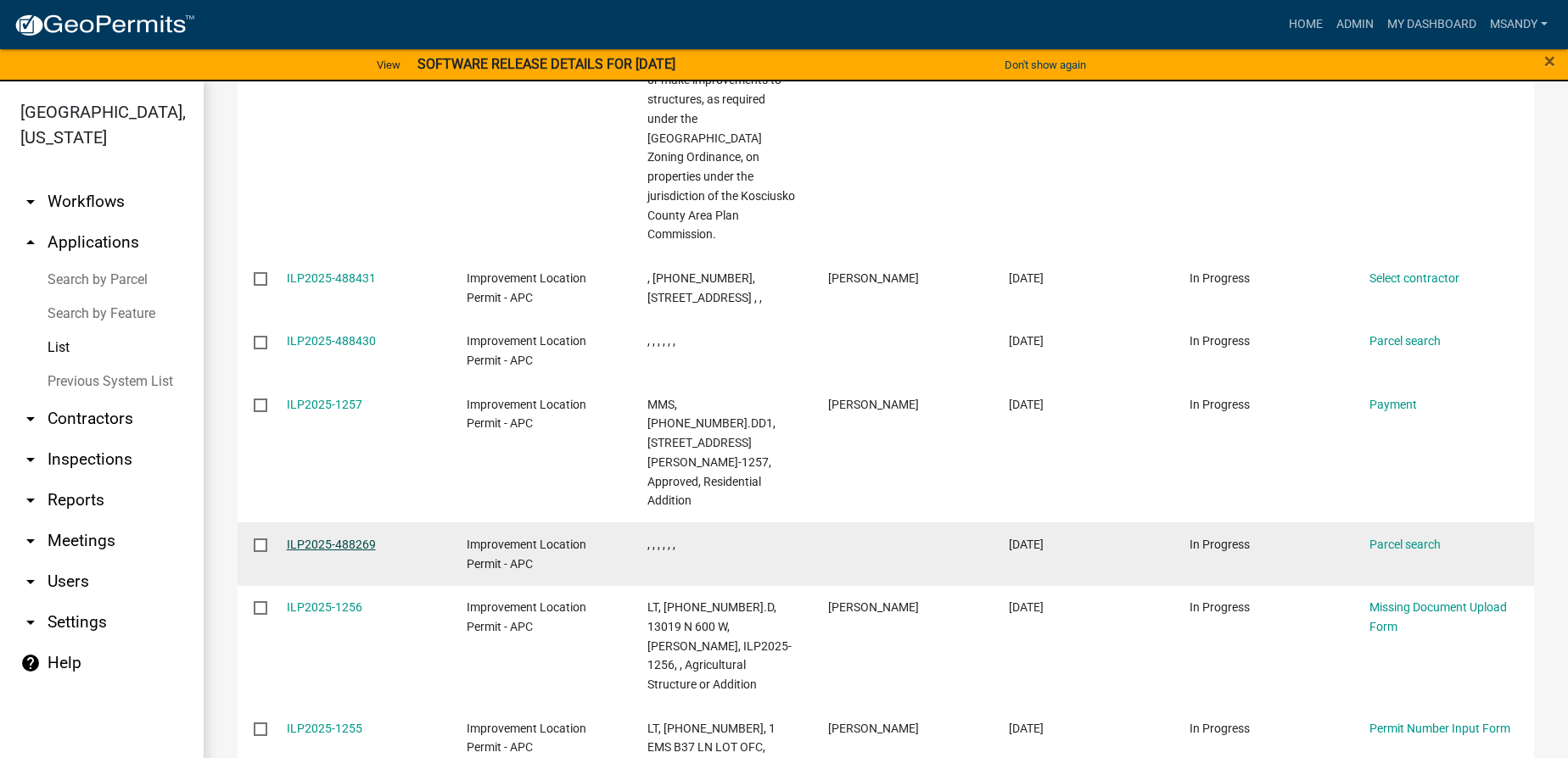
click at [325, 538] on link "ILP2025-488269" at bounding box center [331, 545] width 89 height 14
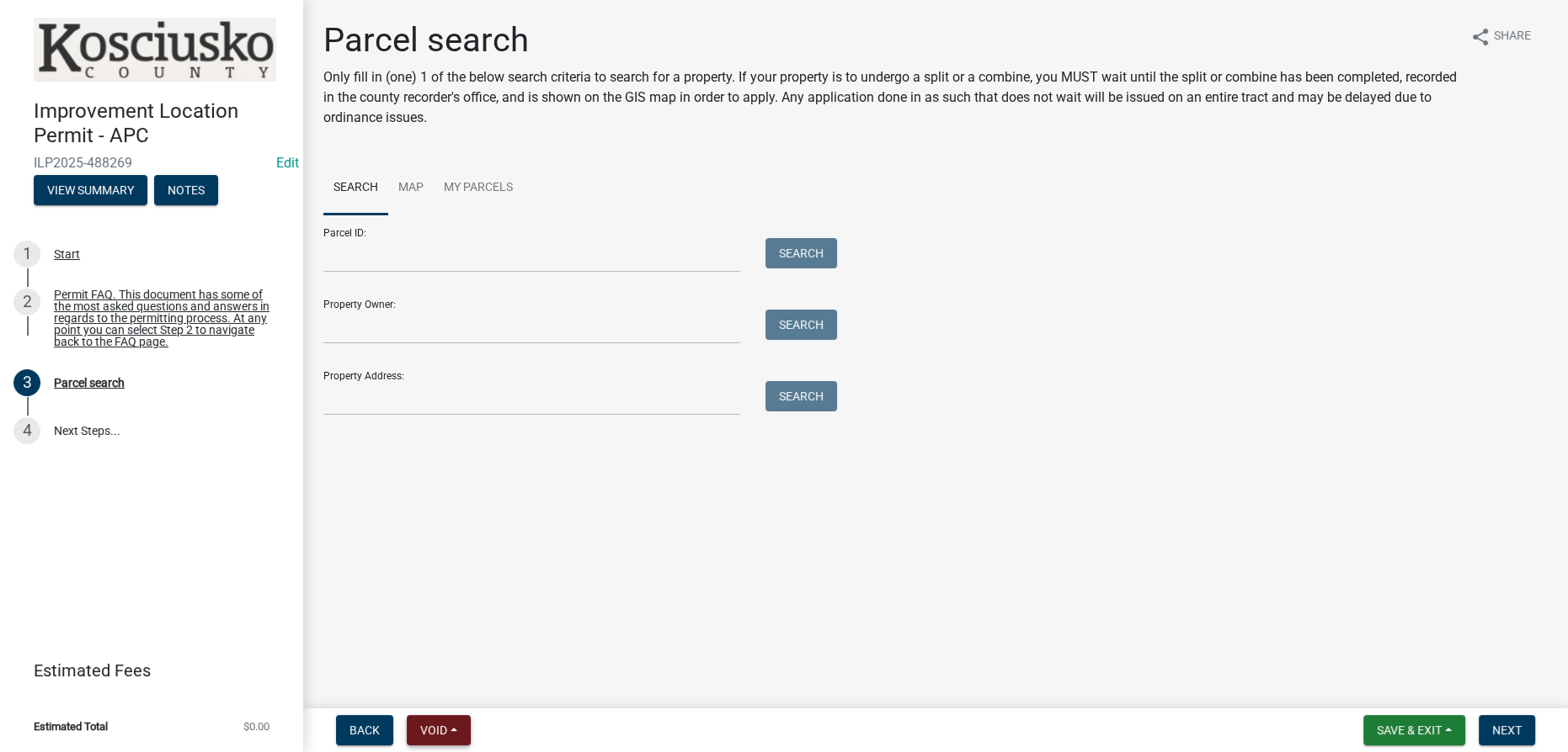
click at [432, 729] on span "Void" at bounding box center [434, 731] width 27 height 13
click at [435, 686] on button "Void" at bounding box center [474, 687] width 135 height 40
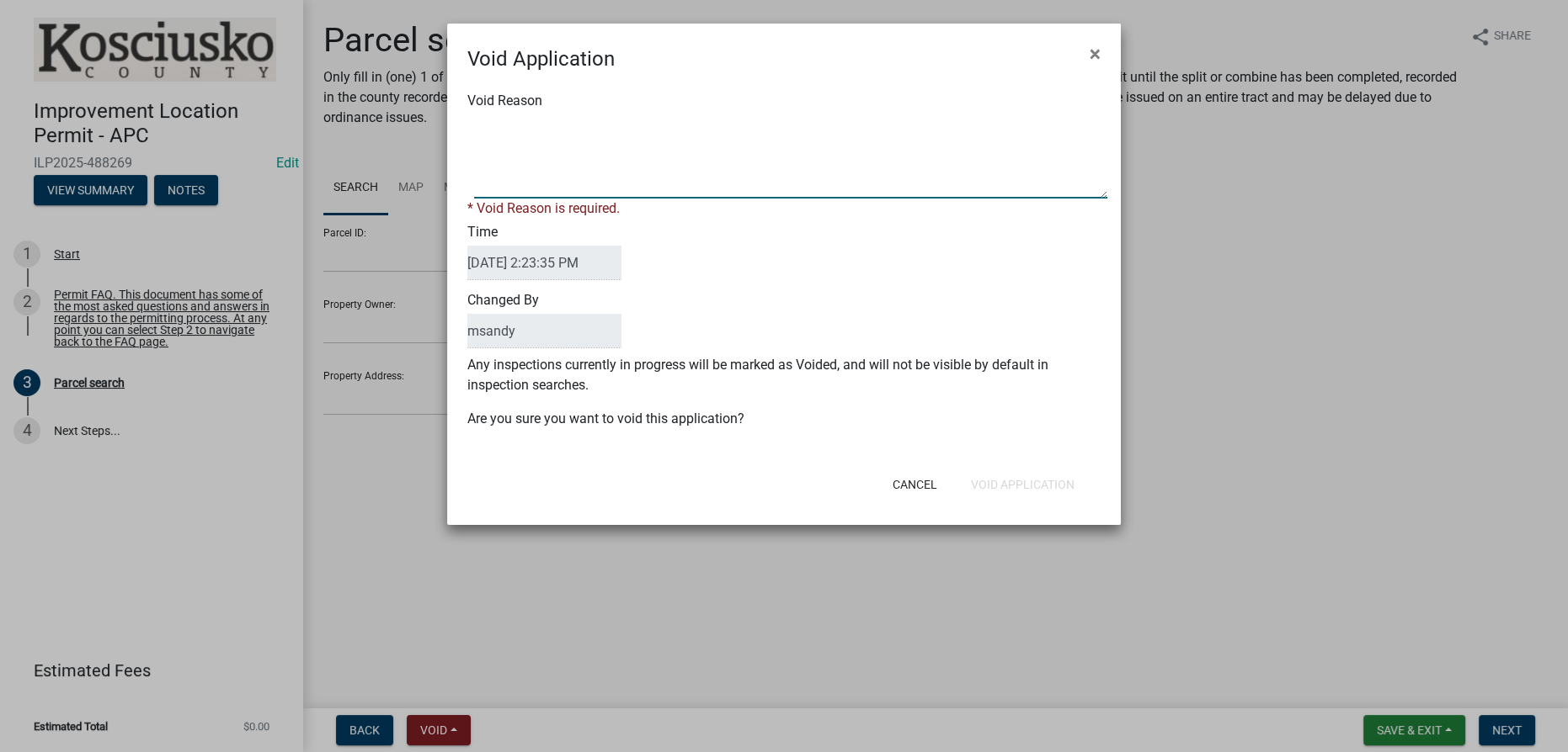
click at [652, 150] on textarea "Void Reason" at bounding box center [790, 157] width 633 height 84
type textarea "Incomplete"
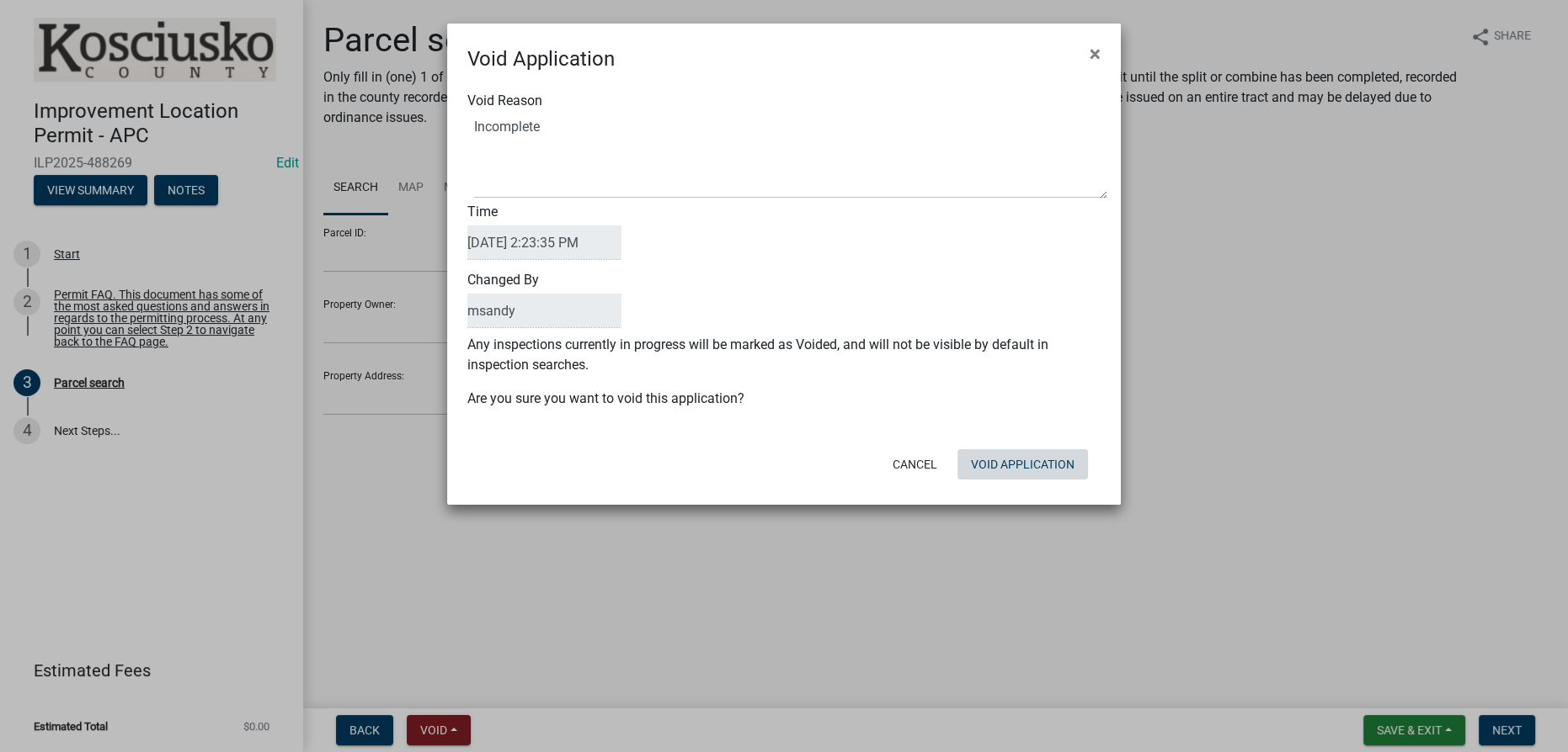
click at [997, 472] on button "Void Application" at bounding box center [1022, 465] width 131 height 30
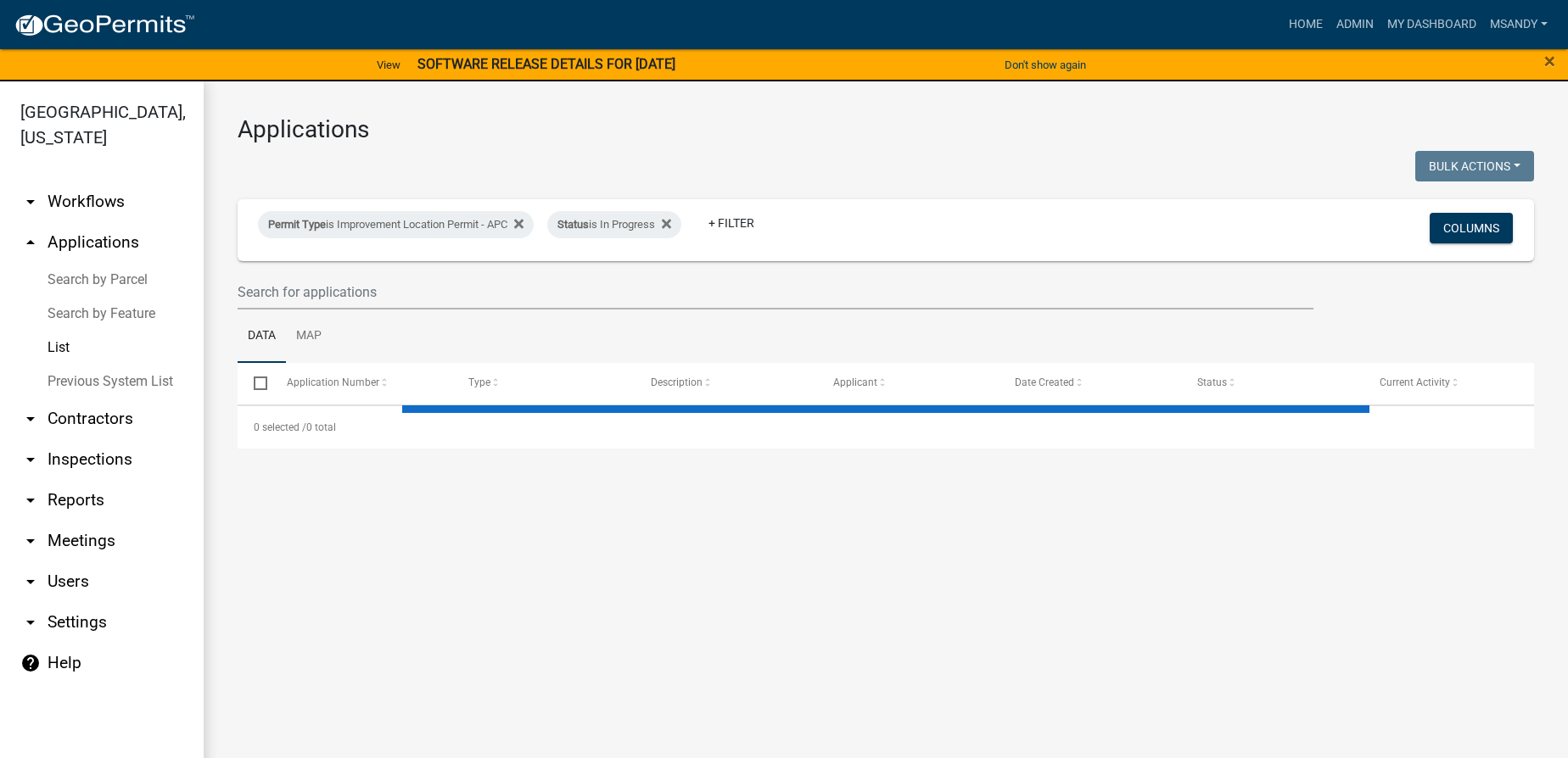
select select "3: 100"
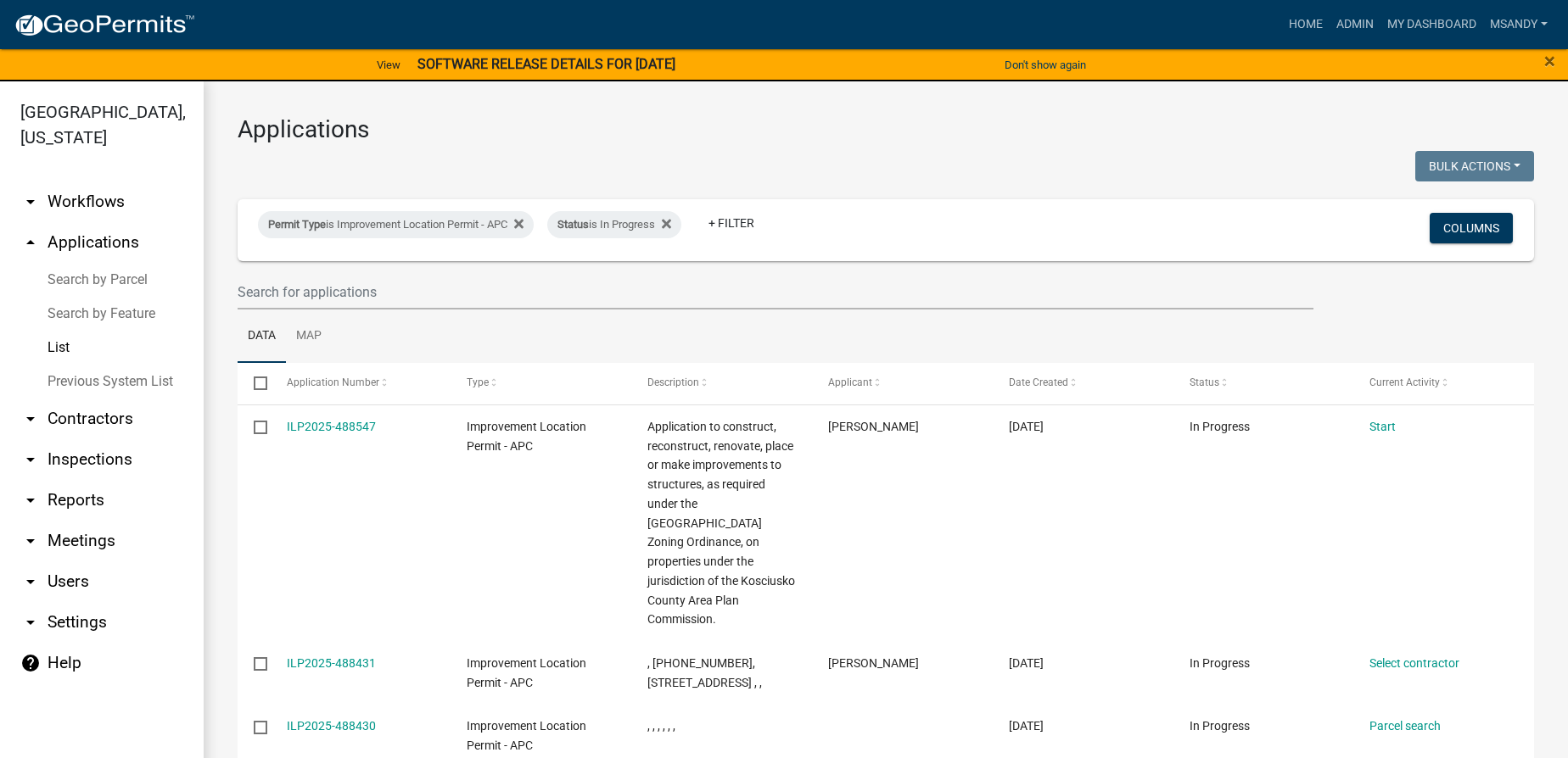
click at [93, 413] on link "arrow_drop_down Contractors" at bounding box center [102, 419] width 204 height 41
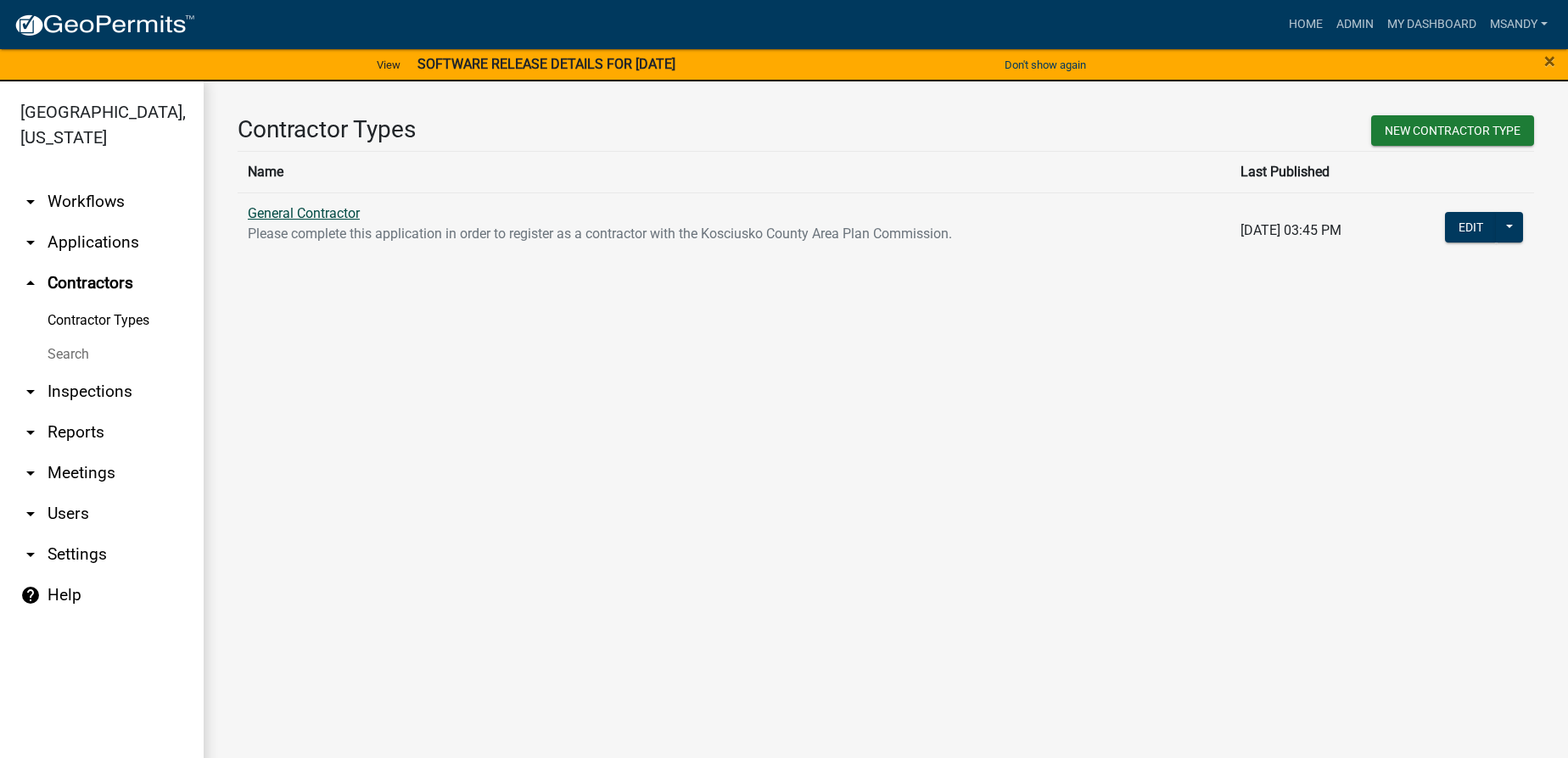
click at [303, 212] on link "General Contractor" at bounding box center [304, 213] width 112 height 16
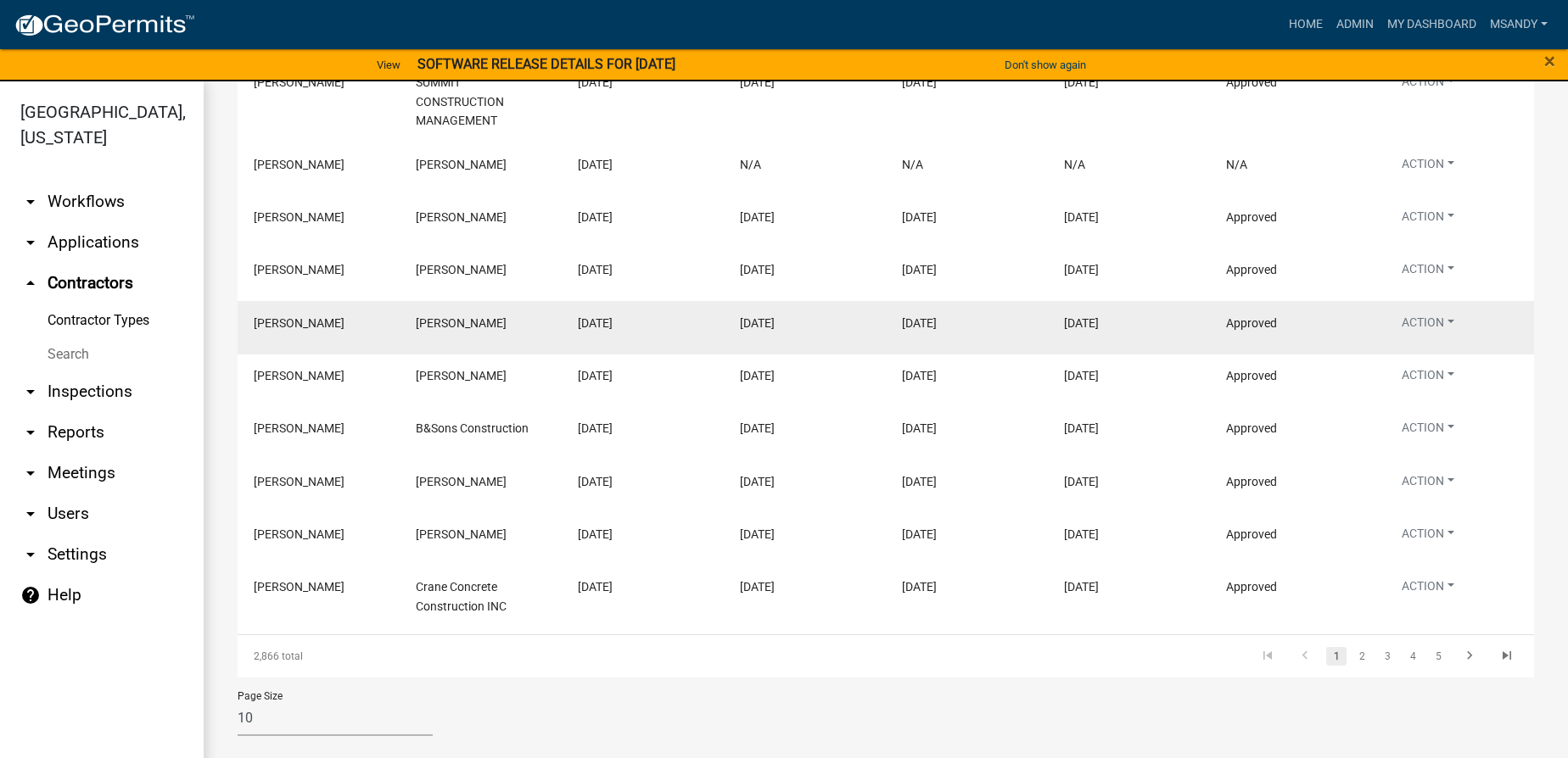
scroll to position [385, 0]
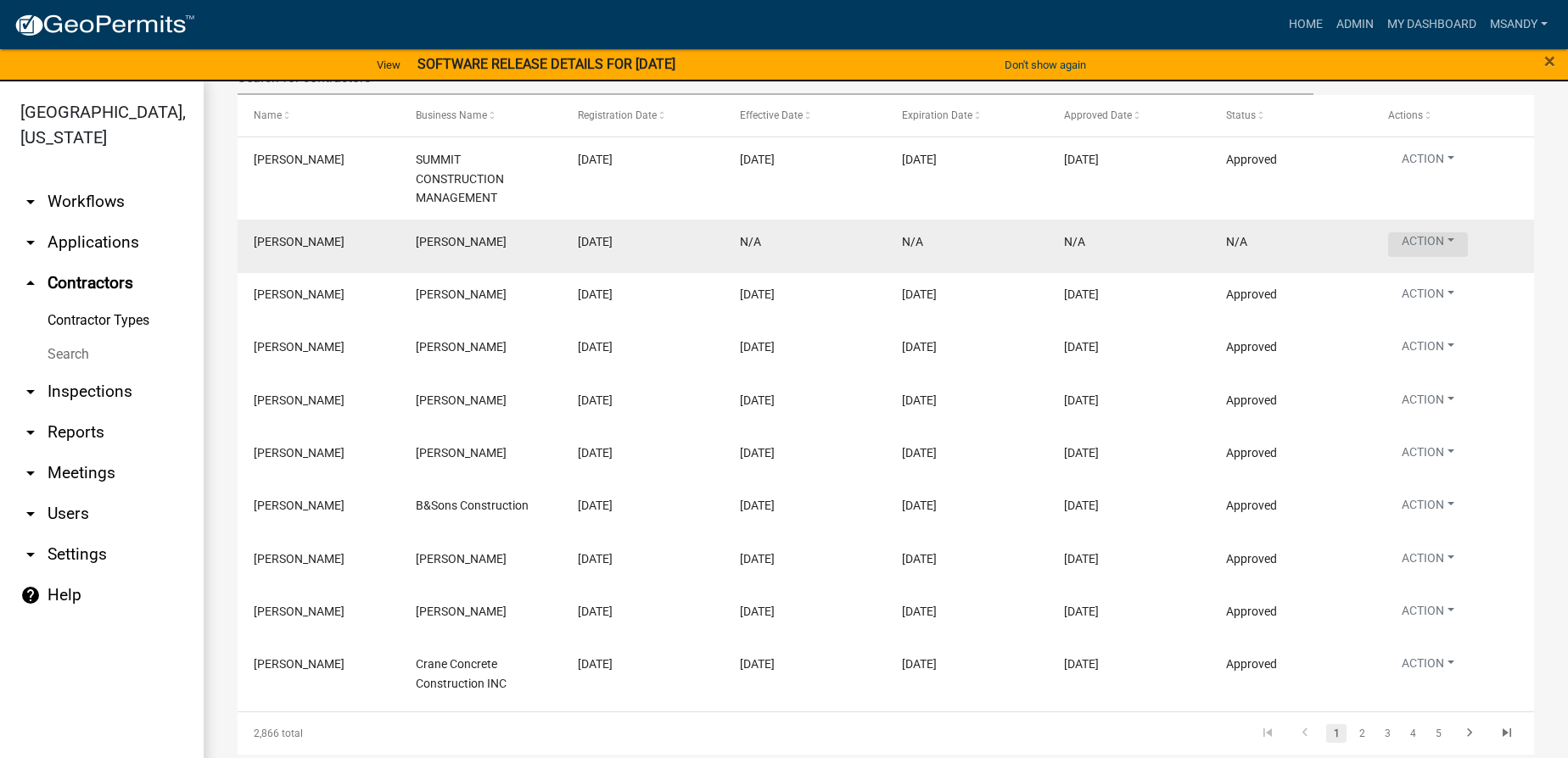
click at [1411, 245] on button "Action" at bounding box center [1428, 245] width 80 height 25
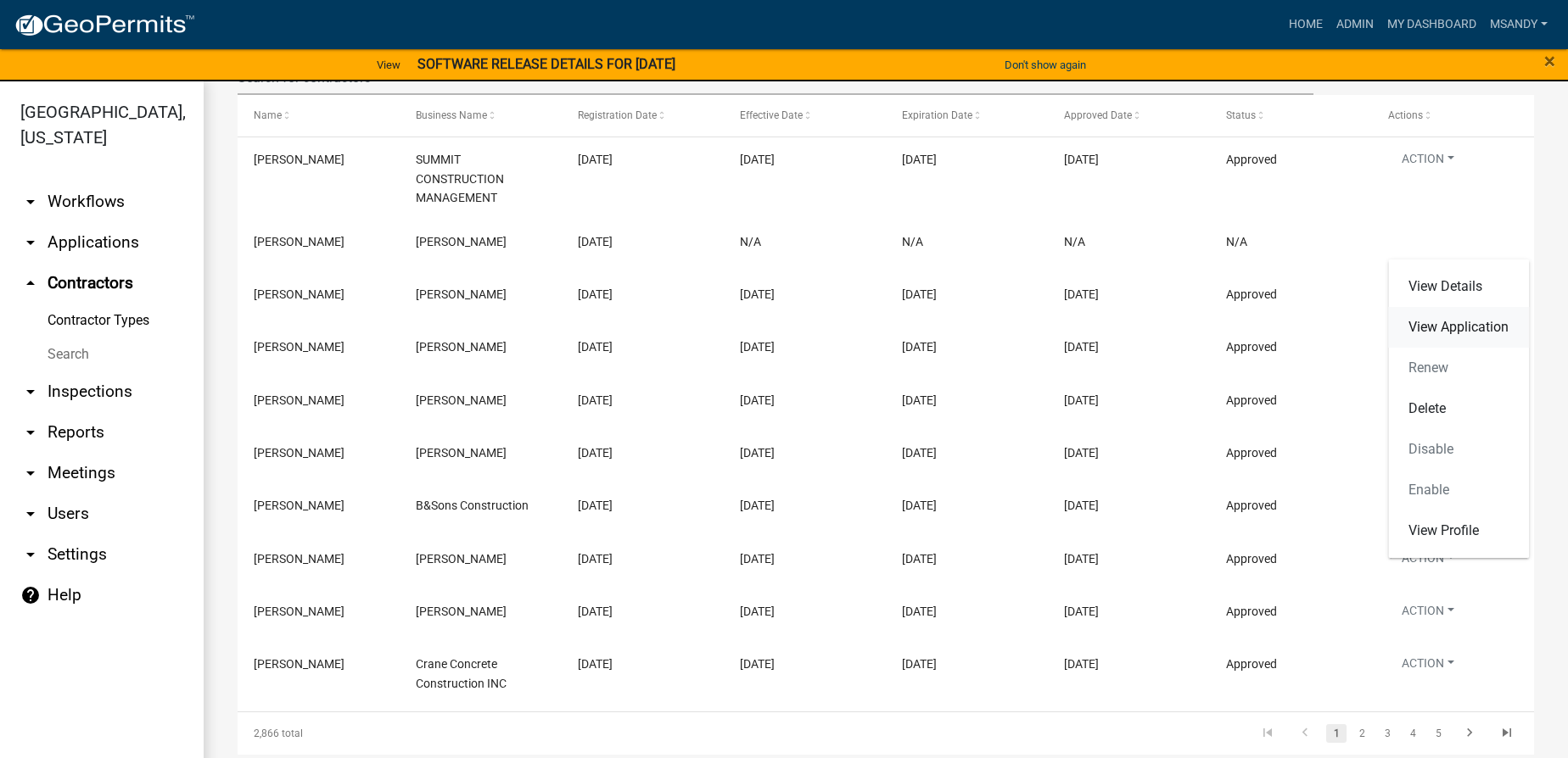
click at [1450, 324] on link "View Application" at bounding box center [1458, 327] width 141 height 41
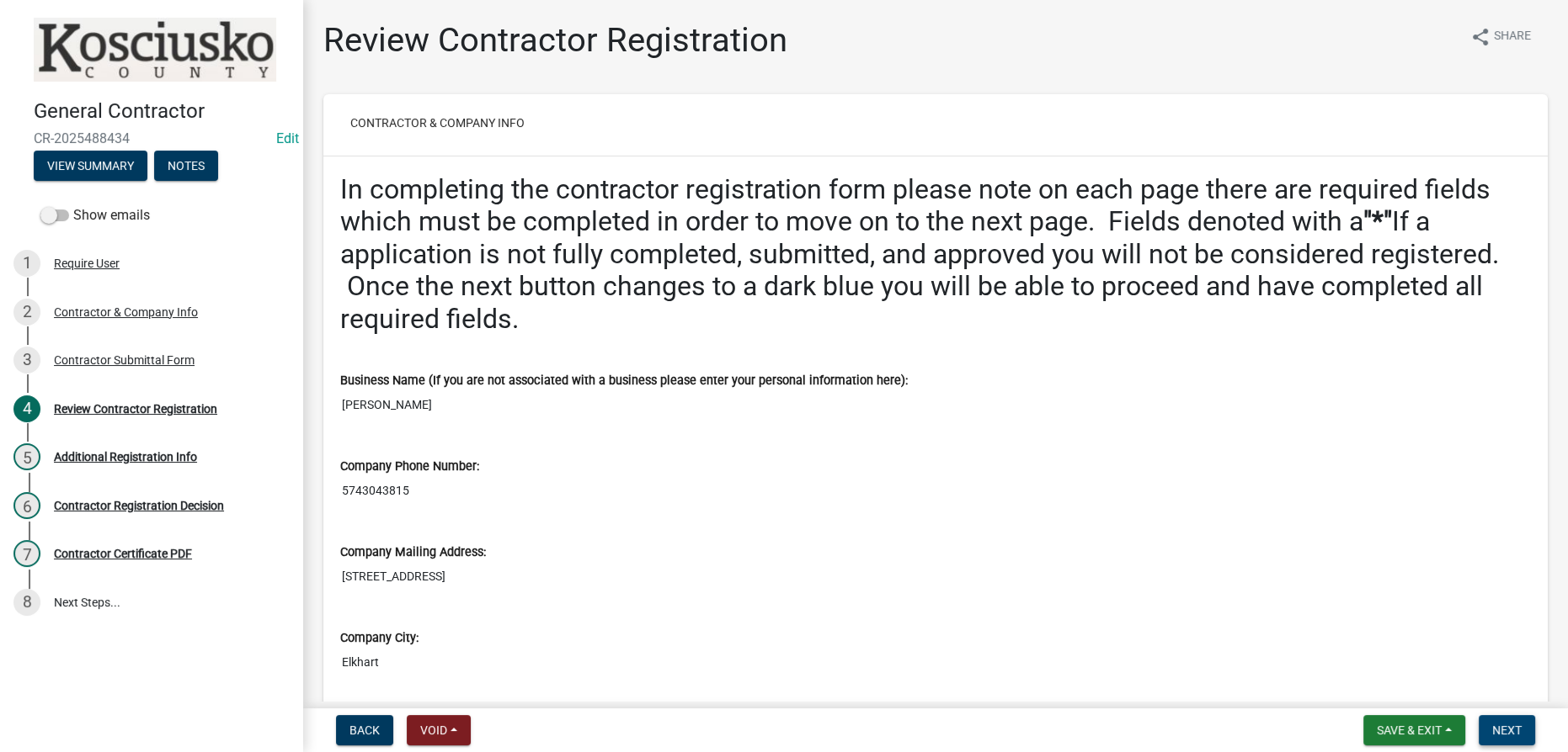
click at [1517, 739] on button "Next" at bounding box center [1506, 731] width 57 height 30
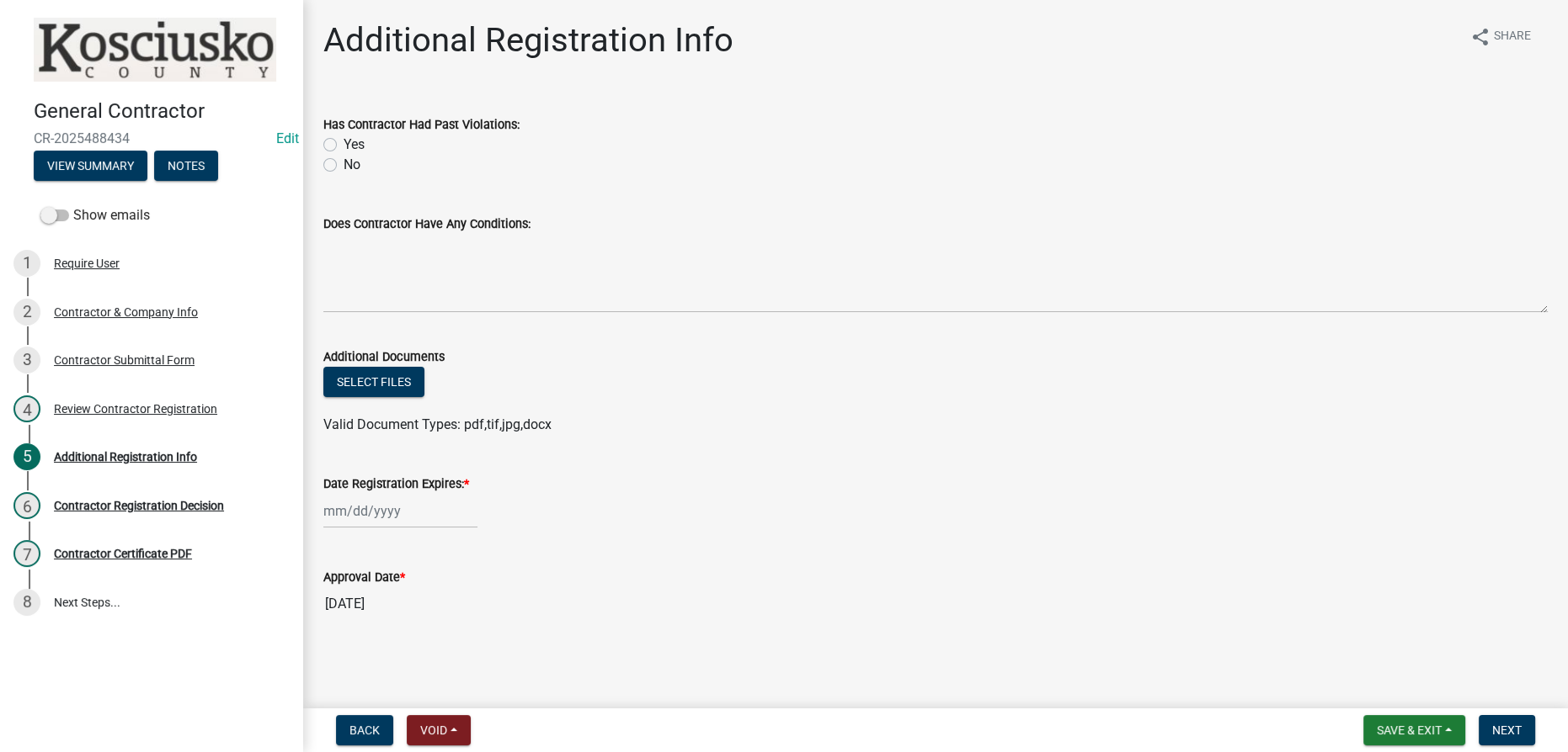
click at [343, 164] on label "No" at bounding box center [352, 165] width 17 height 20
click at [343, 164] on input "No" at bounding box center [348, 160] width 11 height 11
radio input "true"
click at [357, 507] on div at bounding box center [400, 511] width 154 height 35
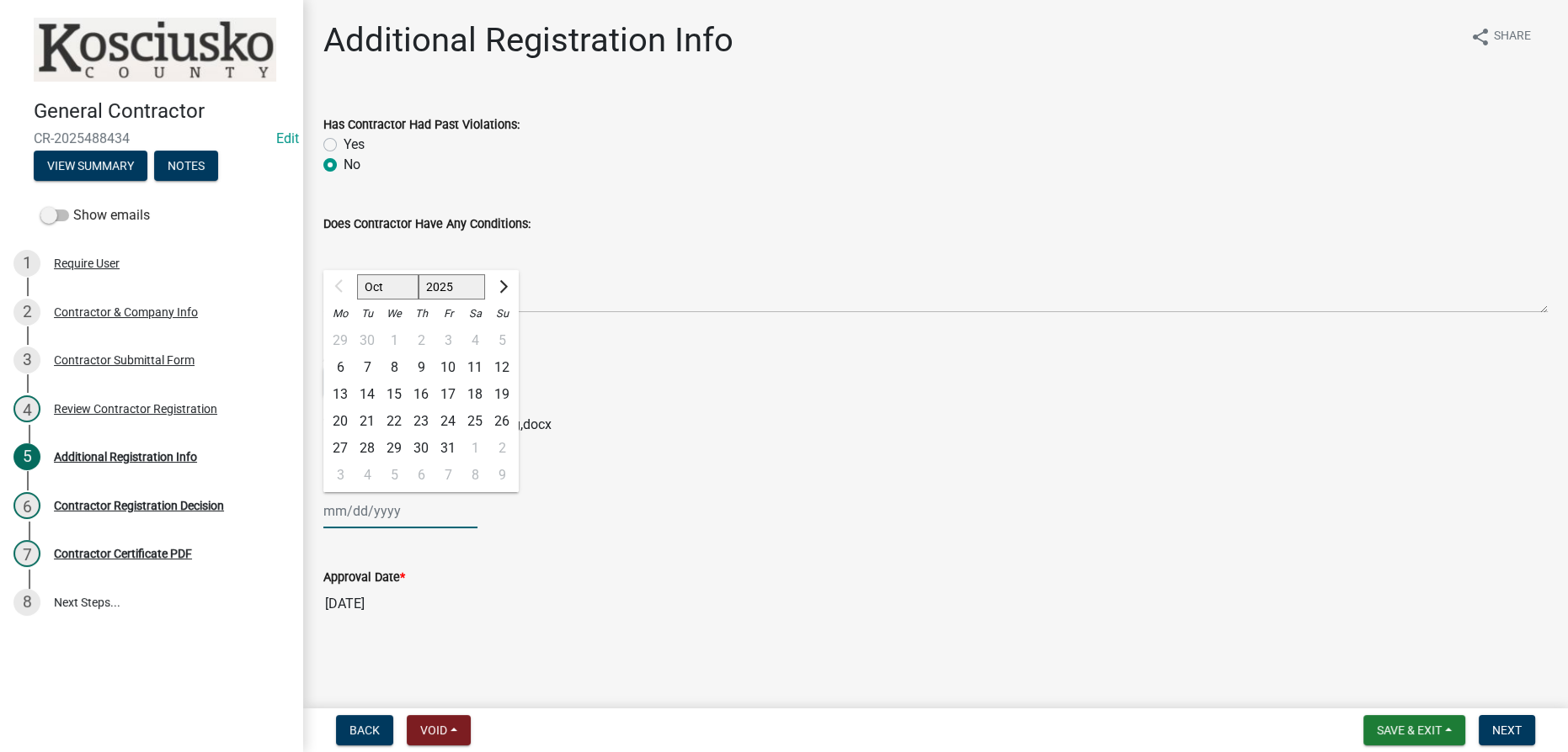
click at [445, 291] on select "2025 2026 2027 2028 2029 2030 2031 2032 2033 2034 2035 2036 2037 2038 2039 2040…" at bounding box center [452, 287] width 67 height 25
select select "2026"
click at [418, 274] on select "2025 2026 2027 2028 2029 2030 2031 2032 2033 2034 2035 2036 2037 2038 2039 2040…" at bounding box center [452, 287] width 67 height 25
click at [360, 368] on div "6" at bounding box center [367, 368] width 27 height 27
type input "[DATE]"
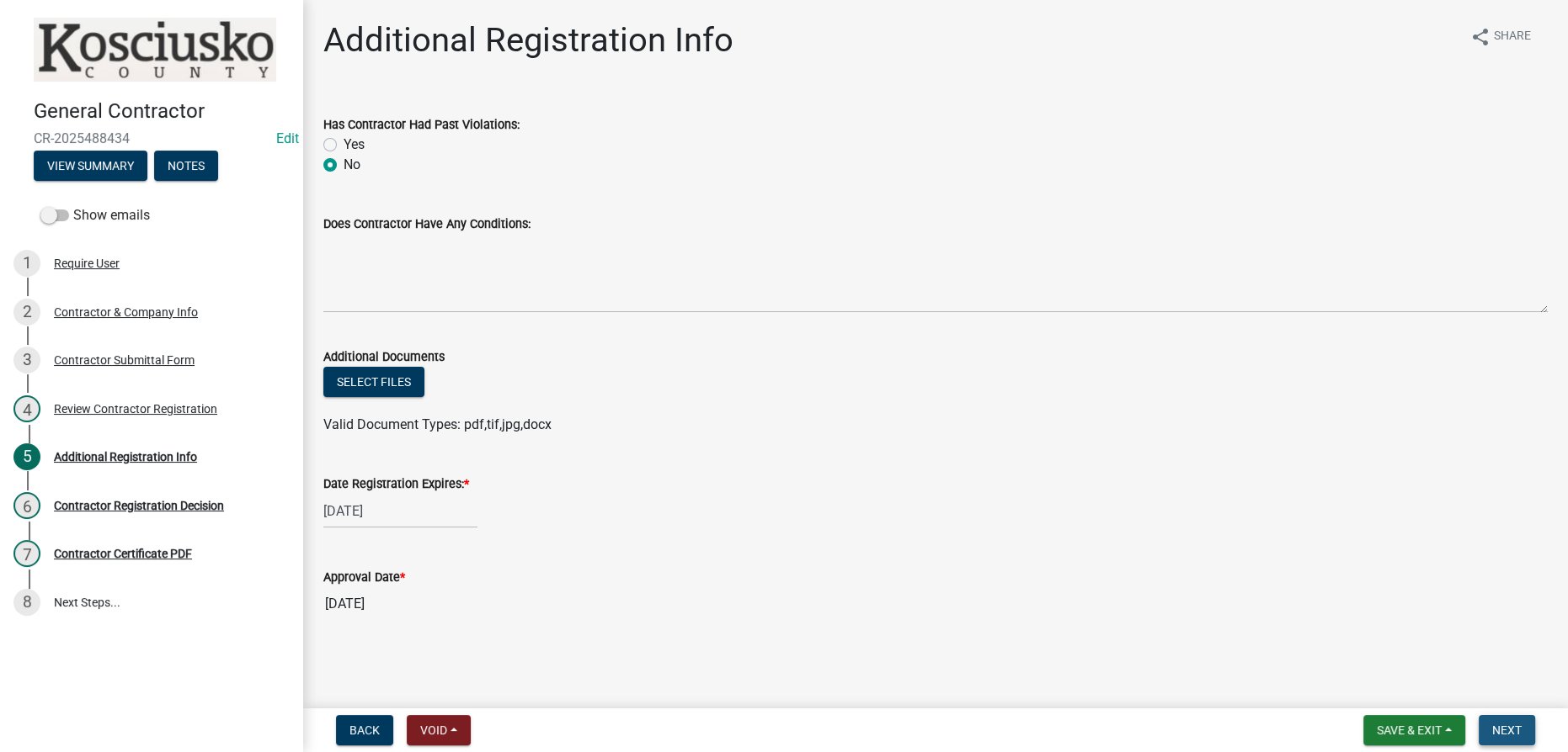
click at [1500, 729] on span "Next" at bounding box center [1506, 731] width 30 height 13
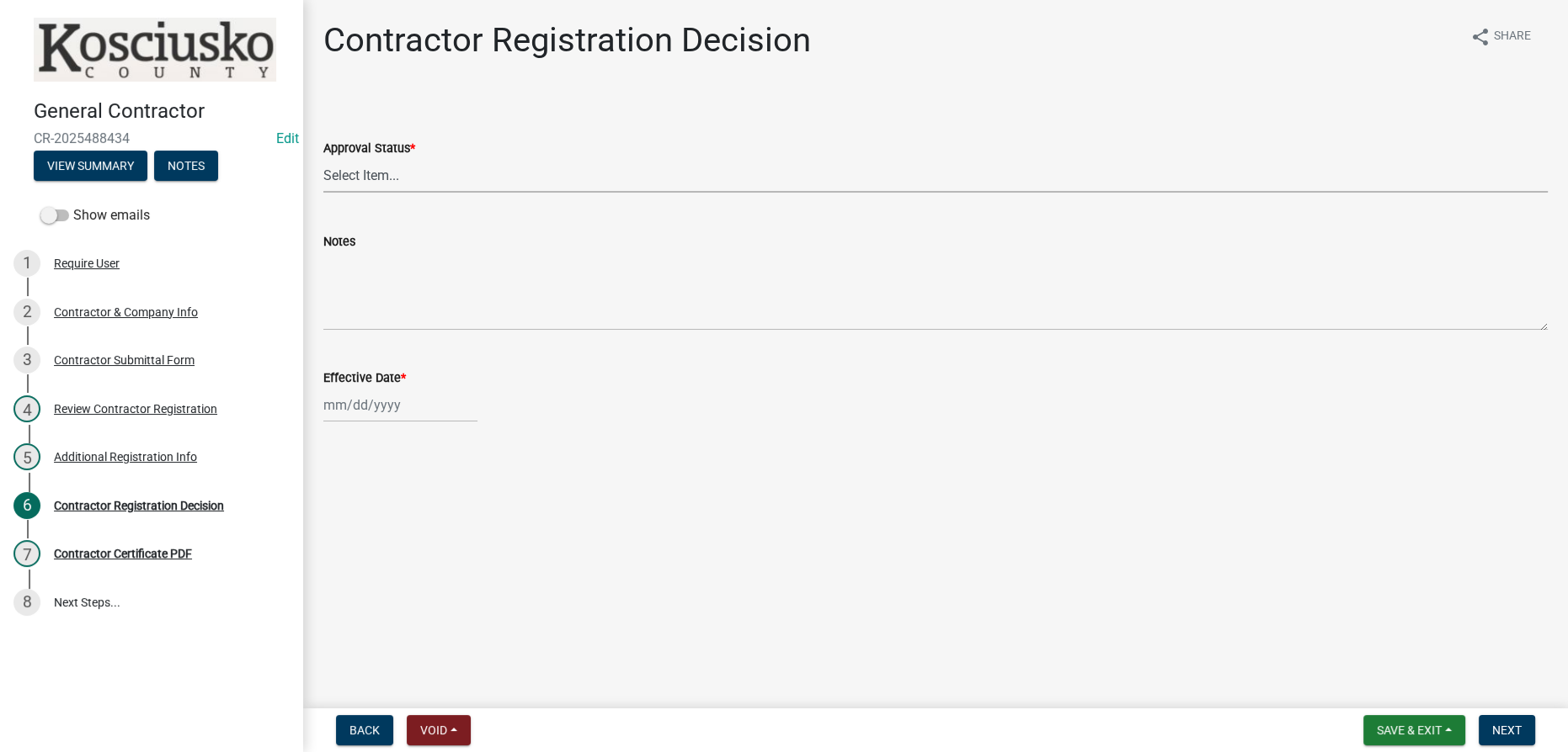
click at [341, 181] on select "Select Item... Approved Denied" at bounding box center [935, 175] width 1225 height 35
click at [323, 158] on select "Select Item... Approved Denied" at bounding box center [935, 175] width 1225 height 35
select select "8e4351d7-4ebf-4714-a7c9-c8187f00e083"
click at [384, 417] on div at bounding box center [400, 405] width 154 height 35
select select "10"
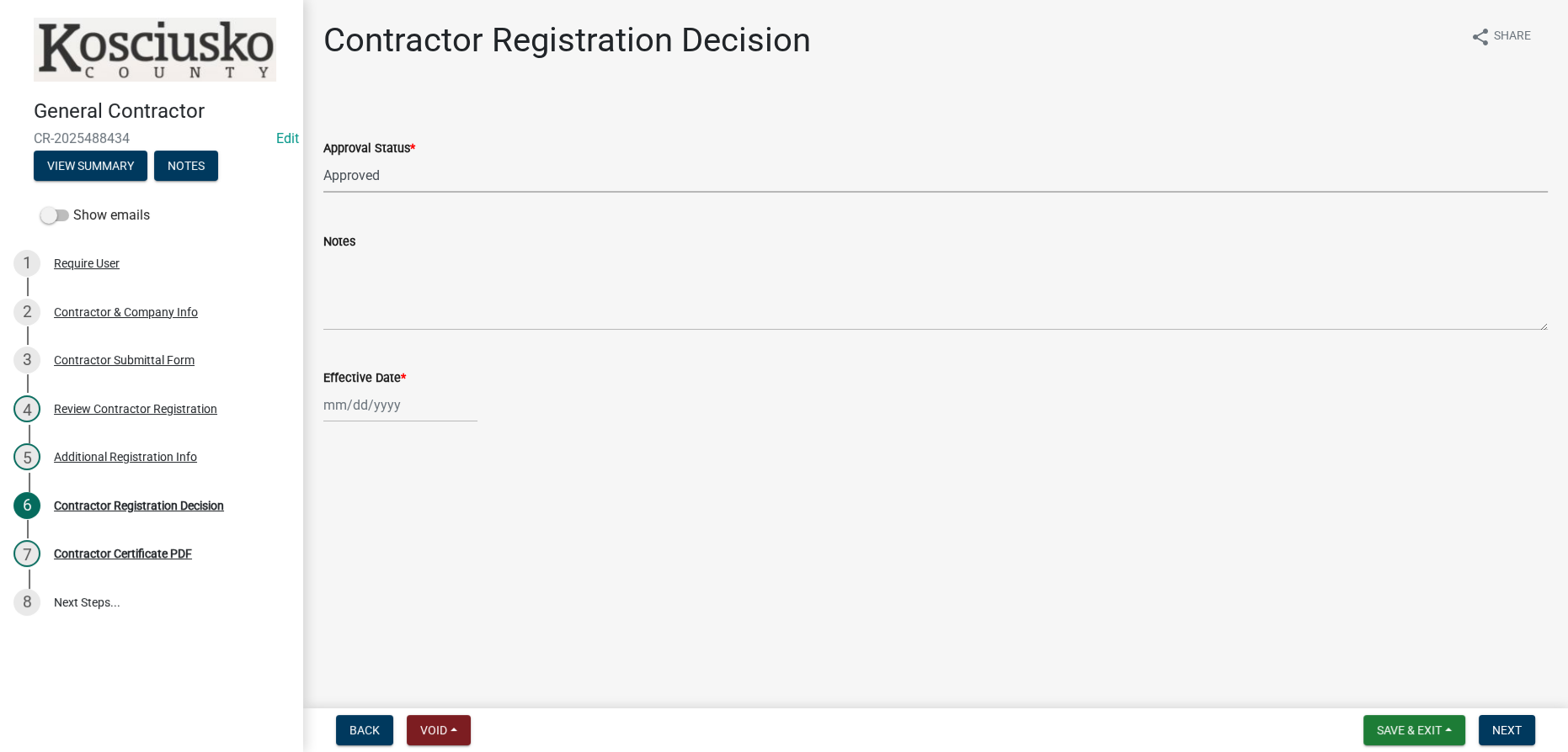
select select "2025"
click at [340, 517] on div "6" at bounding box center [340, 522] width 27 height 27
type input "[DATE]"
click at [1501, 729] on span "Next" at bounding box center [1506, 731] width 30 height 13
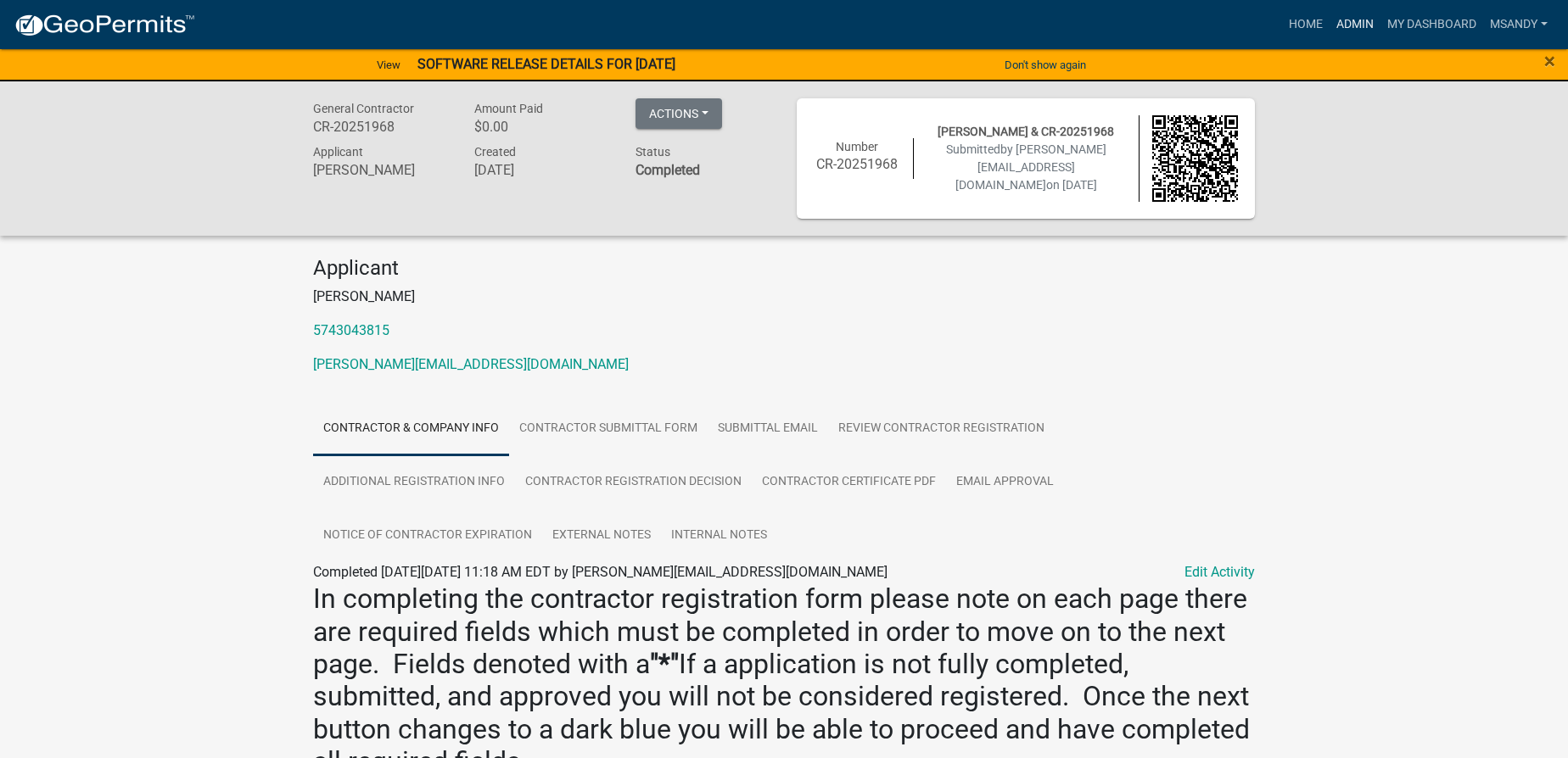
click at [1339, 24] on link "Admin" at bounding box center [1355, 25] width 51 height 32
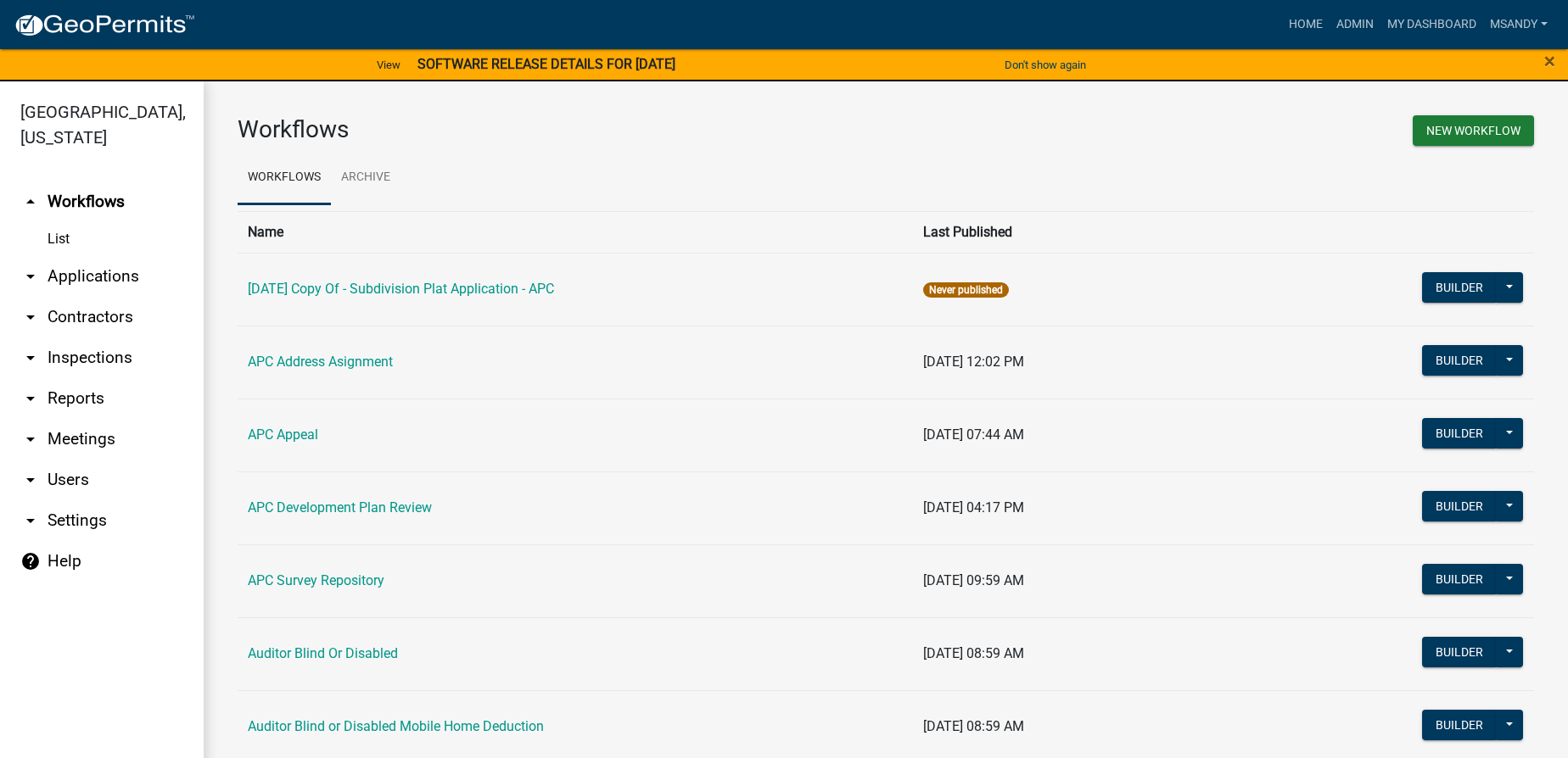
click at [133, 271] on link "arrow_drop_down Applications" at bounding box center [102, 276] width 204 height 41
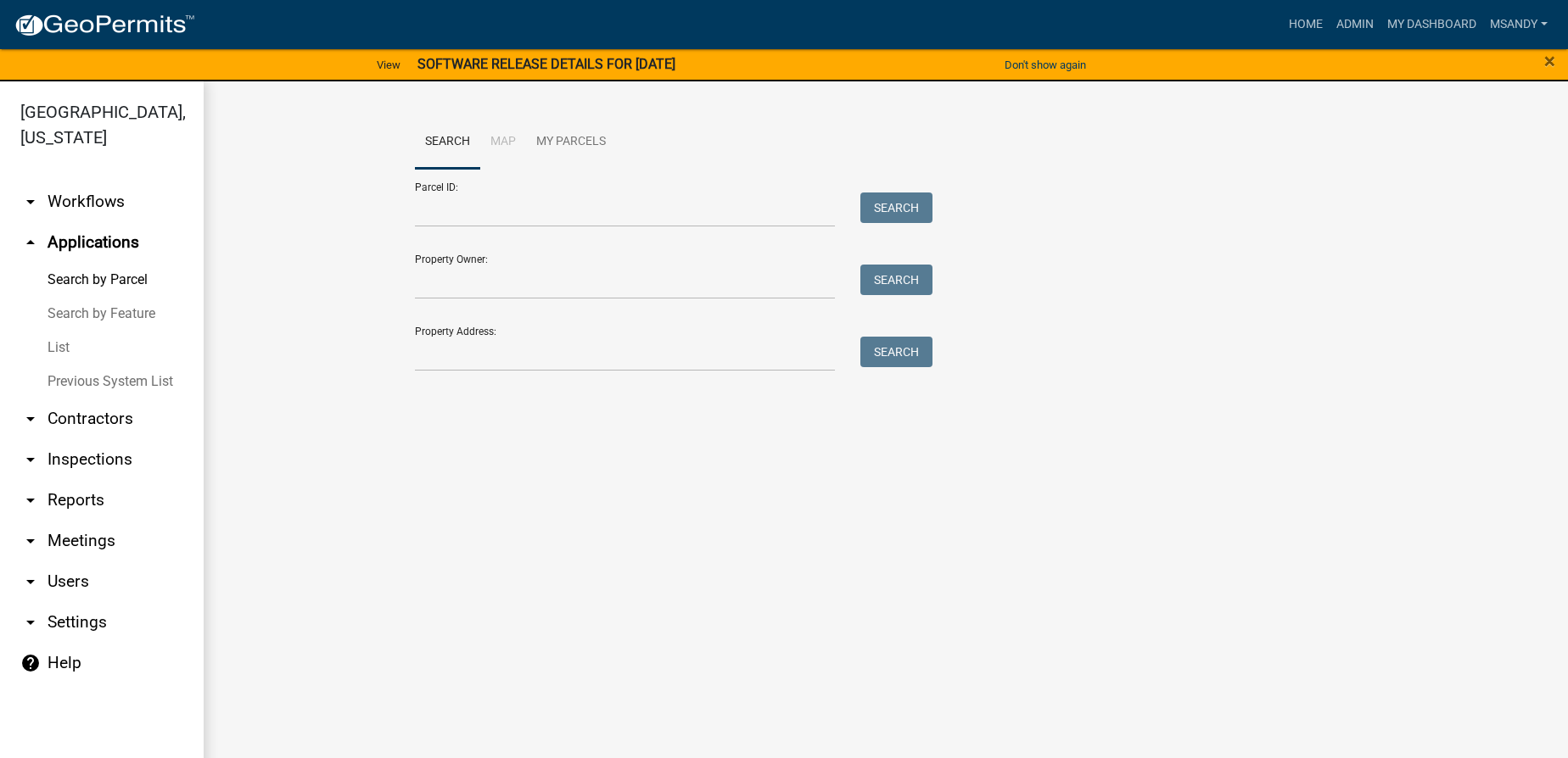
click at [42, 348] on link "List" at bounding box center [102, 348] width 204 height 34
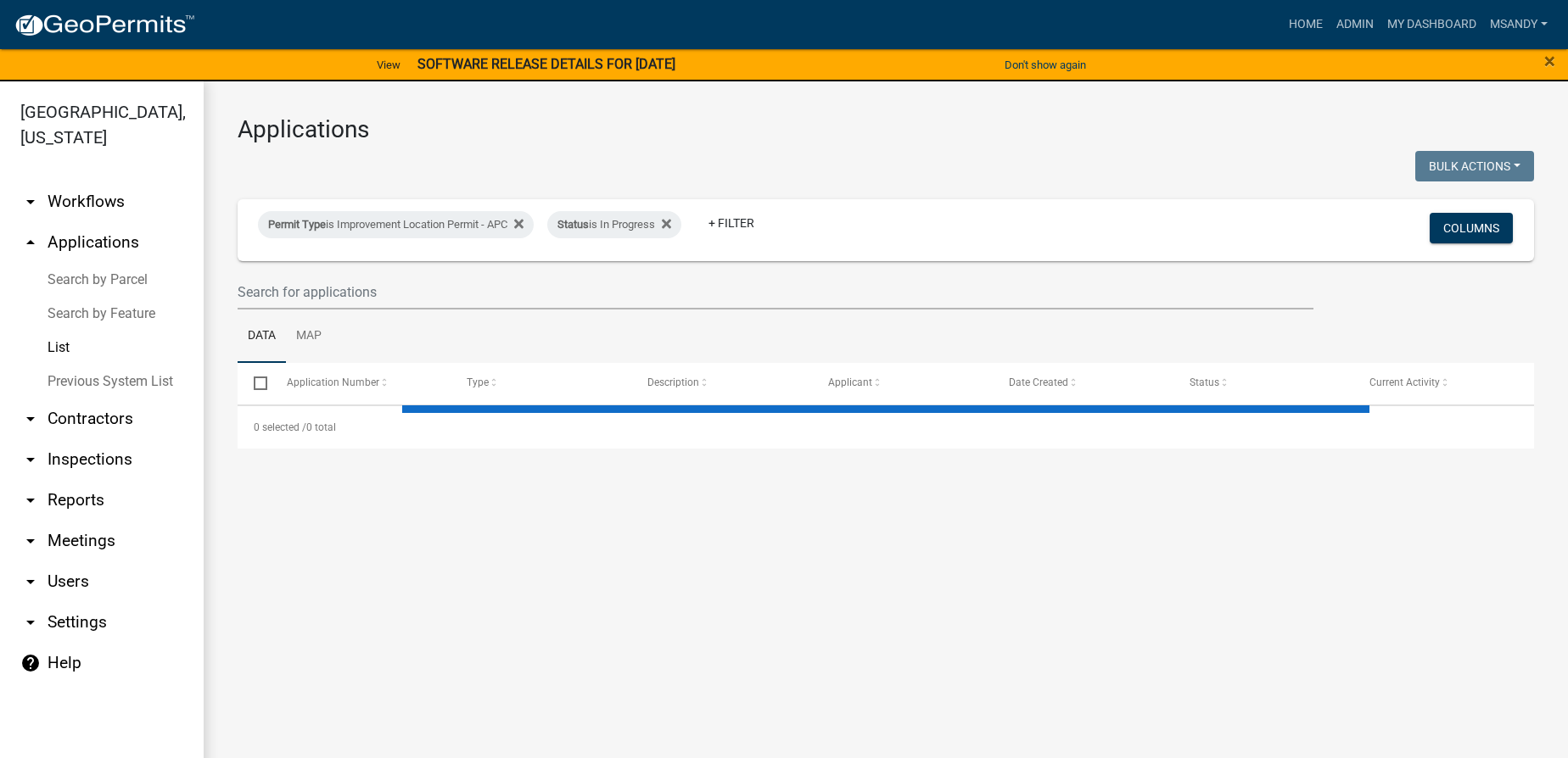
select select "3: 100"
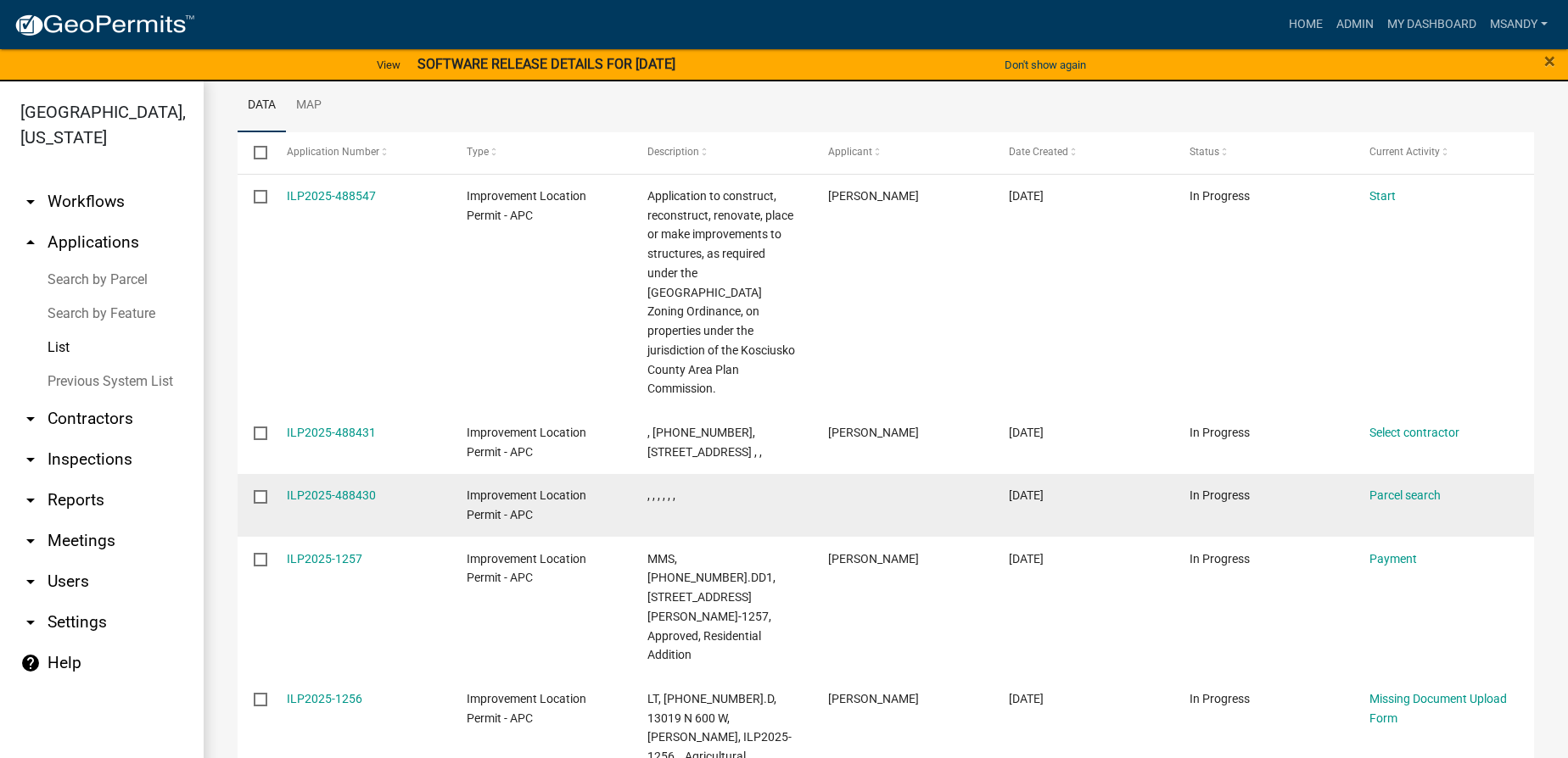
scroll to position [308, 0]
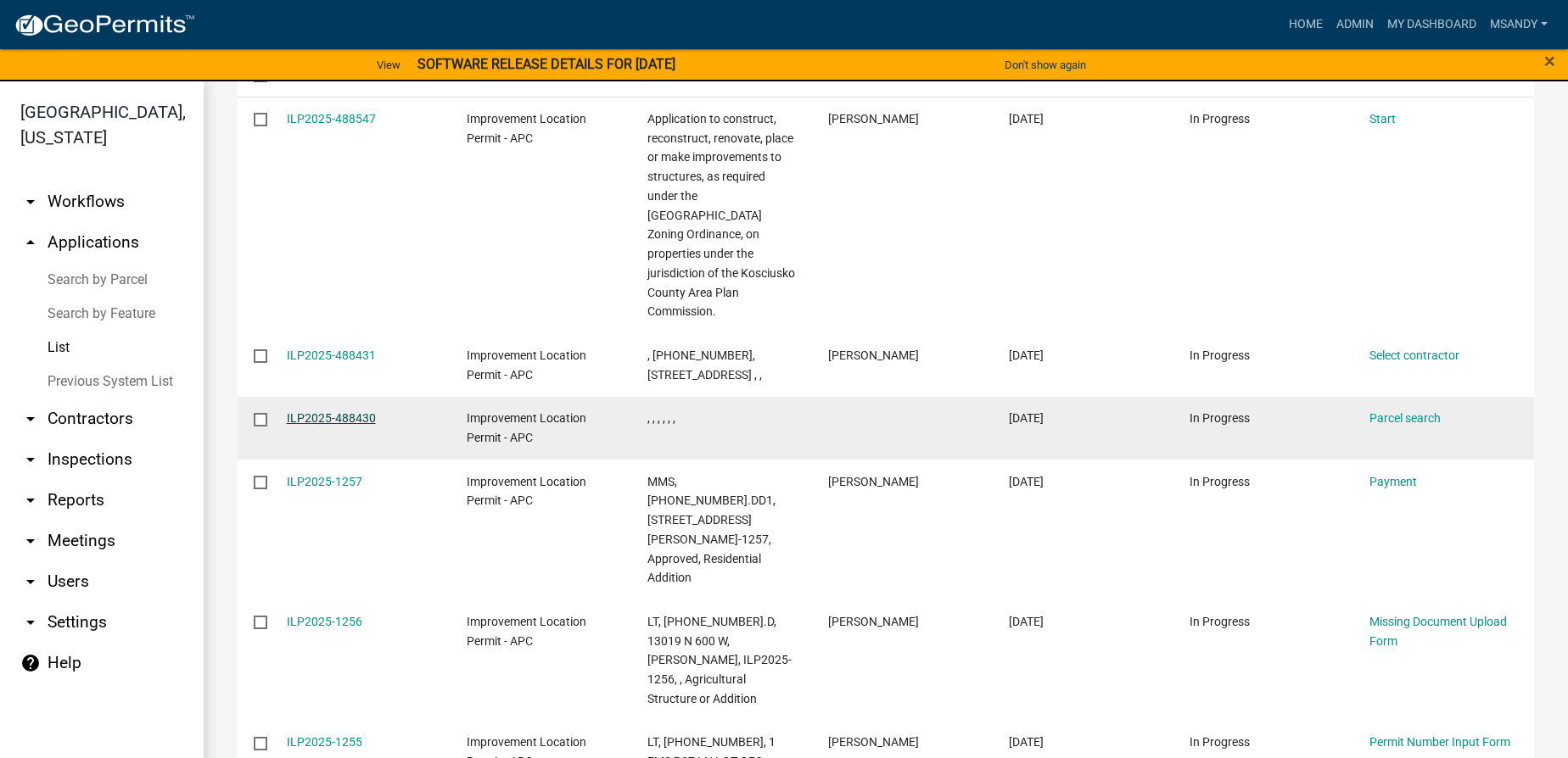
click at [325, 411] on link "ILP2025-488430" at bounding box center [331, 418] width 89 height 14
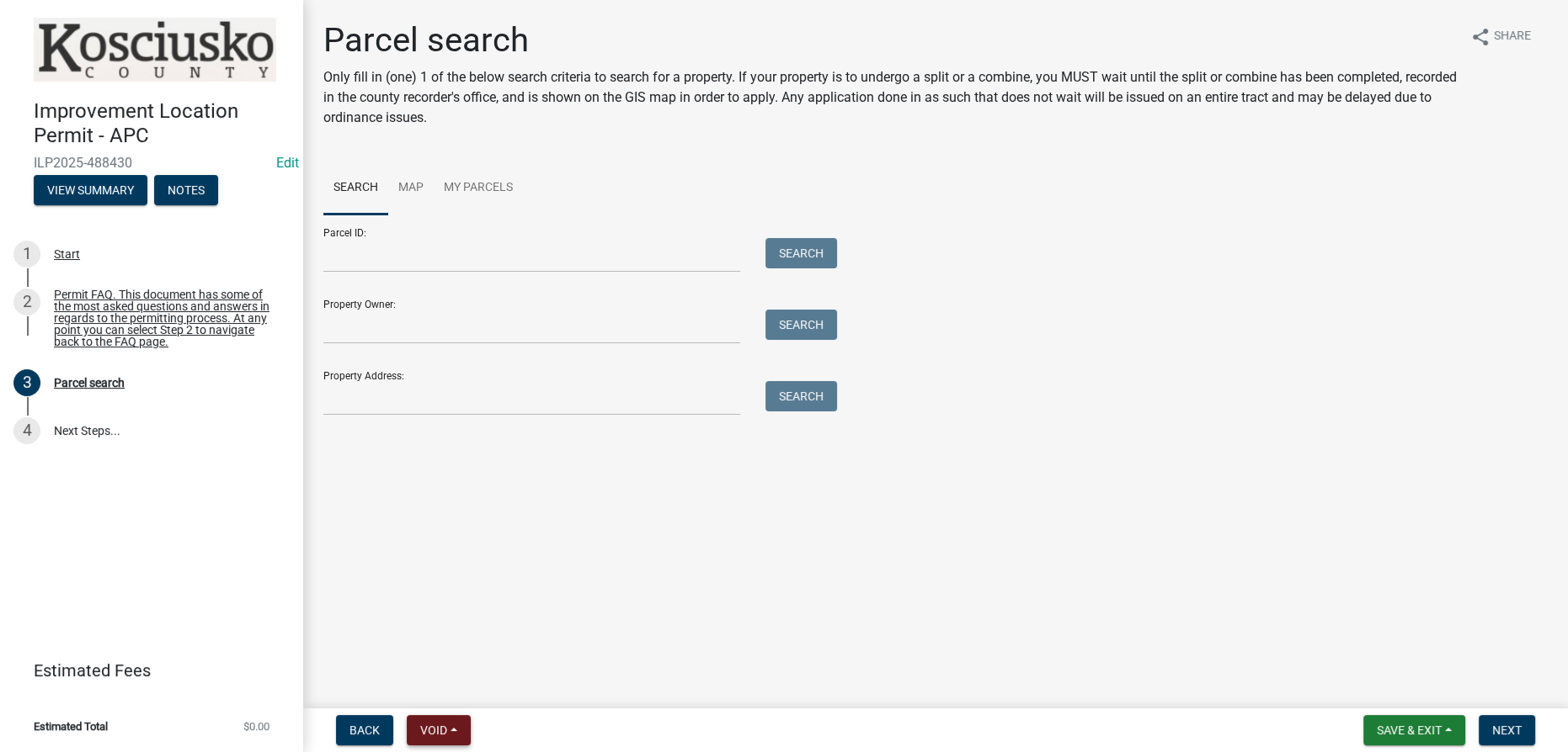
click at [462, 731] on button "Void" at bounding box center [439, 731] width 64 height 30
click at [449, 687] on button "Void" at bounding box center [474, 687] width 135 height 40
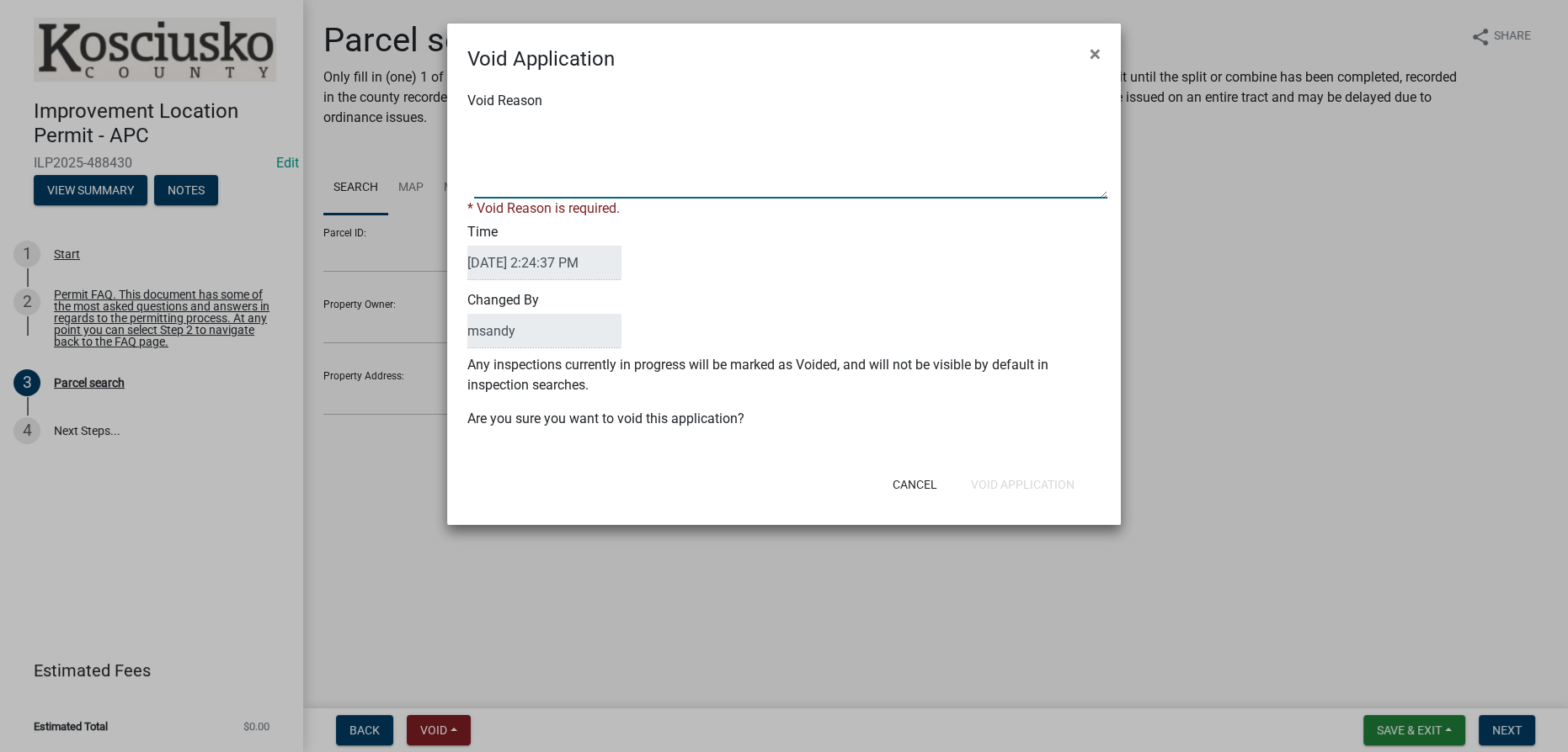
click at [597, 137] on textarea "Void Reason" at bounding box center [790, 157] width 633 height 84
type textarea "Incomplete"
click at [1021, 450] on form "Void Application × Void Reason * Void Reason is required. Time [DATE] 2:24:37 P…" at bounding box center [784, 266] width 674 height 486
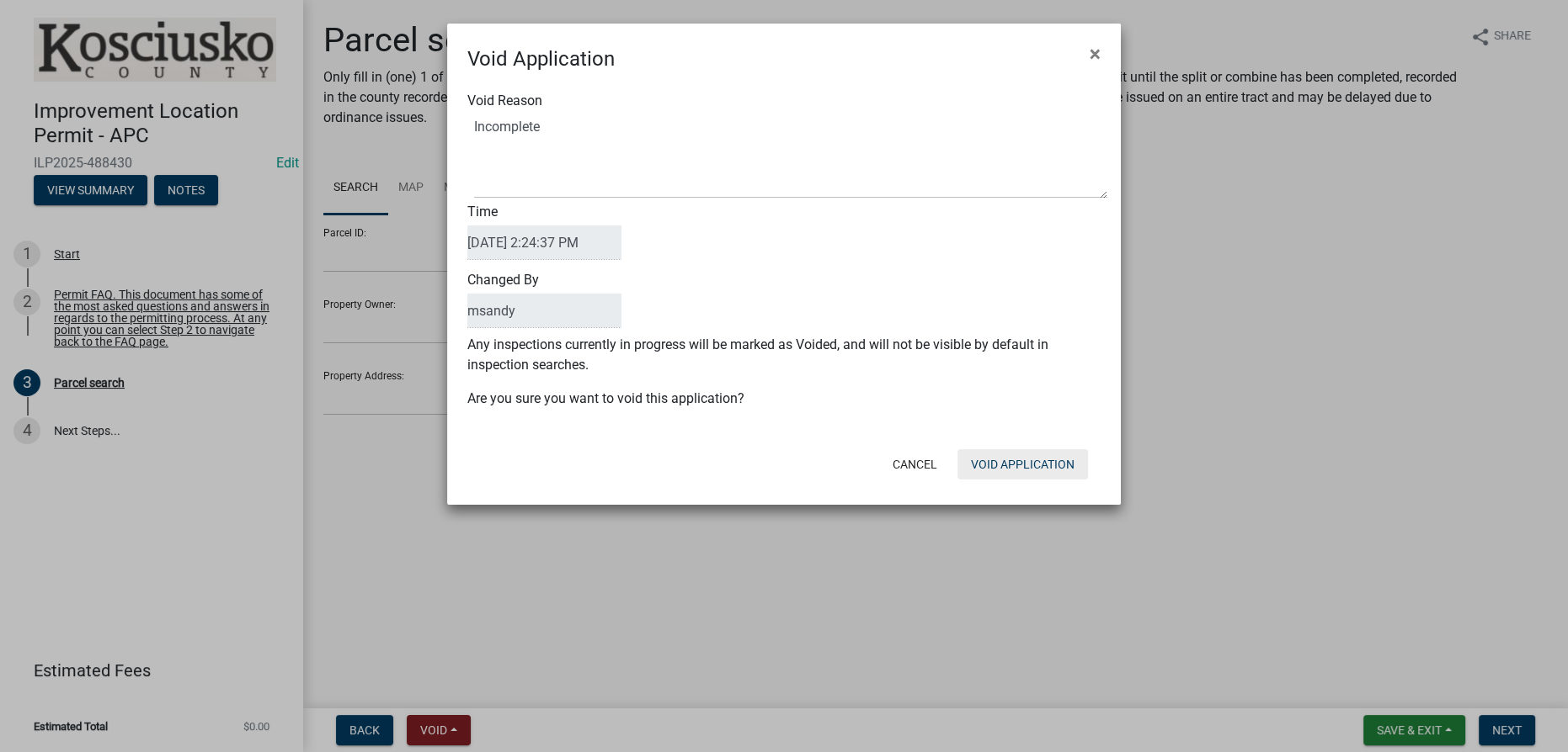
click at [1021, 456] on button "Void Application" at bounding box center [1022, 465] width 131 height 30
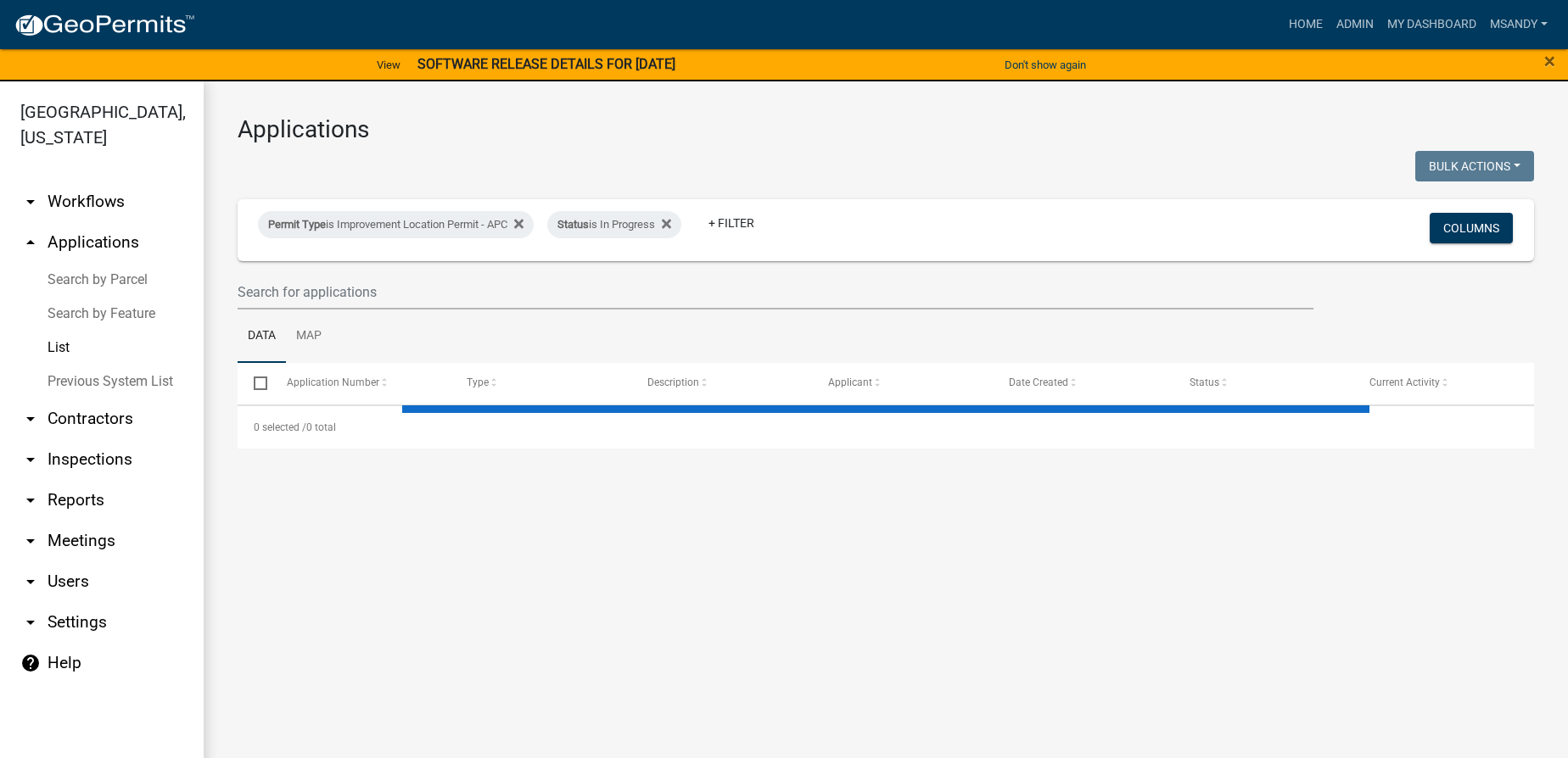
select select "3: 100"
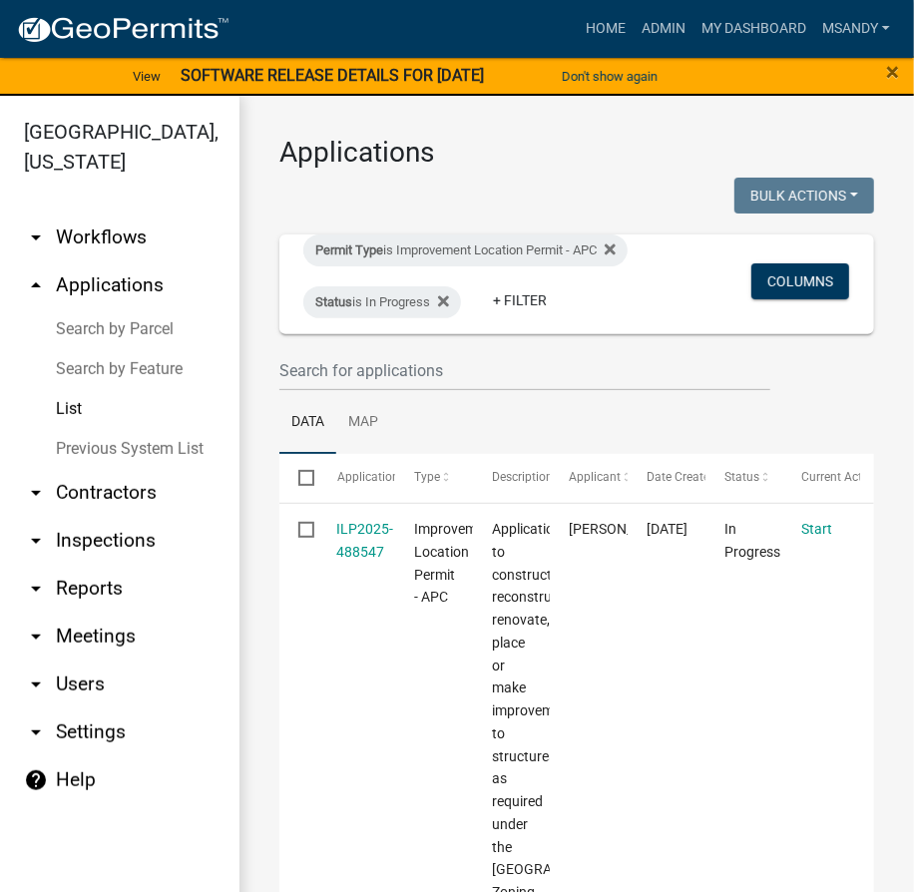
click at [104, 446] on link "Previous System List" at bounding box center [120, 449] width 240 height 40
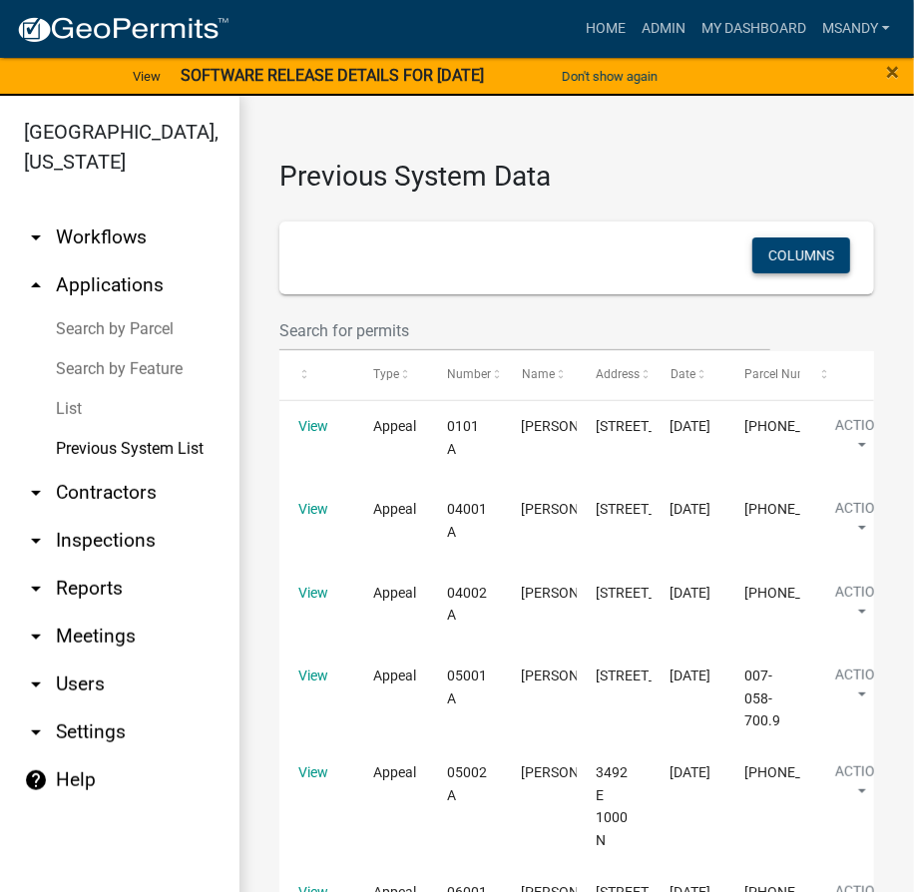
click at [816, 259] on button "Columns" at bounding box center [802, 256] width 98 height 36
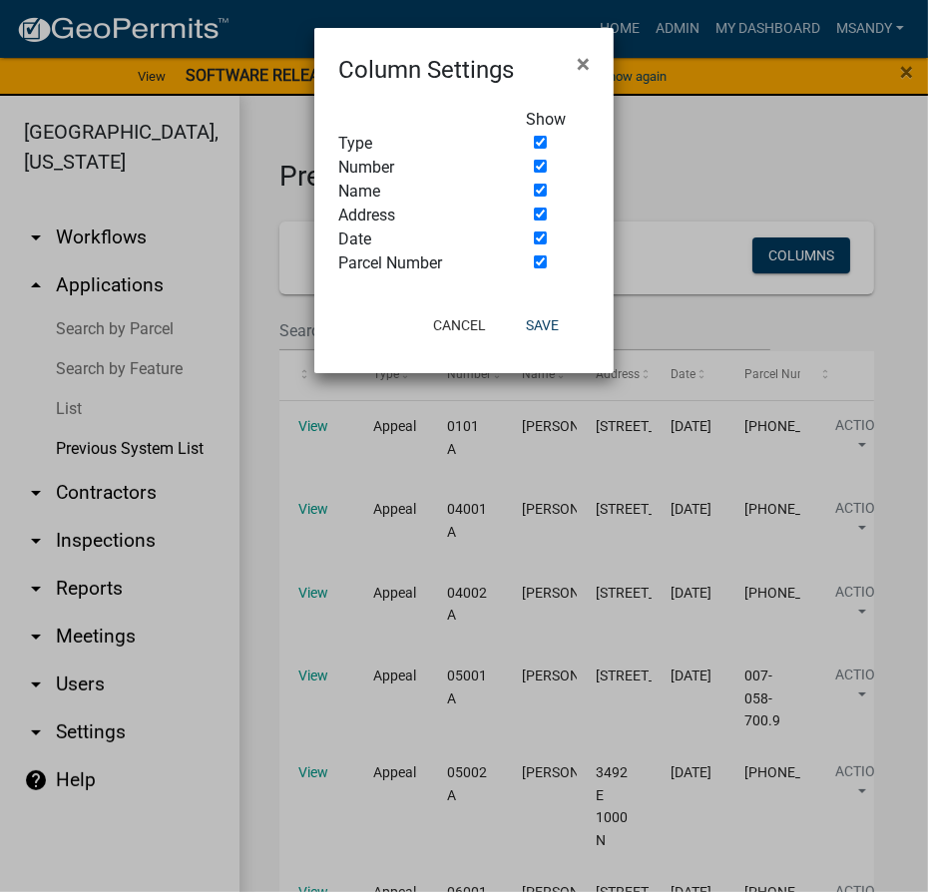
click at [657, 326] on ngb-modal-window "Column Settings × Show Type Number Name Address Date Parcel Number Cancel Save" at bounding box center [464, 446] width 928 height 892
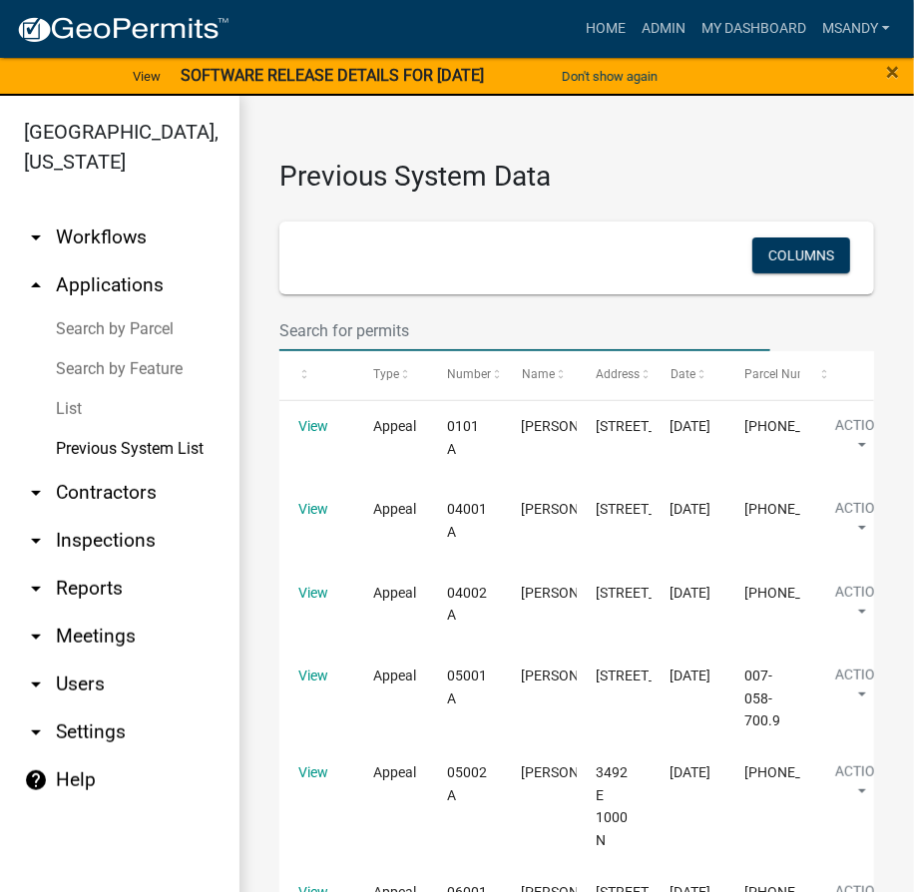
click at [460, 335] on input "text" at bounding box center [525, 330] width 491 height 41
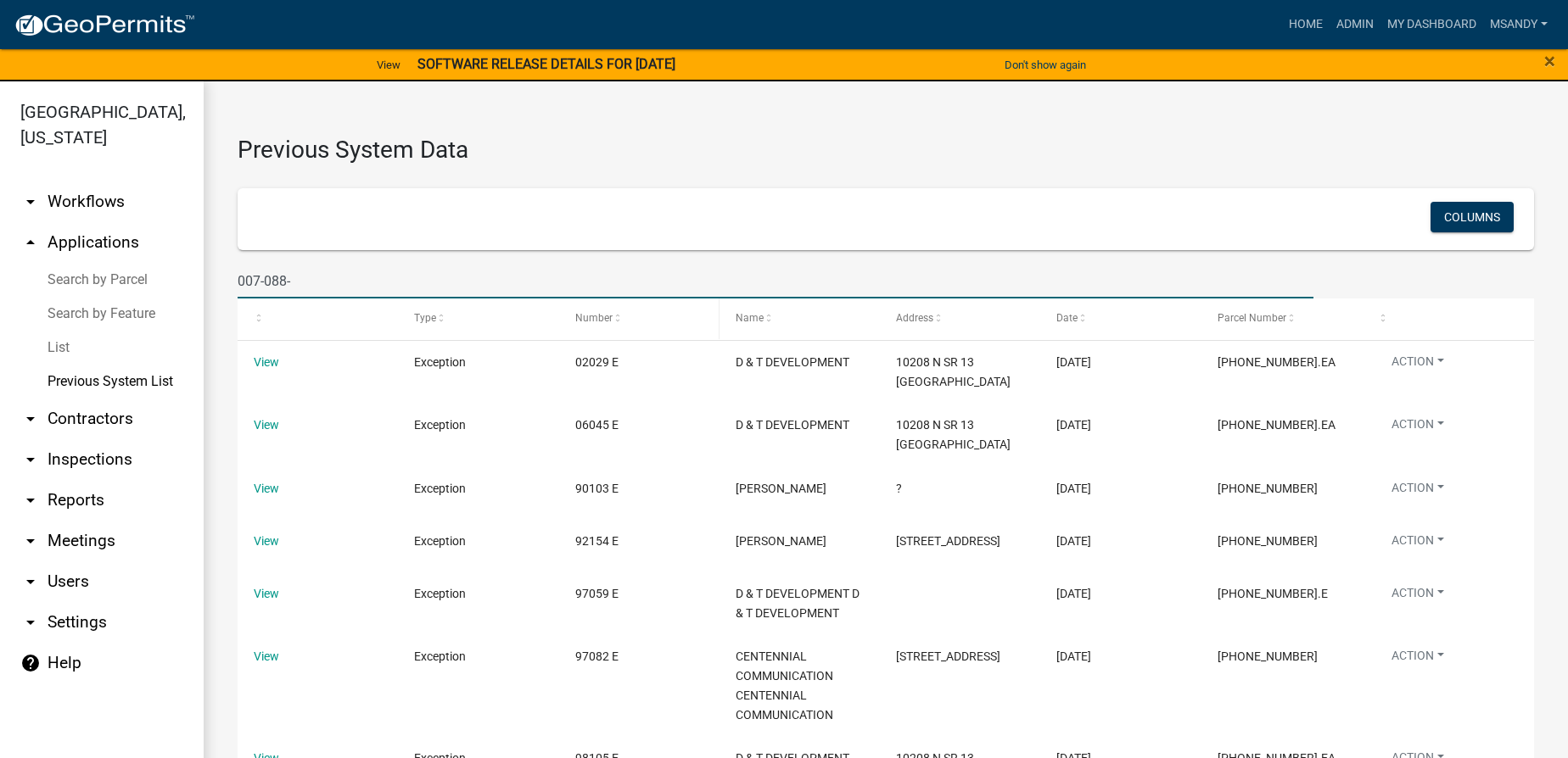
type input "007-088-"
click at [604, 318] on span "Number" at bounding box center [594, 318] width 37 height 12
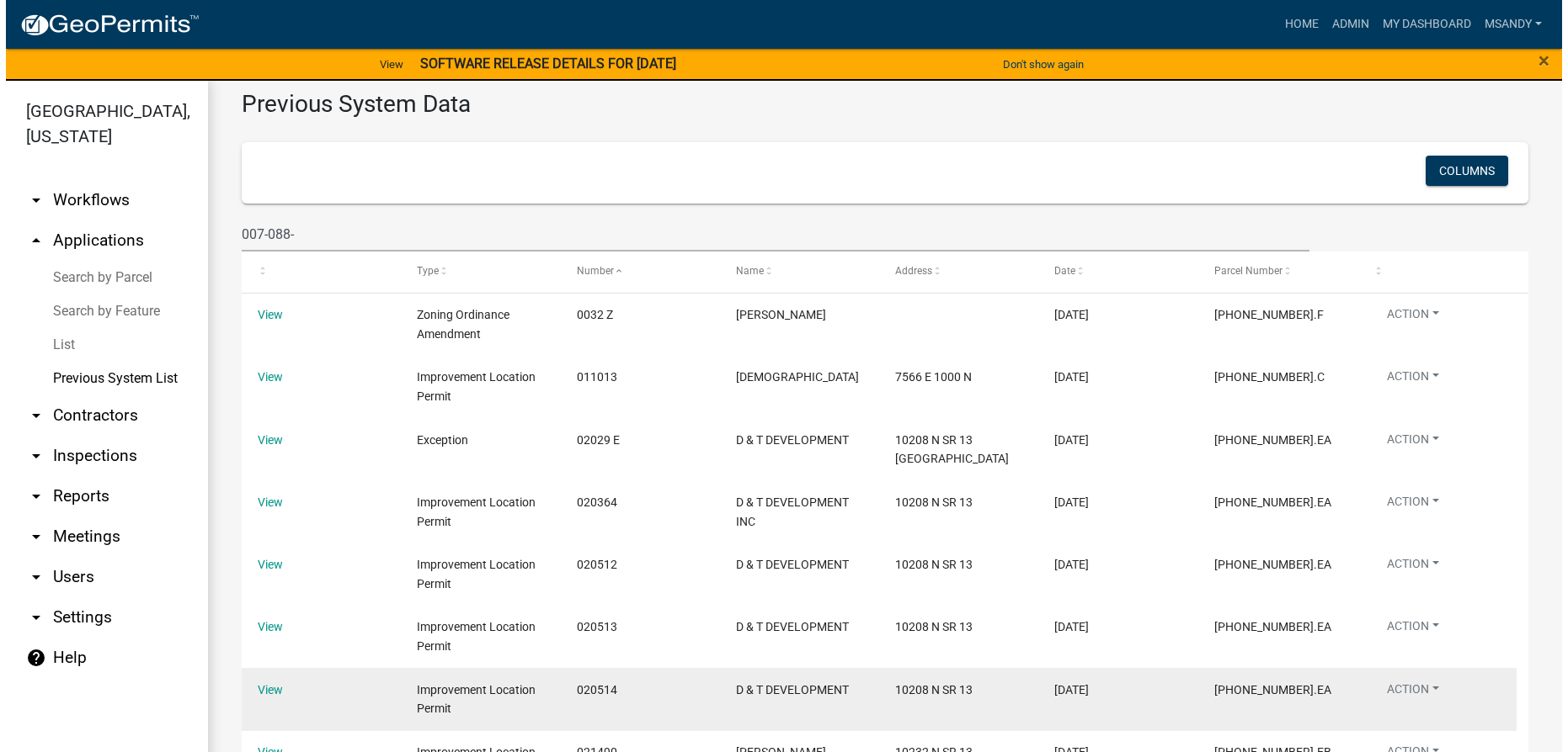
scroll to position [38, 0]
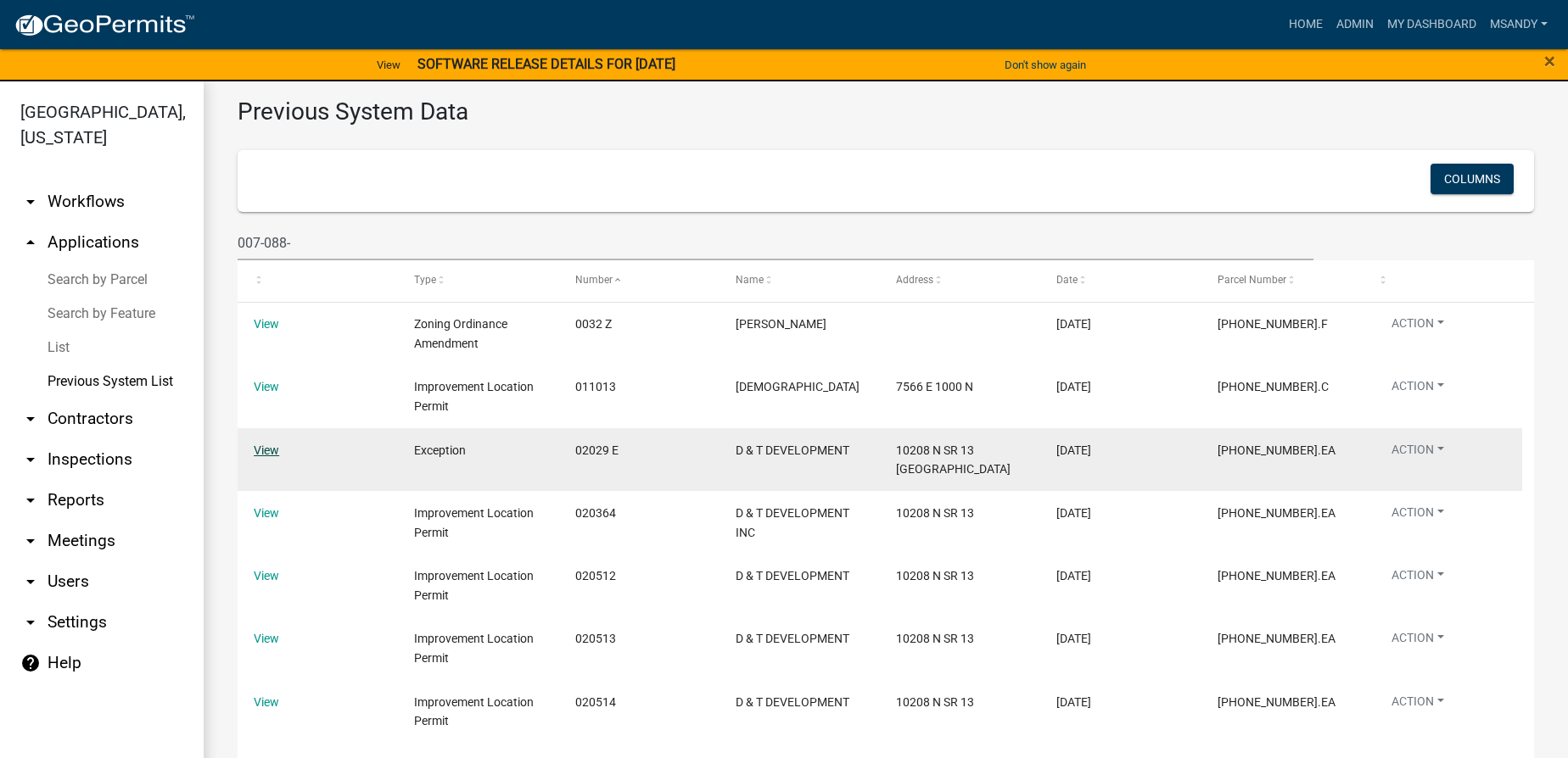
click at [265, 454] on link "View" at bounding box center [266, 450] width 25 height 14
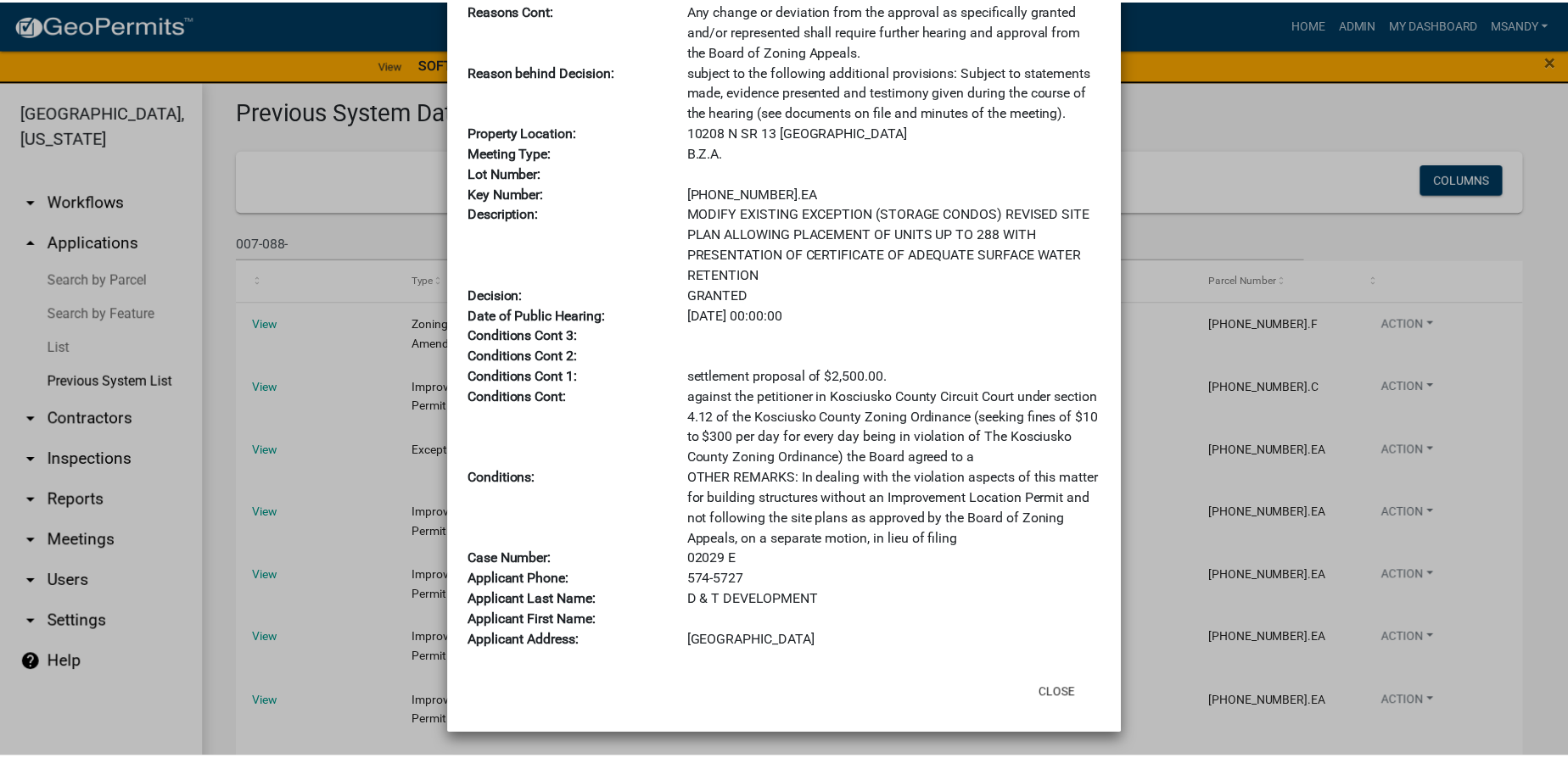
scroll to position [0, 0]
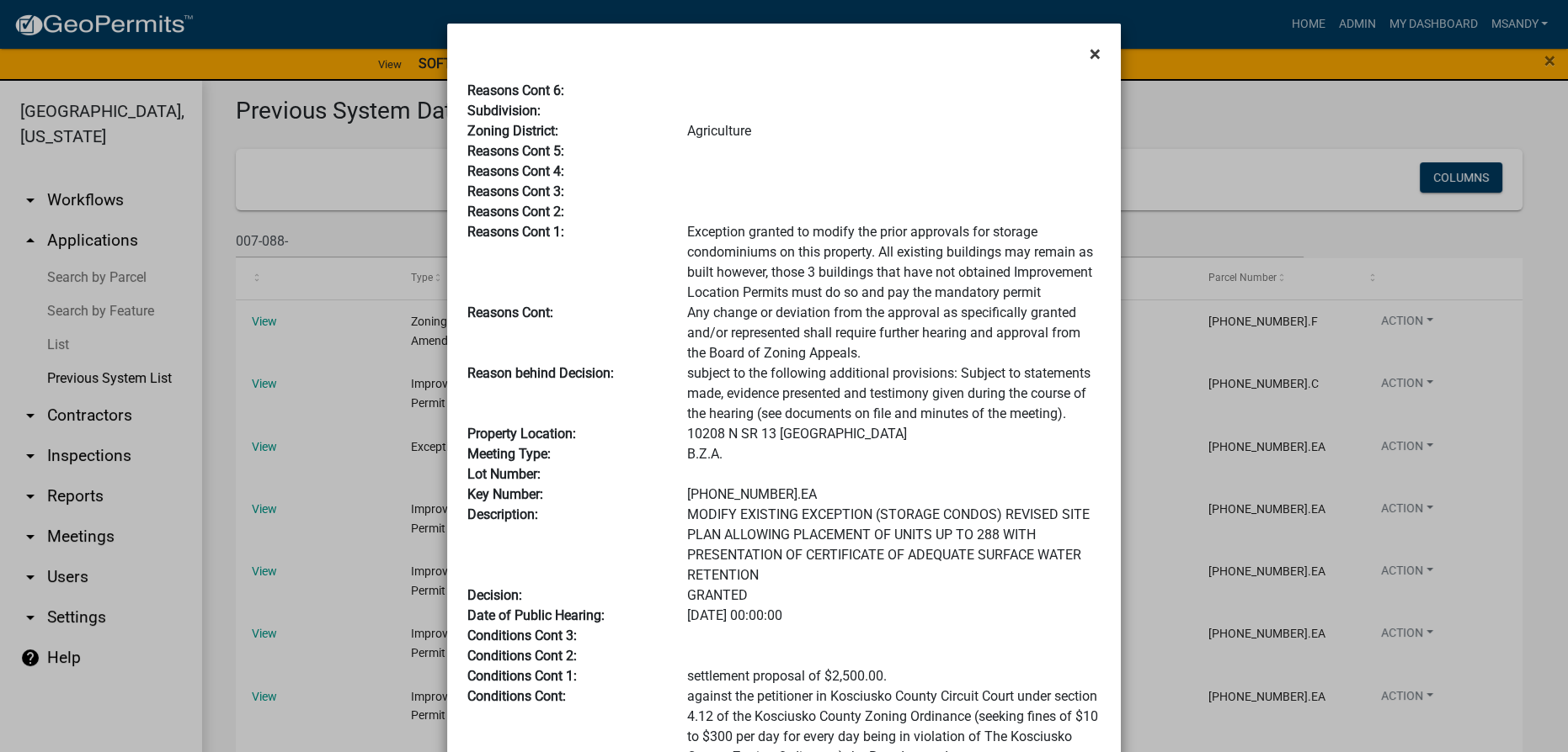
click at [1080, 56] on button "×" at bounding box center [1095, 54] width 38 height 47
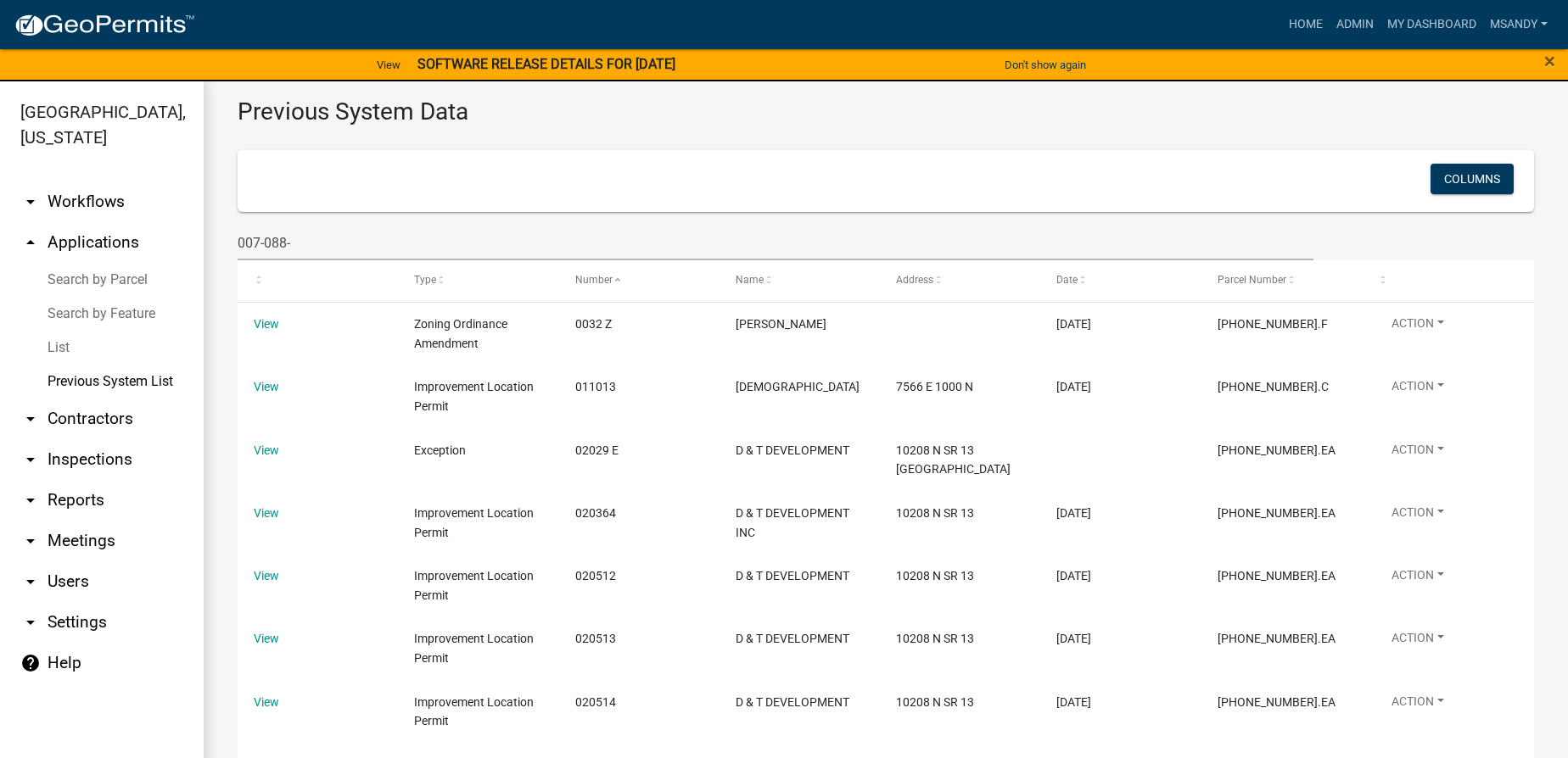
scroll to position [346, 0]
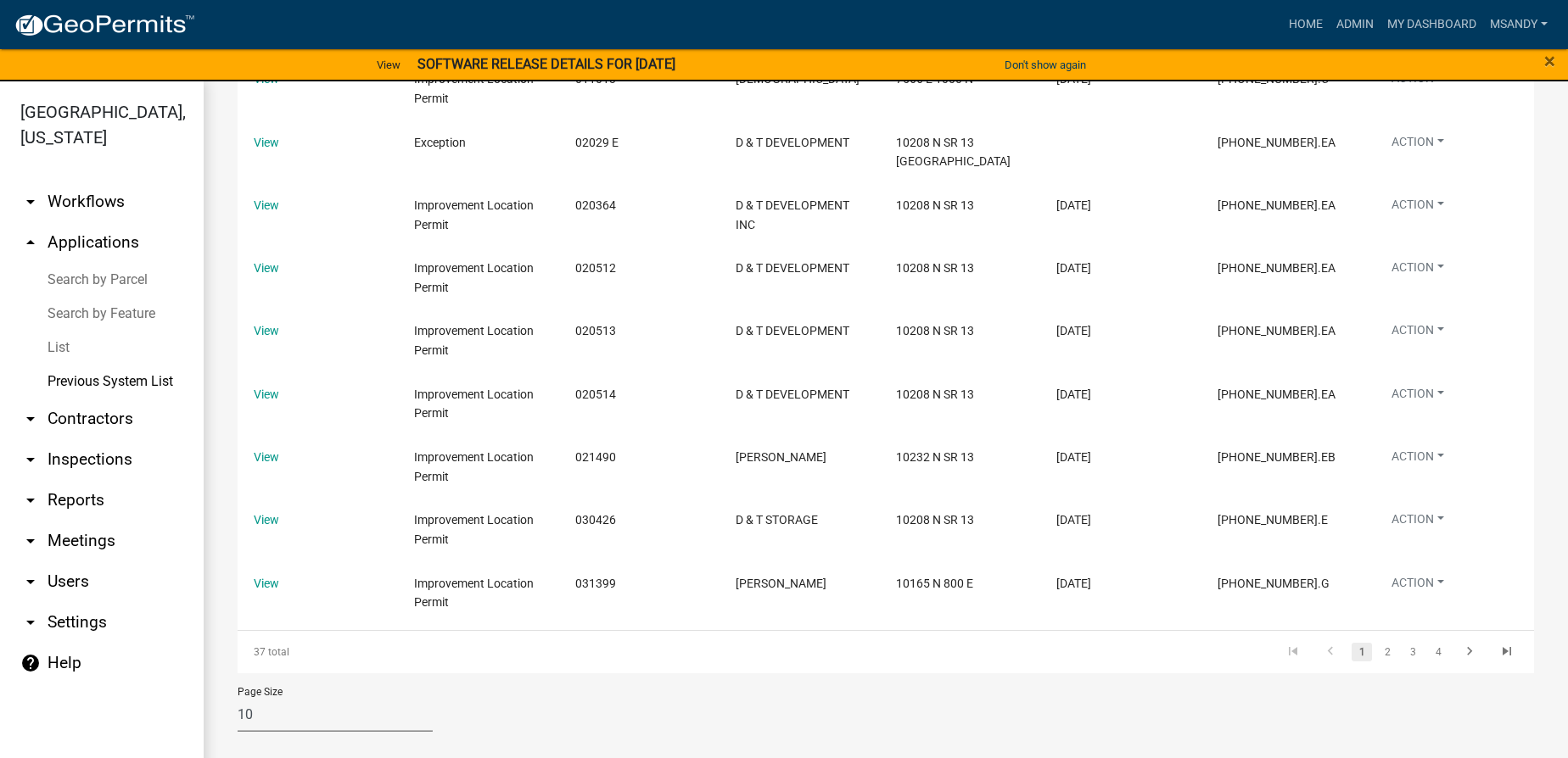
click at [299, 719] on select "10 25 50 100" at bounding box center [336, 715] width 195 height 35
select select "3: 100"
click at [238, 698] on select "10 25 50 100" at bounding box center [336, 715] width 195 height 35
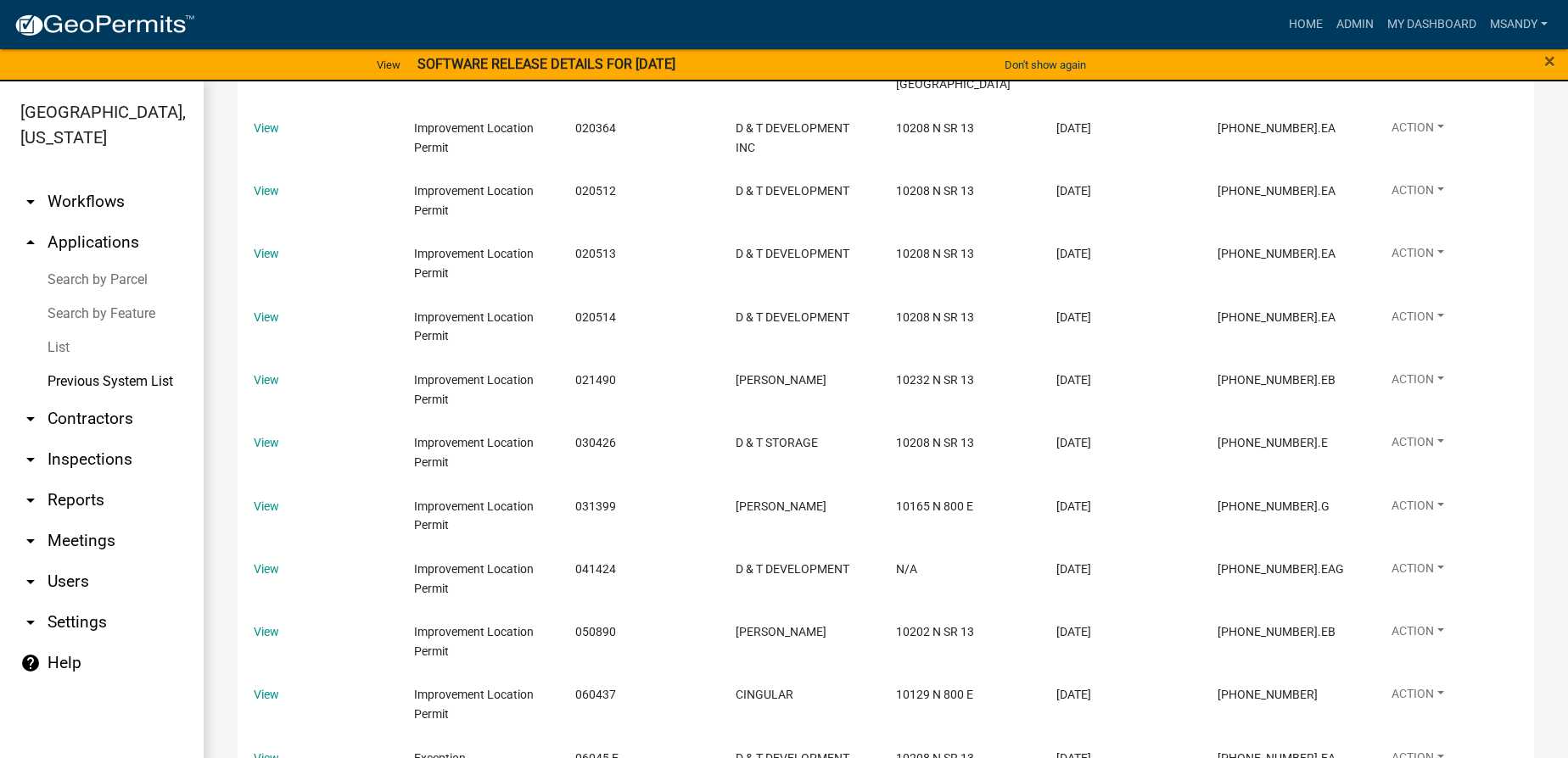
scroll to position [0, 0]
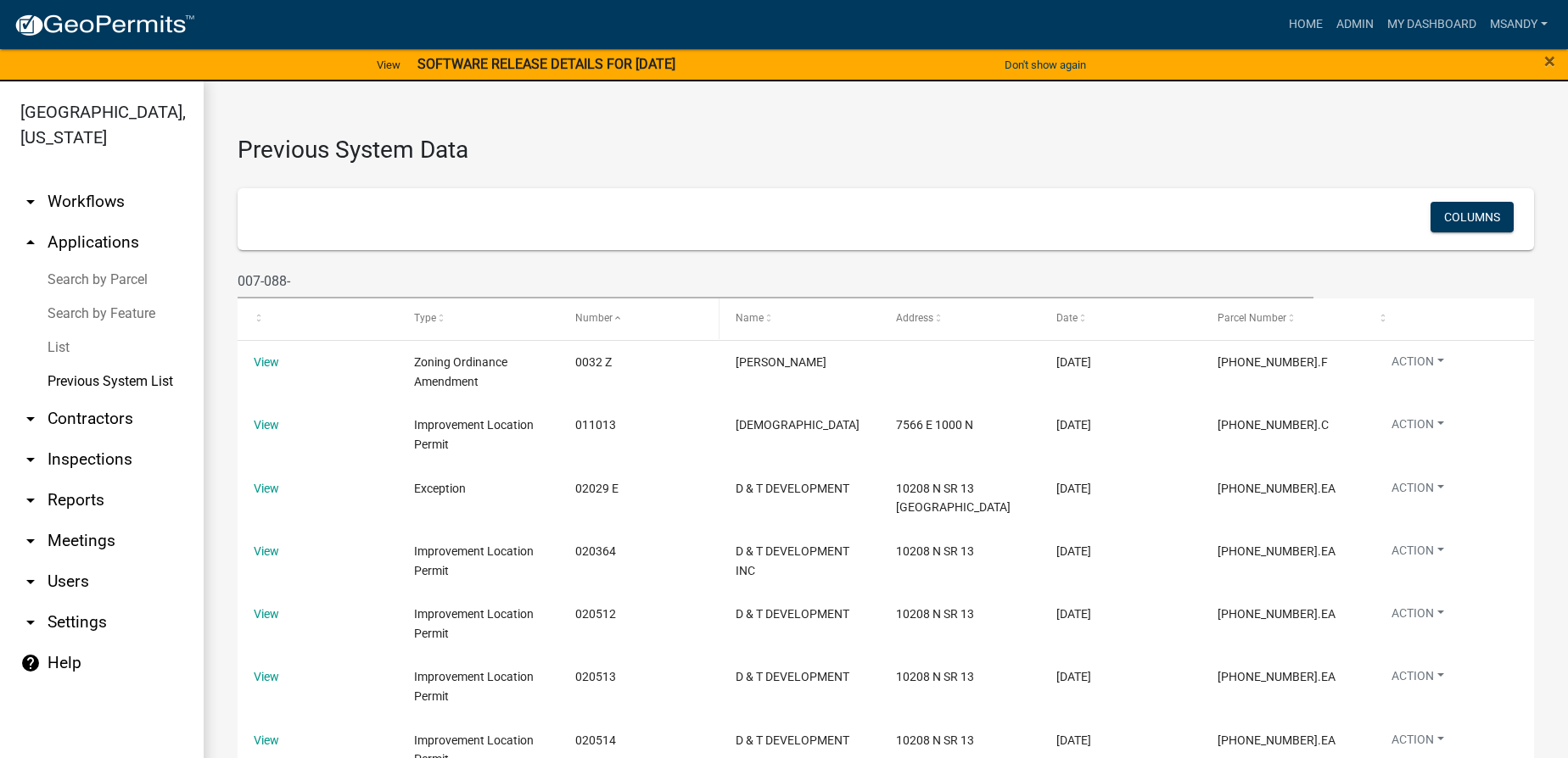
click at [591, 317] on span "Number" at bounding box center [594, 318] width 37 height 12
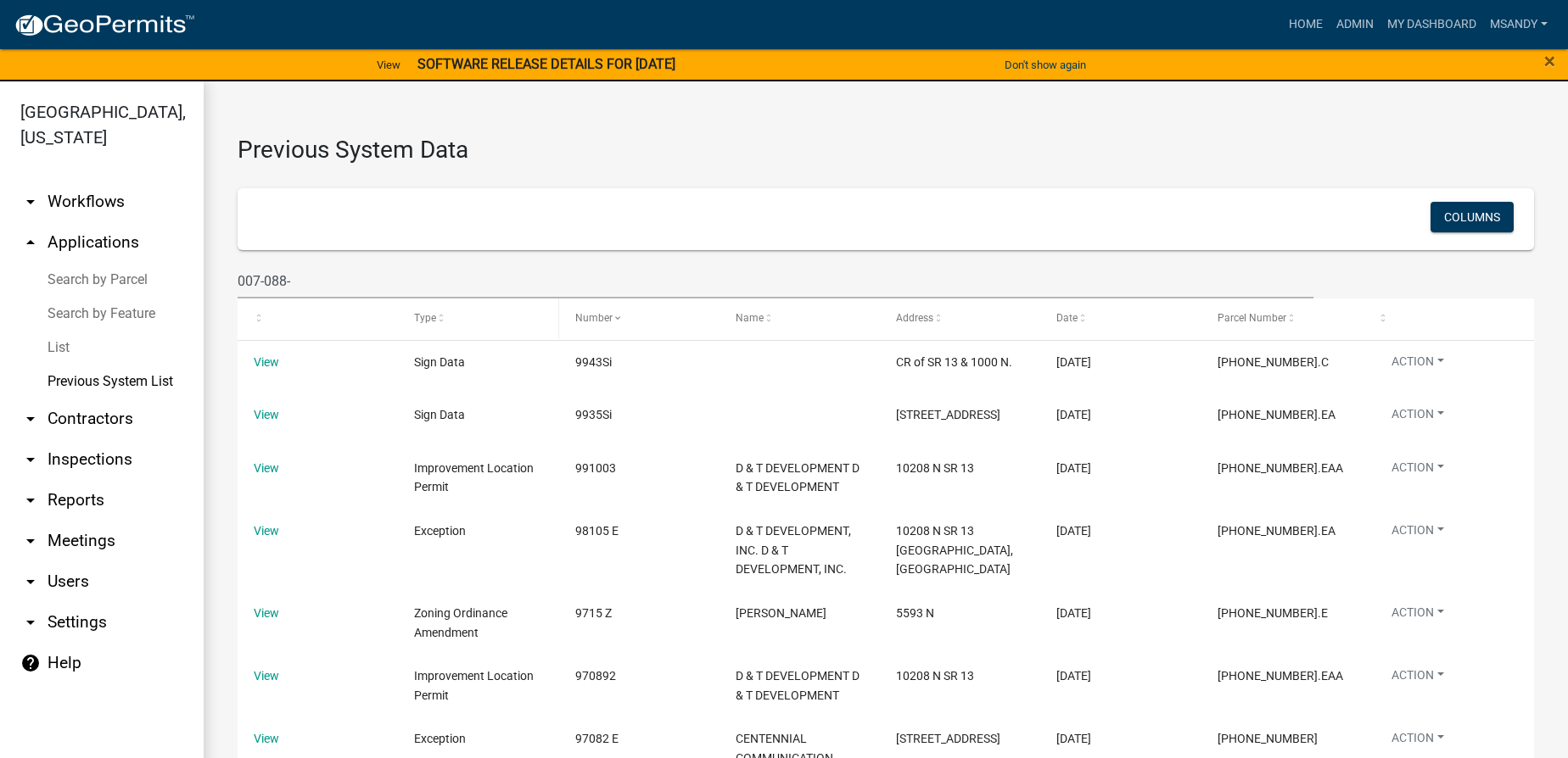
click at [425, 322] on span "Type" at bounding box center [425, 318] width 22 height 12
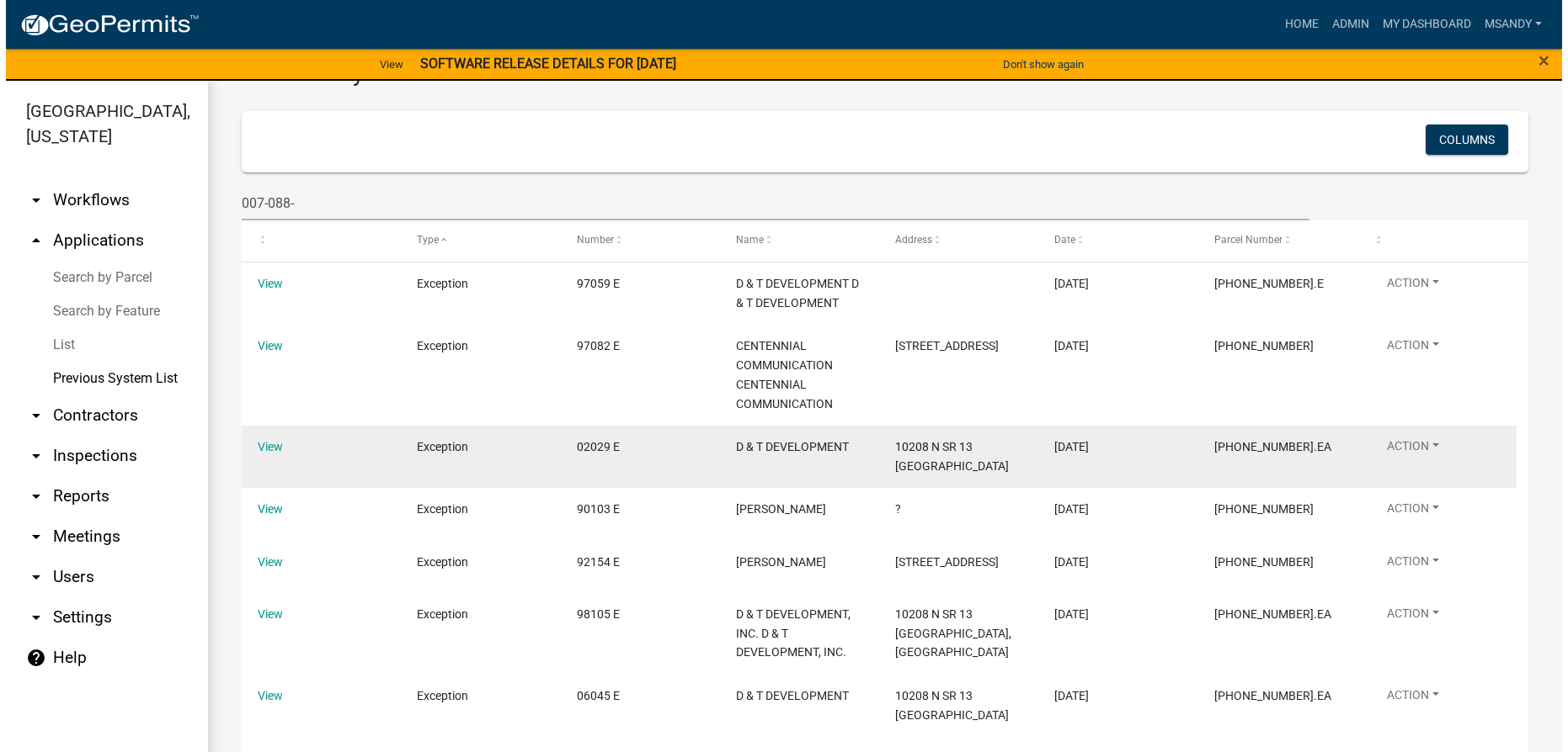
scroll to position [153, 0]
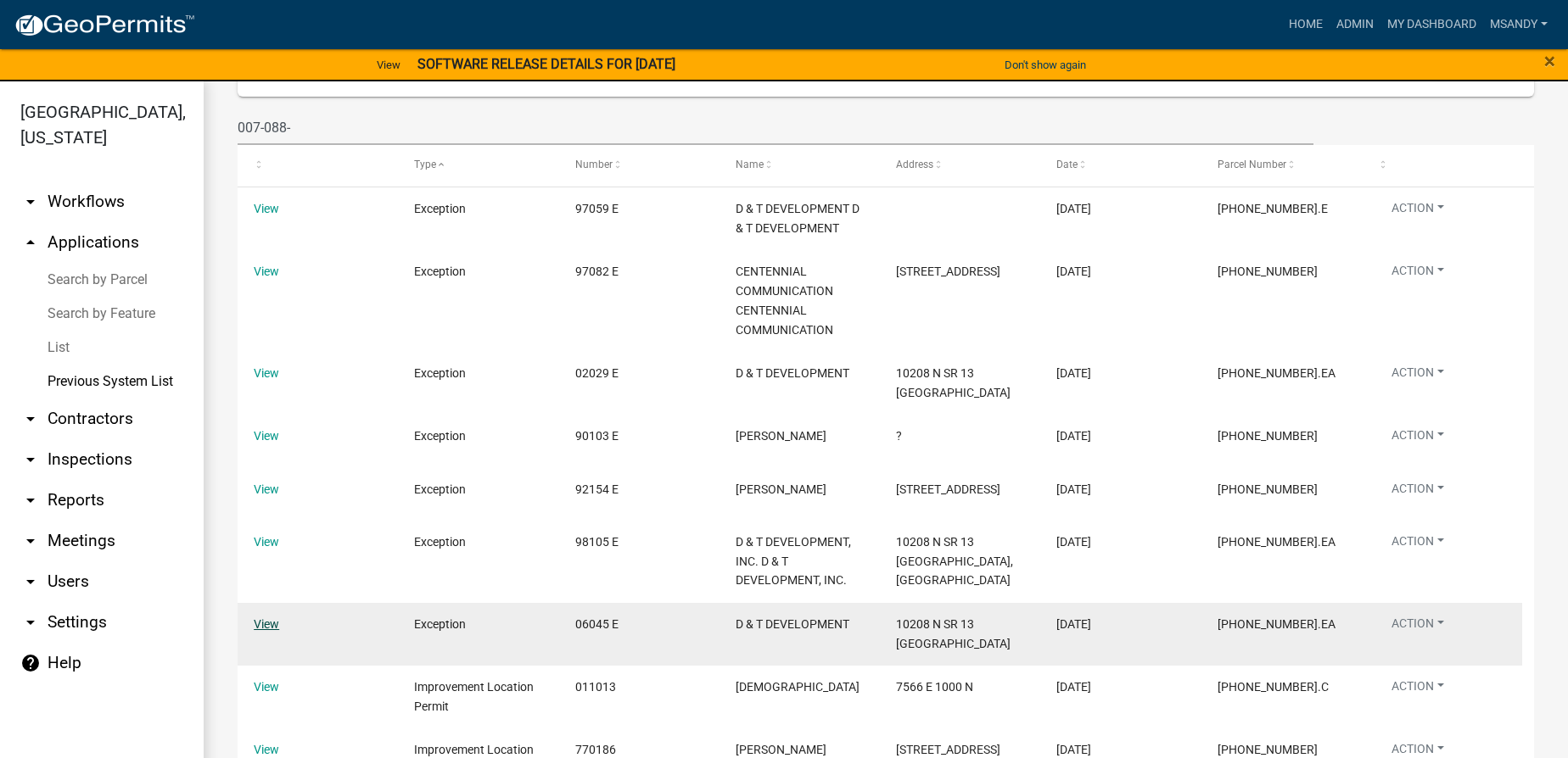
click at [261, 631] on link "View" at bounding box center [266, 625] width 25 height 14
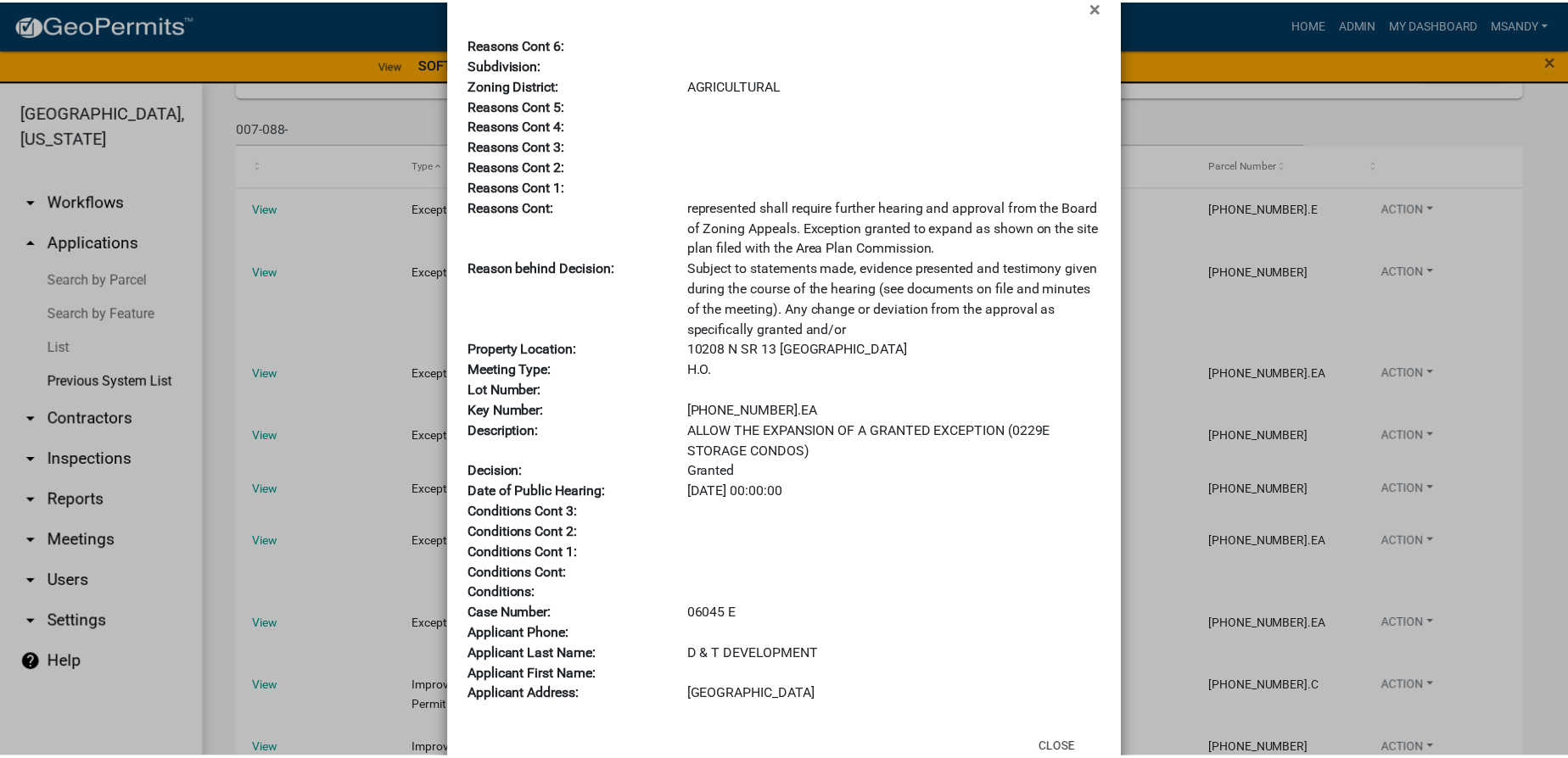
scroll to position [0, 0]
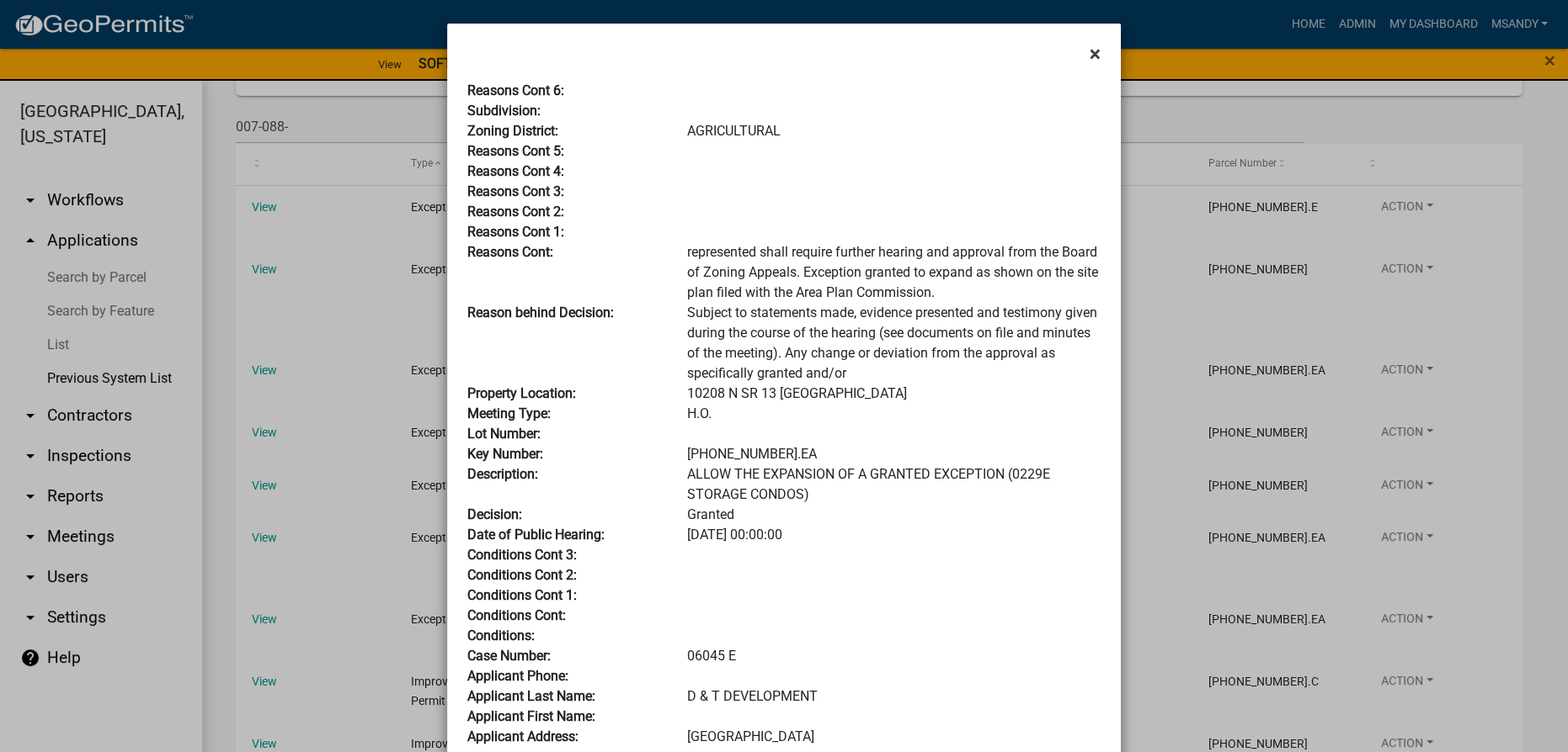
click at [1090, 46] on span "×" at bounding box center [1095, 54] width 11 height 24
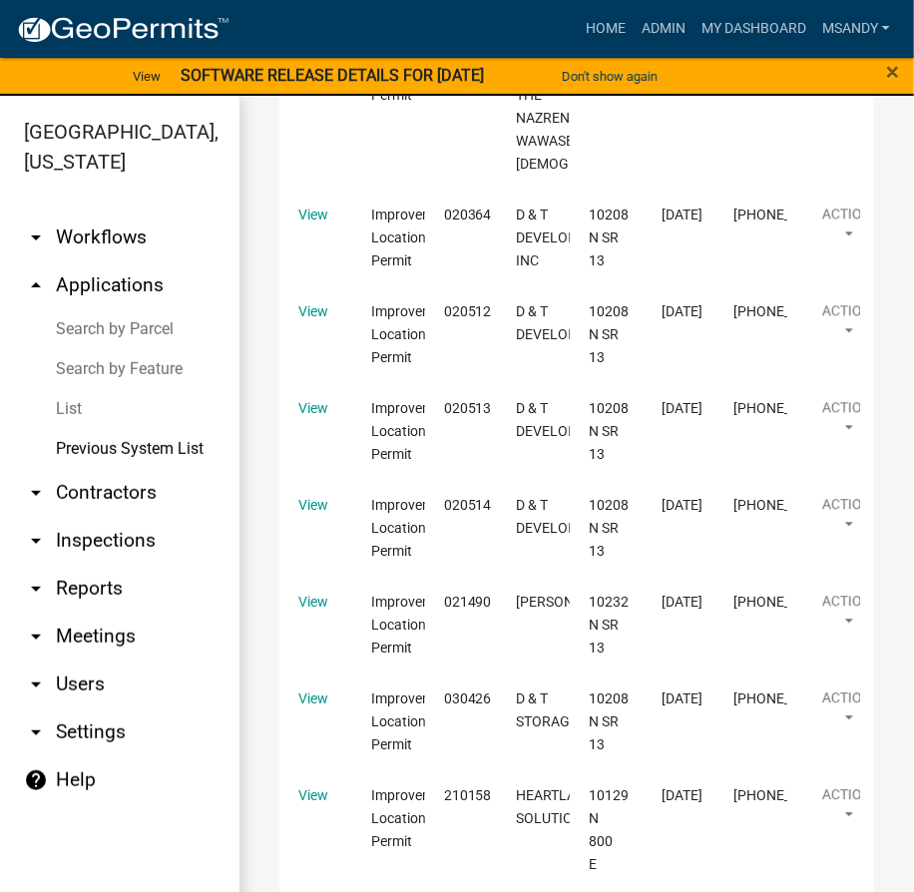
scroll to position [1472, 0]
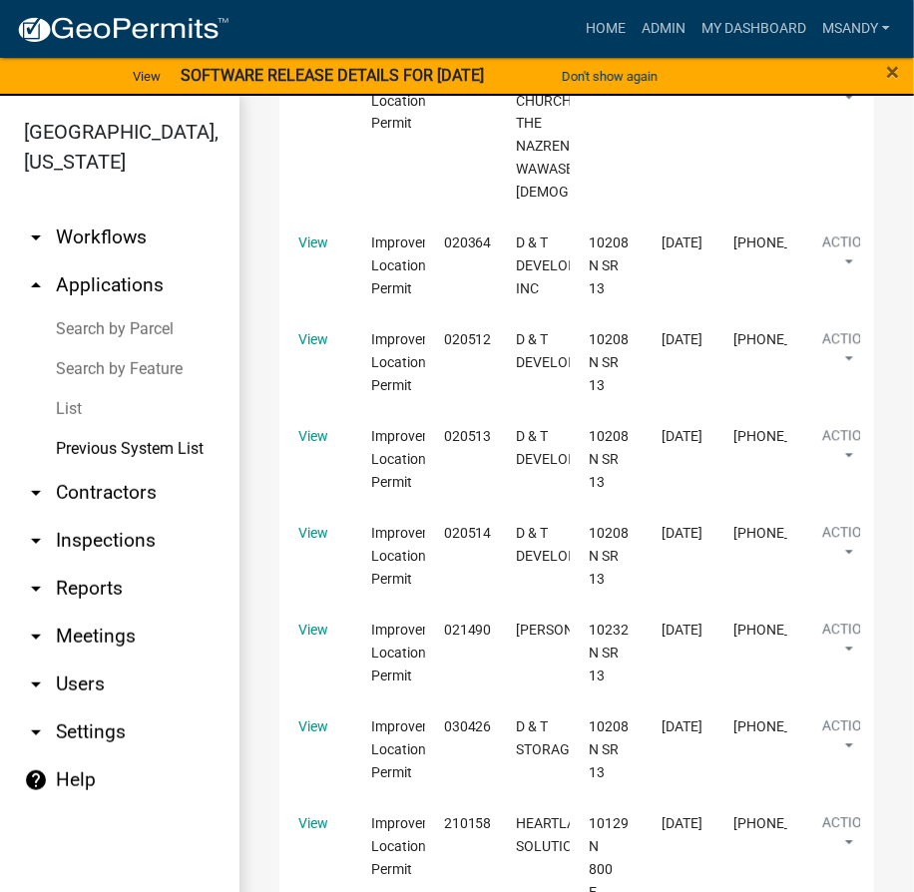
click at [85, 331] on link "Search by Parcel" at bounding box center [120, 329] width 240 height 40
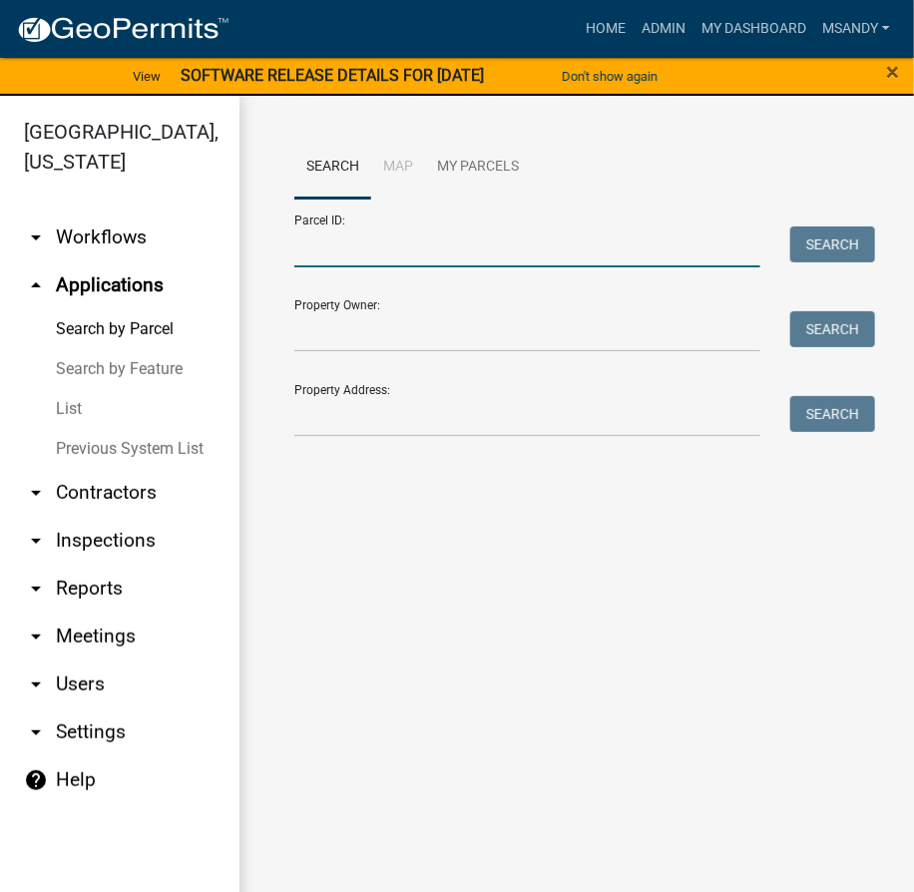
click at [351, 239] on input "Parcel ID:" at bounding box center [528, 247] width 466 height 41
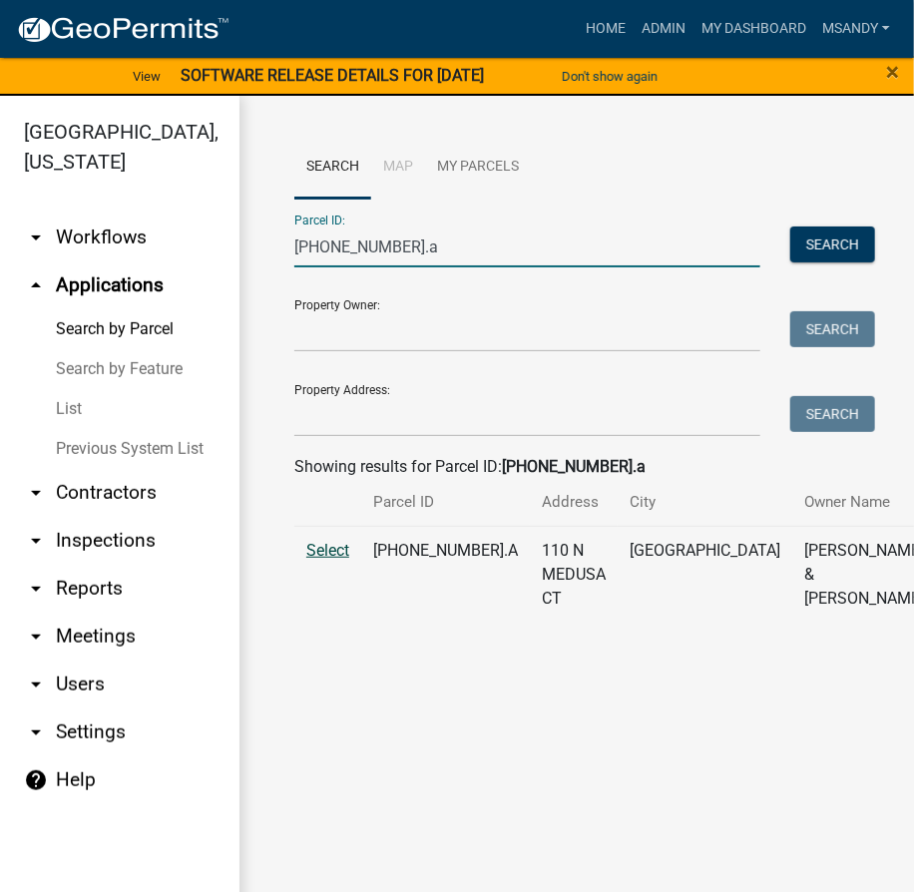
type input "[PHONE_NUMBER].a"
click at [322, 560] on span "Select" at bounding box center [327, 550] width 43 height 19
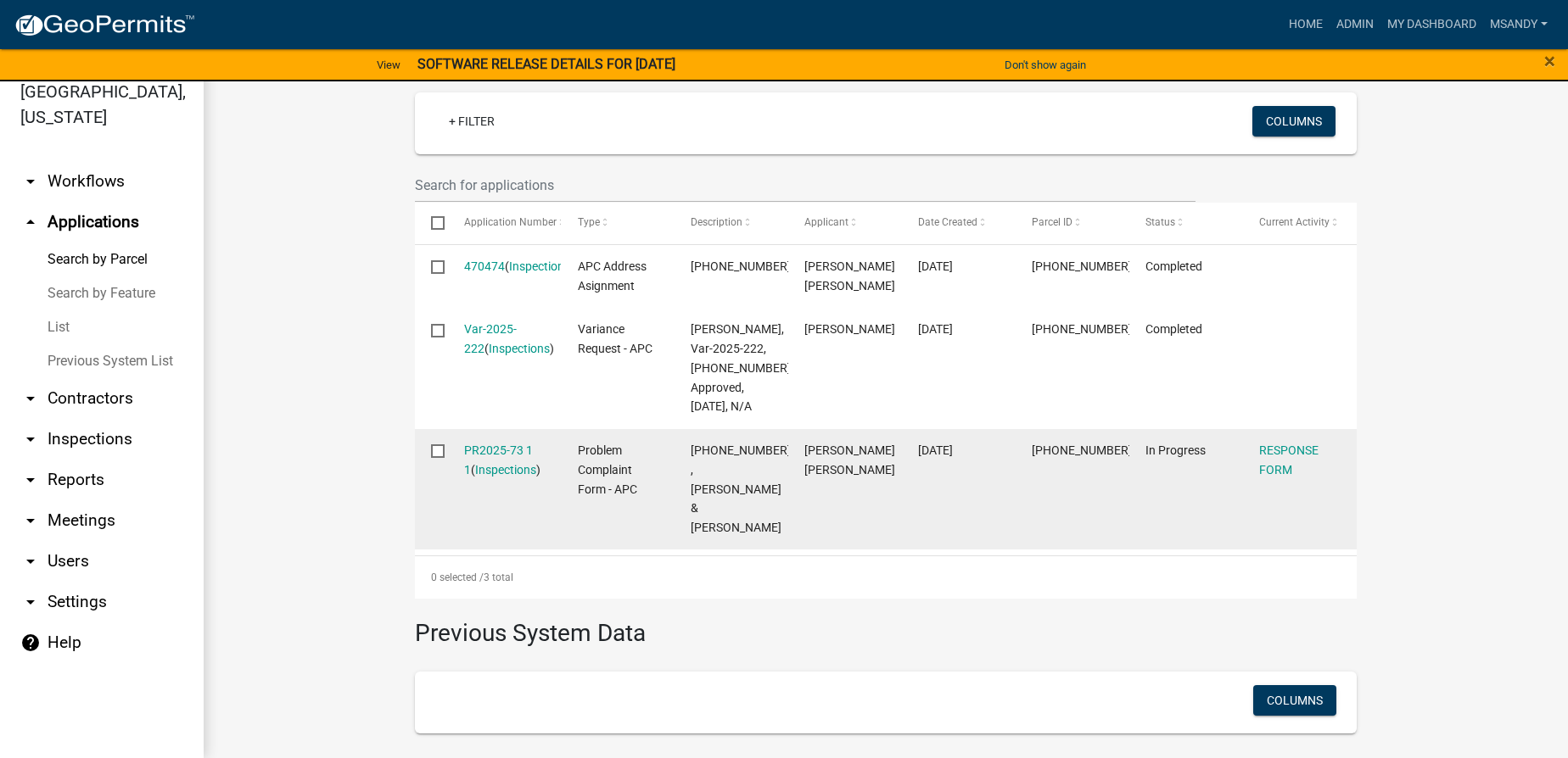
scroll to position [462, 0]
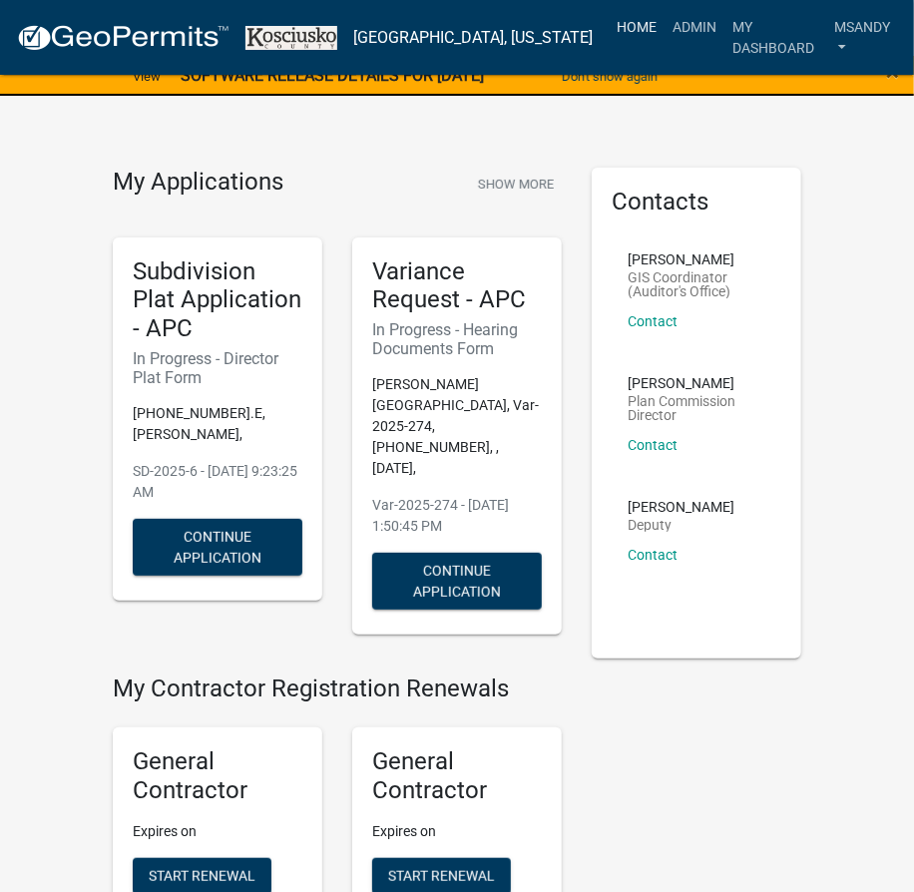
click at [609, 25] on link "Home" at bounding box center [637, 27] width 56 height 38
click at [665, 23] on link "Admin" at bounding box center [695, 27] width 60 height 38
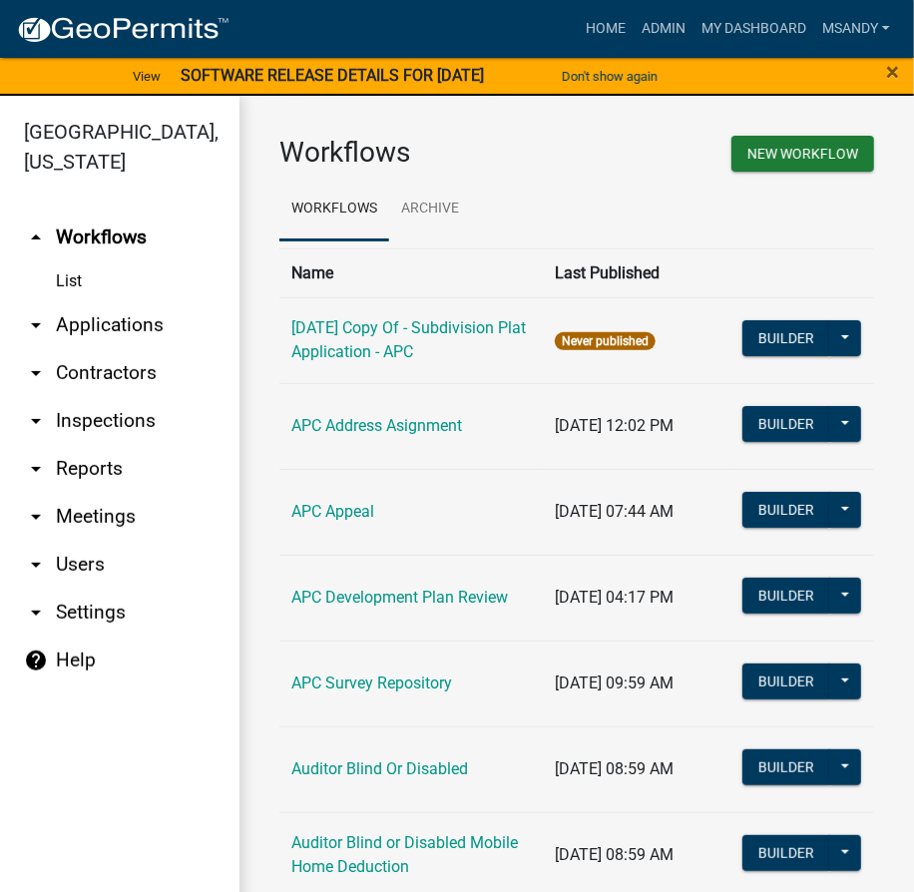
click at [96, 315] on link "arrow_drop_down Applications" at bounding box center [120, 325] width 240 height 48
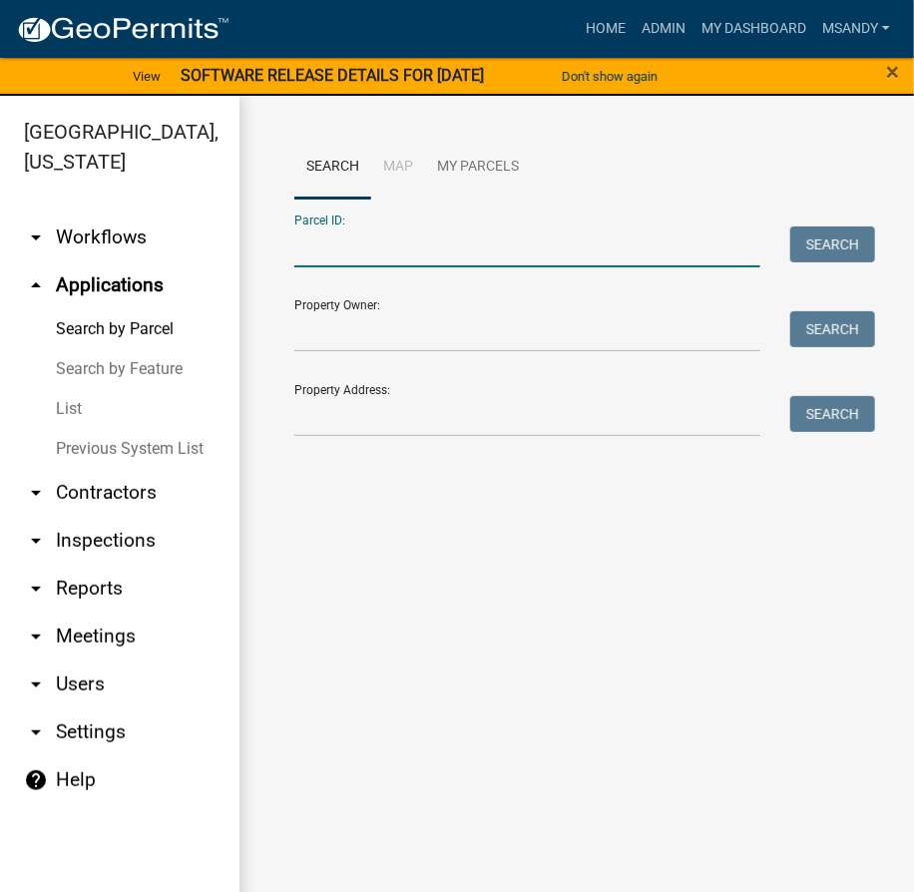
click at [414, 241] on input "Parcel ID:" at bounding box center [528, 247] width 466 height 41
click at [316, 247] on input "Parcel ID:" at bounding box center [528, 247] width 466 height 41
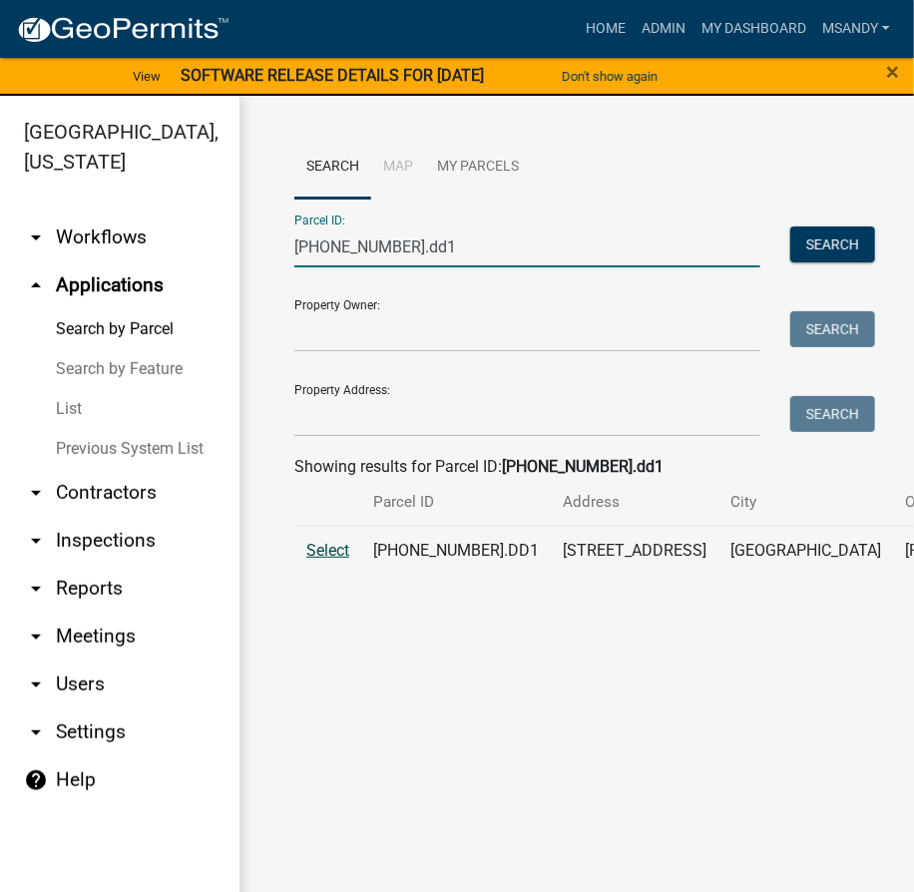
type input "007-094-001.dd1"
click at [313, 560] on span "Select" at bounding box center [327, 550] width 43 height 19
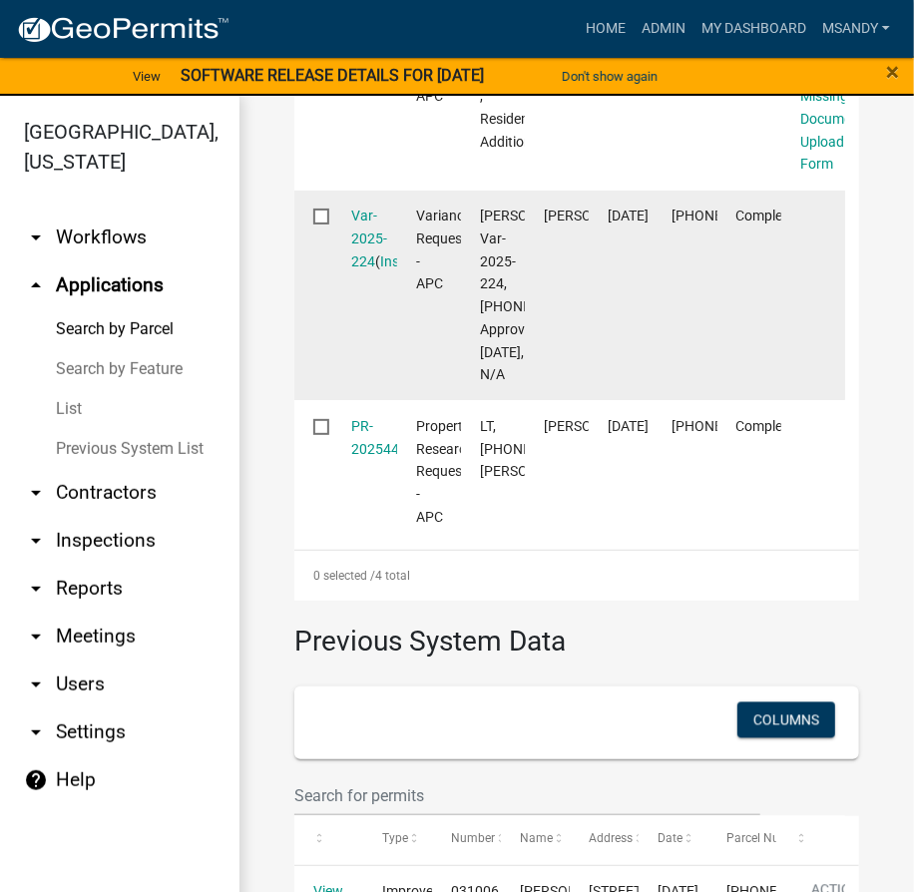
scroll to position [1204, 0]
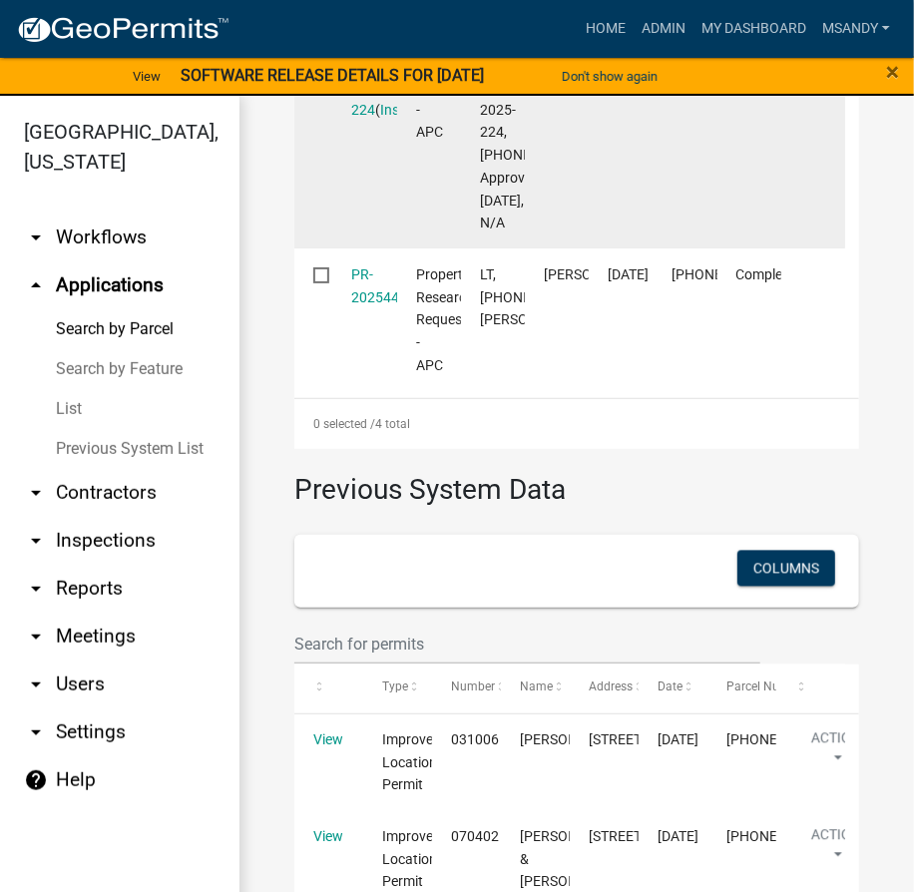
click at [372, 121] on div "Var-2025-224 ( Inspections )" at bounding box center [365, 87] width 26 height 68
click at [375, 118] on link "Var-2025-224" at bounding box center [370, 87] width 36 height 62
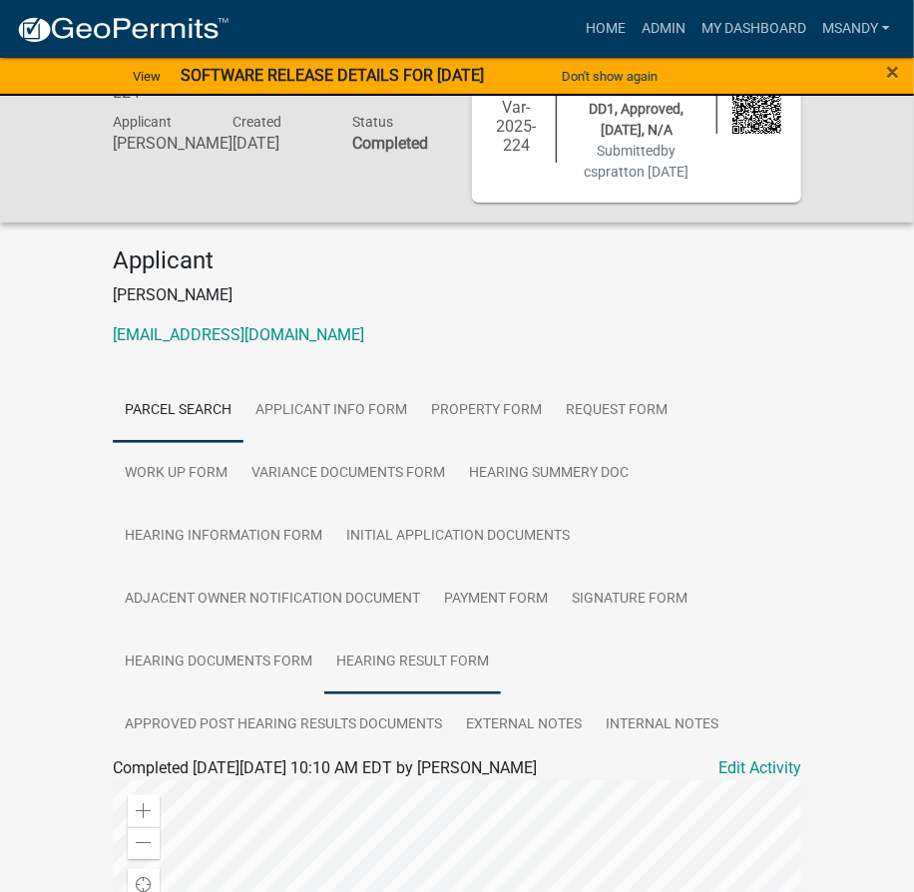
scroll to position [272, 0]
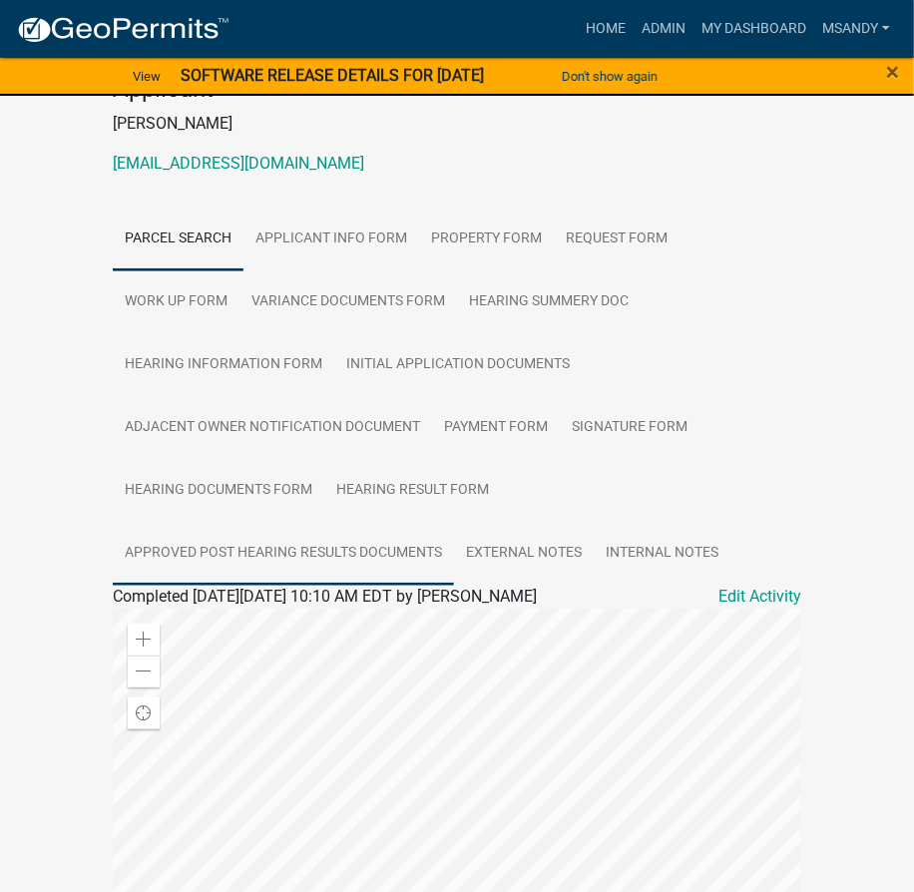
click at [303, 543] on link "Approved Post Hearing Results Documents" at bounding box center [283, 554] width 341 height 64
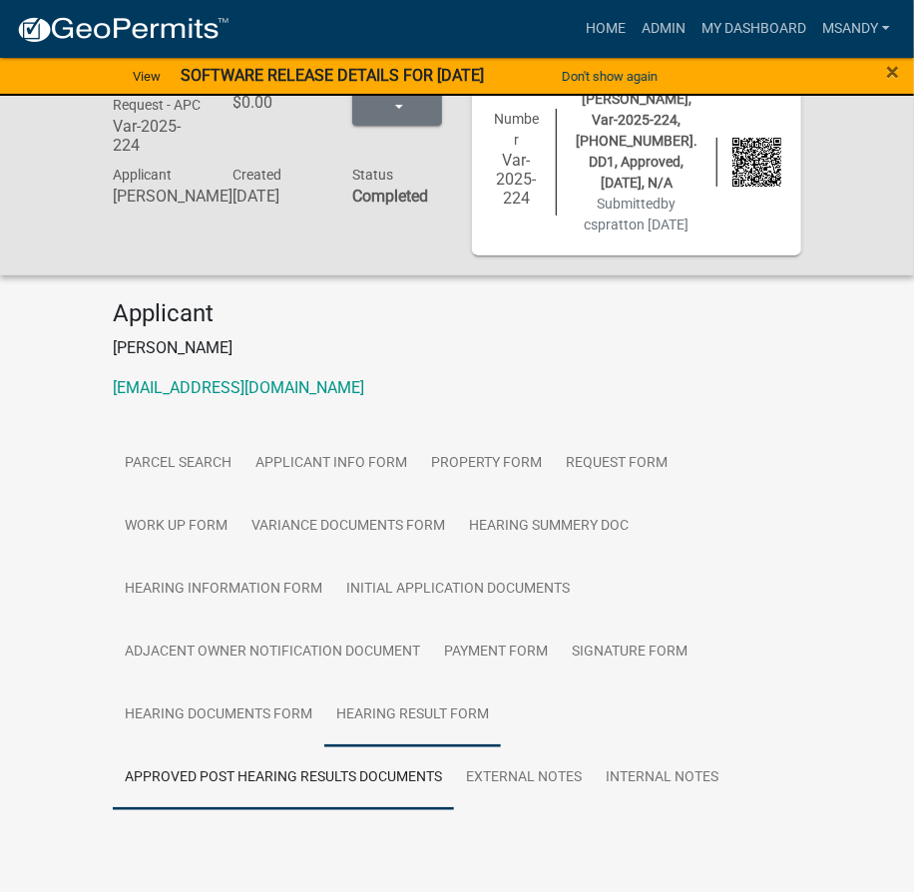
scroll to position [95, 0]
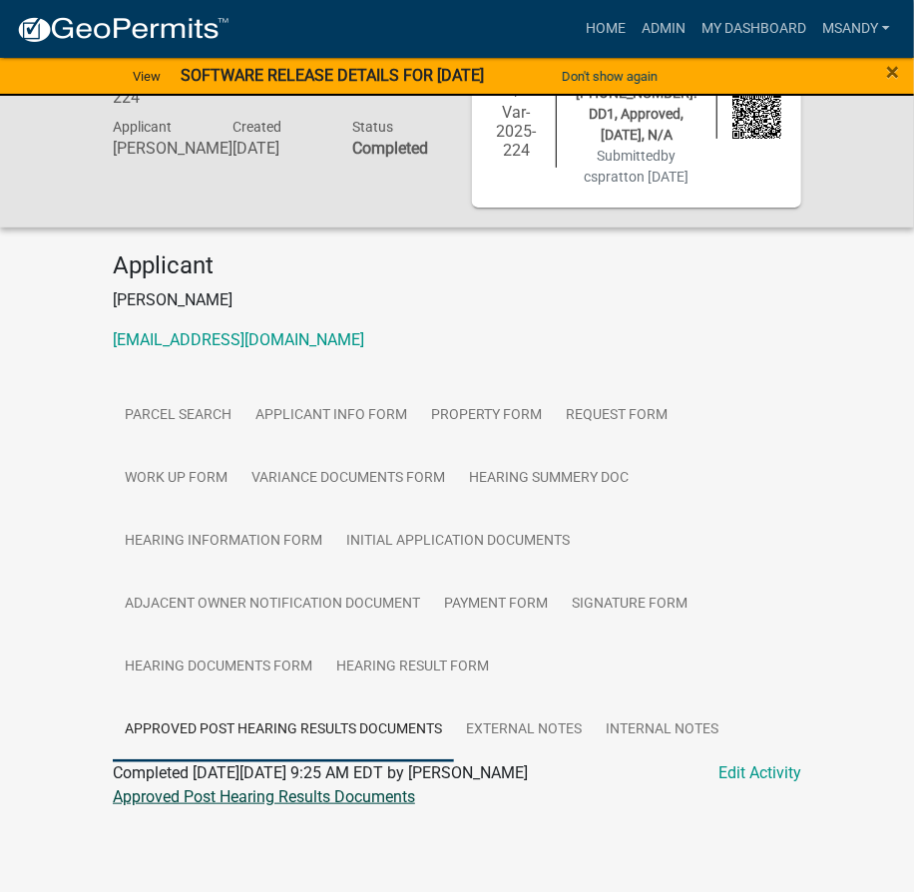
click at [351, 797] on link "Approved Post Hearing Results Documents" at bounding box center [264, 797] width 302 height 19
